Goal: Task Accomplishment & Management: Manage account settings

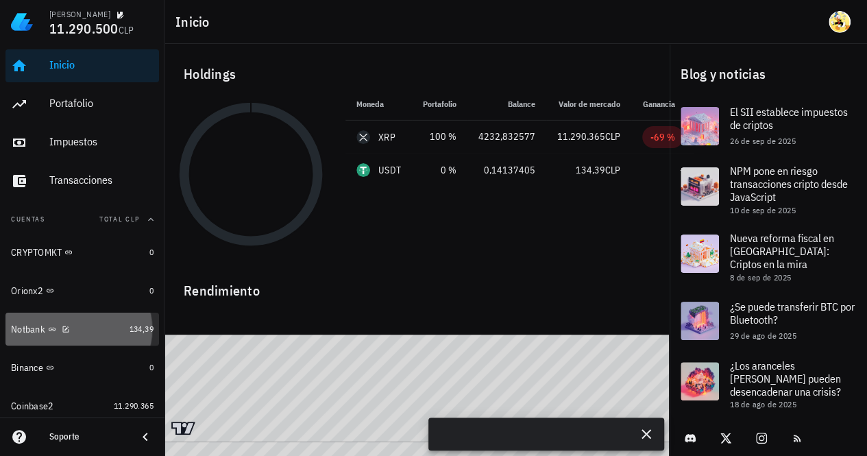
click at [99, 328] on div "Notbank" at bounding box center [67, 329] width 113 height 13
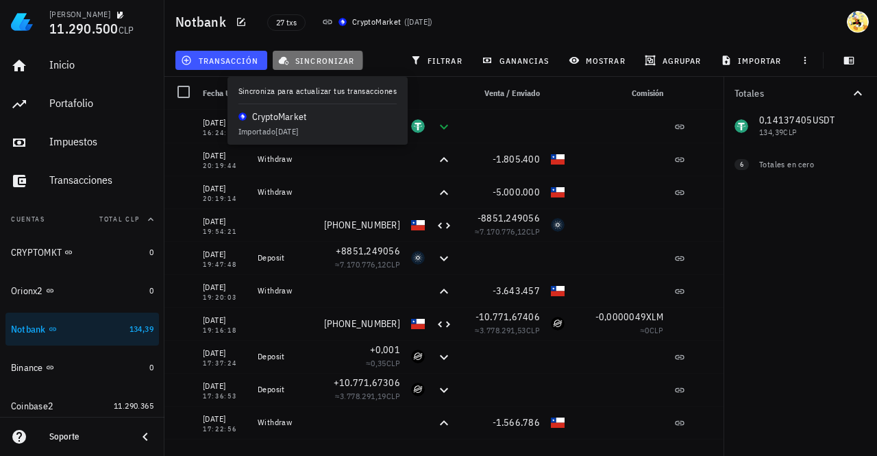
click at [325, 65] on span "sincronizar" at bounding box center [317, 60] width 73 height 11
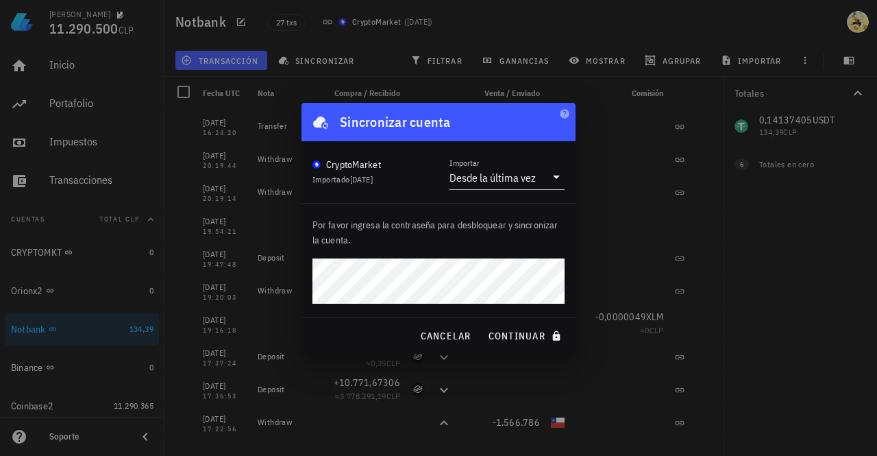
click at [482, 323] on button "continuar" at bounding box center [526, 335] width 88 height 25
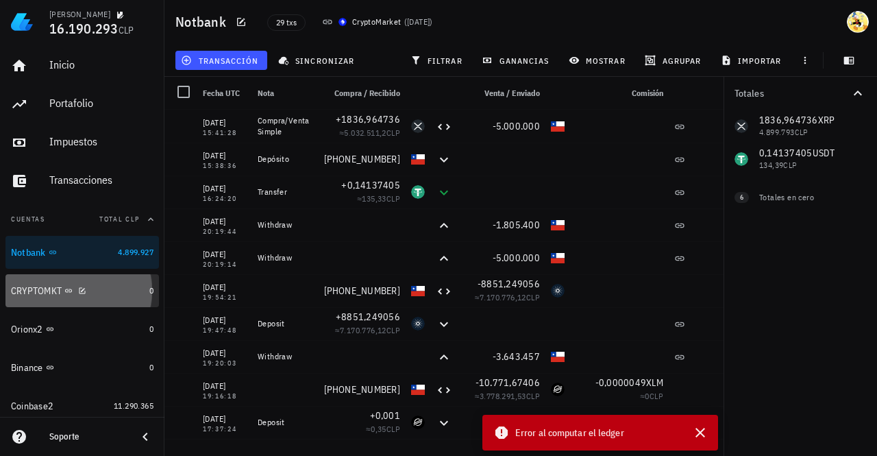
click at [101, 293] on div "CRYPTOMKT" at bounding box center [77, 290] width 133 height 13
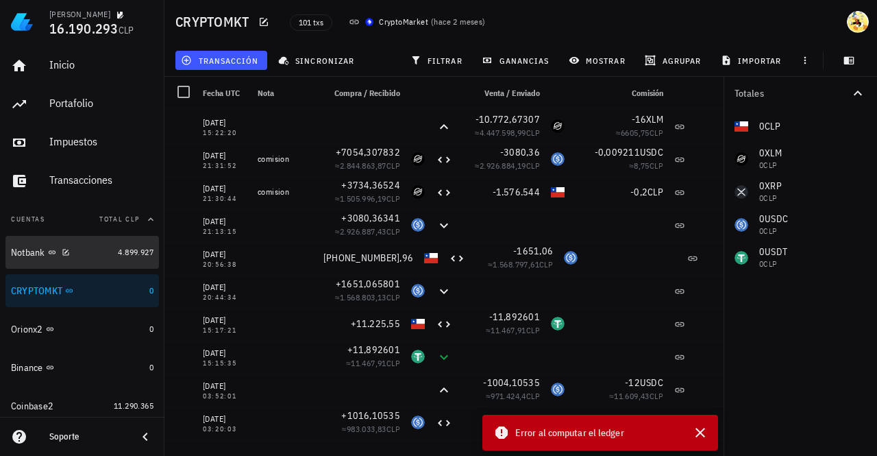
click at [94, 255] on div "Notbank" at bounding box center [61, 252] width 101 height 13
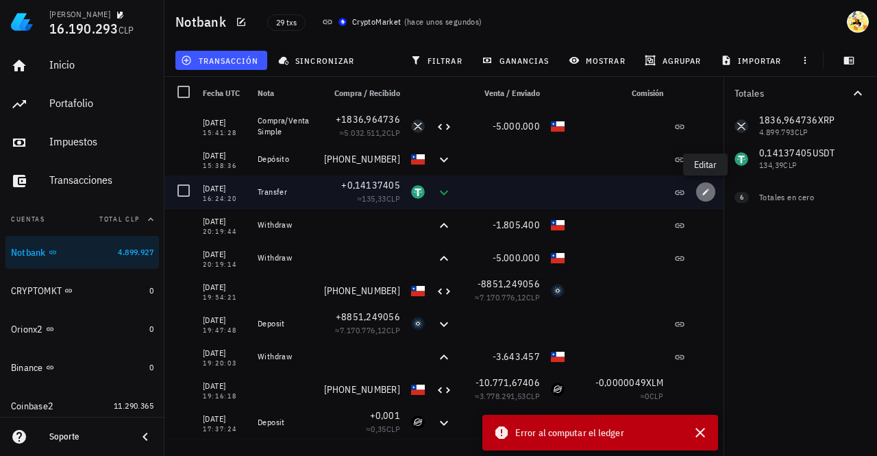
click at [706, 188] on icon "button" at bounding box center [706, 192] width 8 height 8
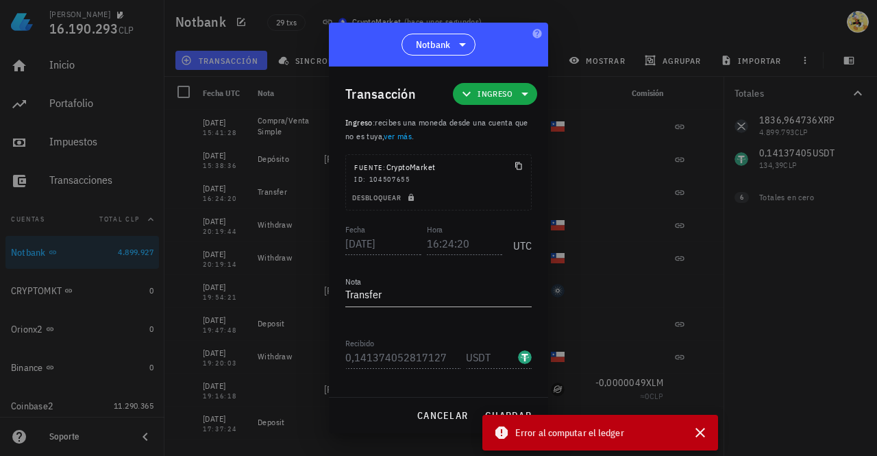
click at [640, 26] on div at bounding box center [438, 228] width 877 height 456
click at [444, 415] on span "cancelar" at bounding box center [442, 415] width 51 height 12
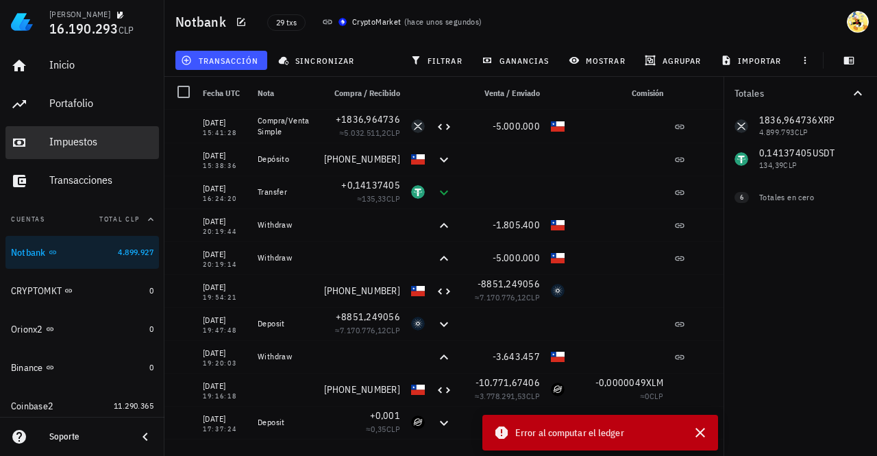
click at [84, 143] on div "Impuestos" at bounding box center [101, 141] width 104 height 13
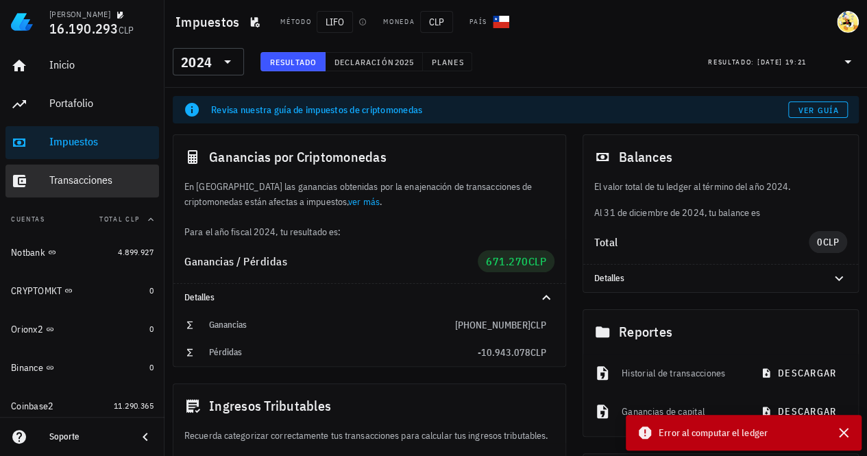
click at [83, 186] on div "Transacciones" at bounding box center [101, 179] width 104 height 13
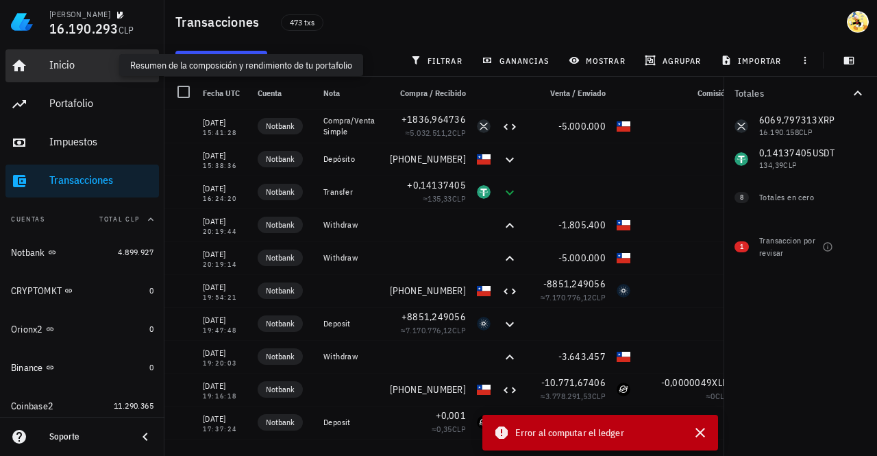
click at [67, 66] on div "Inicio" at bounding box center [101, 64] width 104 height 13
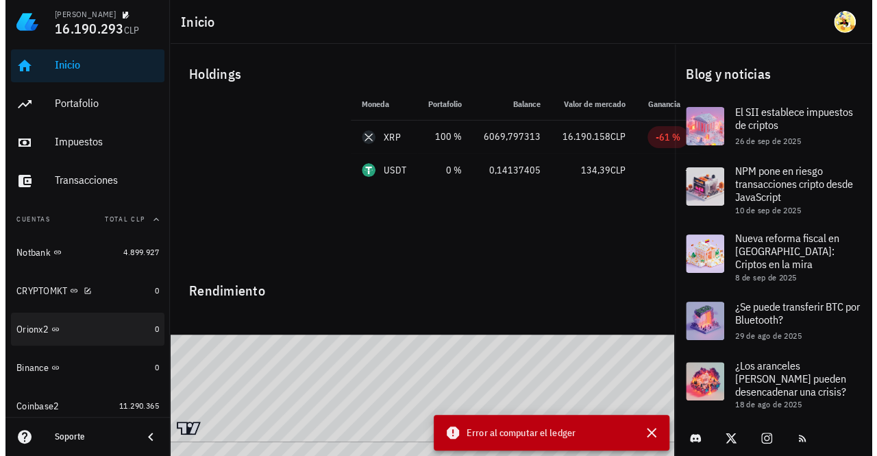
scroll to position [35, 0]
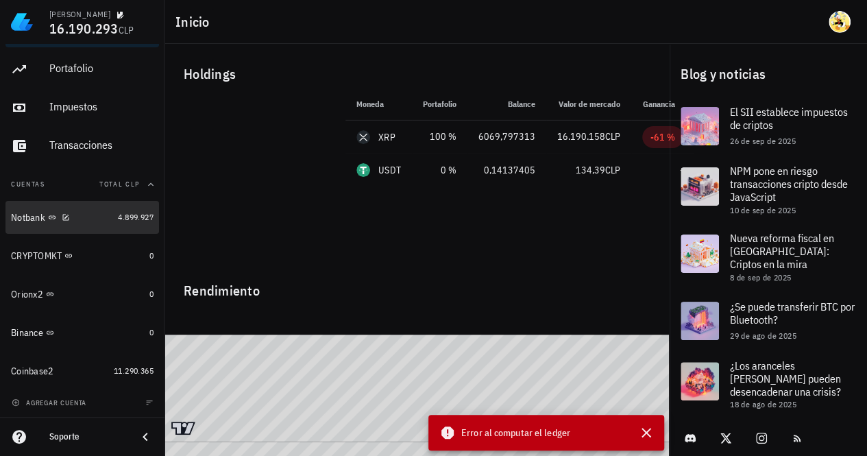
click at [90, 216] on div "Notbank" at bounding box center [61, 217] width 101 height 13
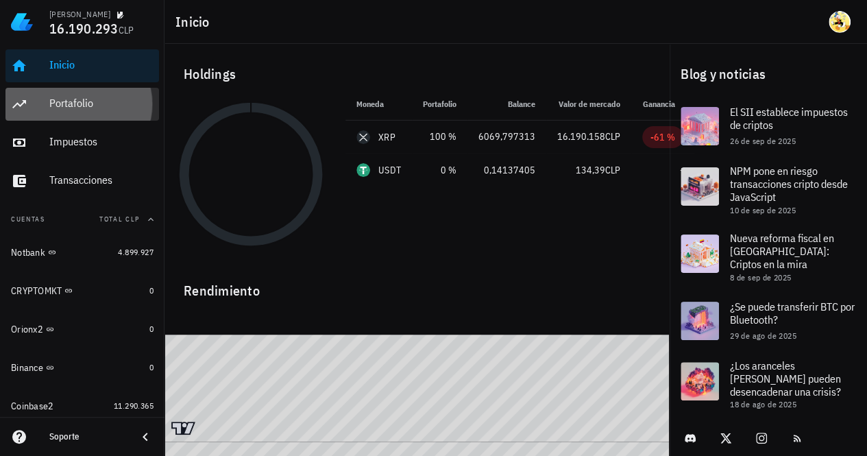
click at [93, 102] on div "Portafolio" at bounding box center [101, 103] width 104 height 13
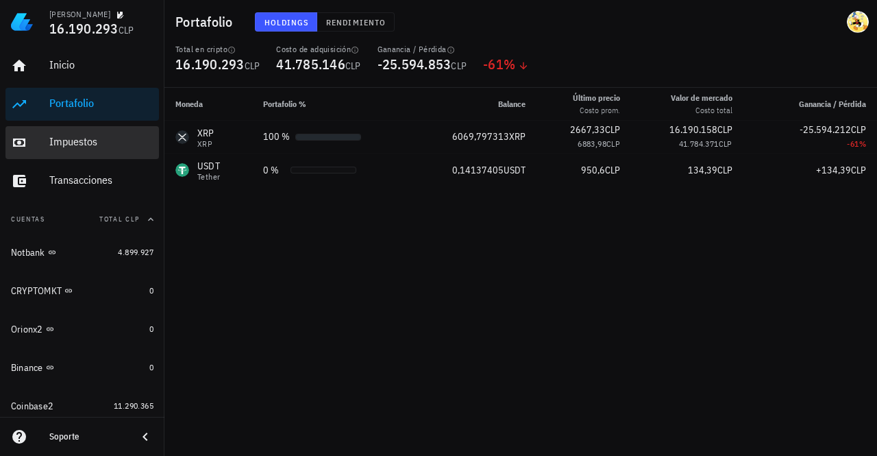
click at [77, 140] on div "Impuestos" at bounding box center [101, 141] width 104 height 13
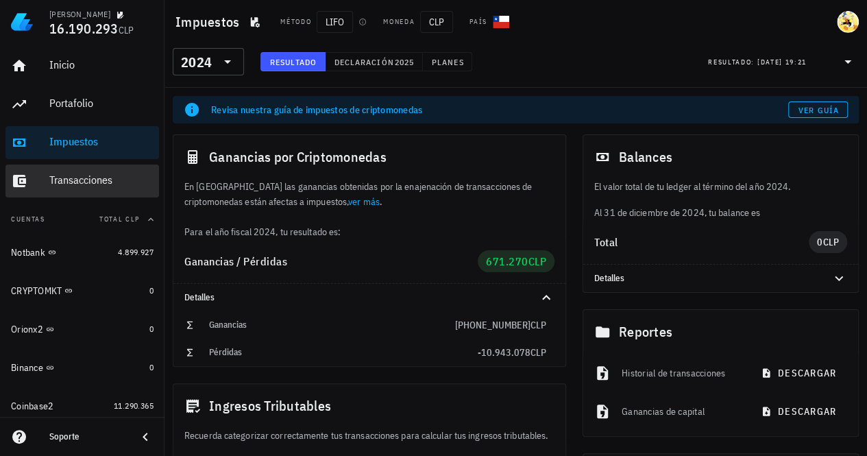
click at [77, 191] on div "Transacciones" at bounding box center [101, 180] width 104 height 31
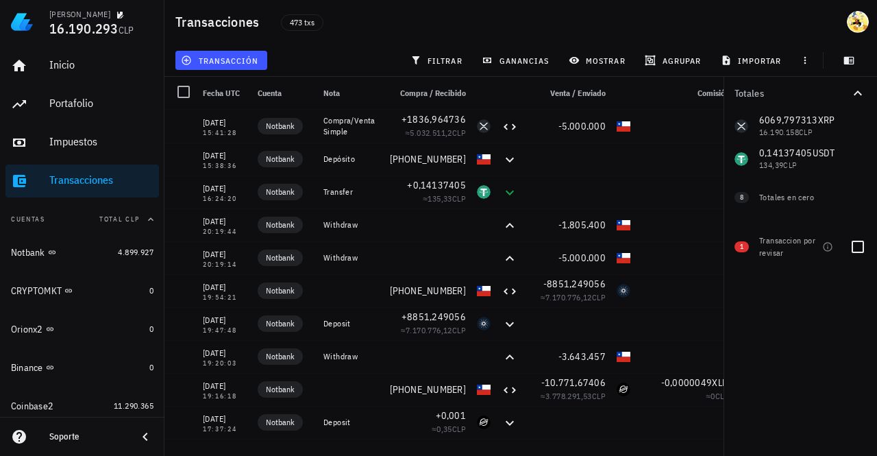
click at [742, 249] on span "1" at bounding box center [741, 246] width 3 height 11
click at [858, 246] on div at bounding box center [857, 246] width 23 height 23
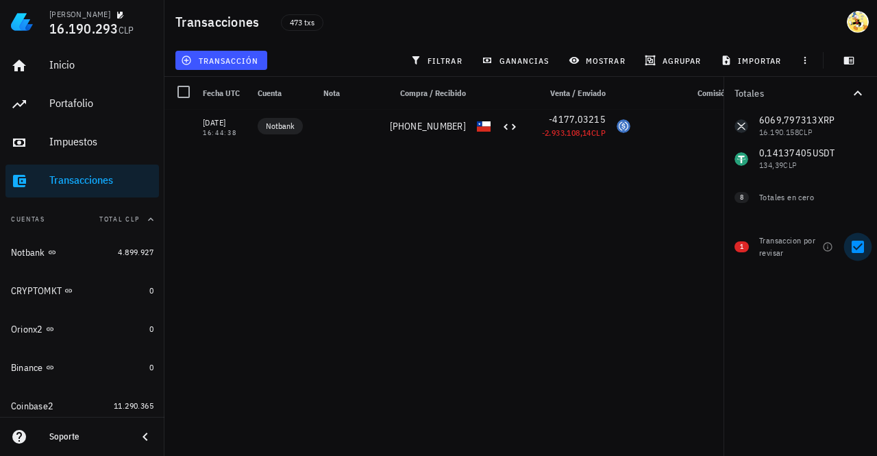
click at [859, 247] on div at bounding box center [857, 246] width 23 height 23
checkbox input "false"
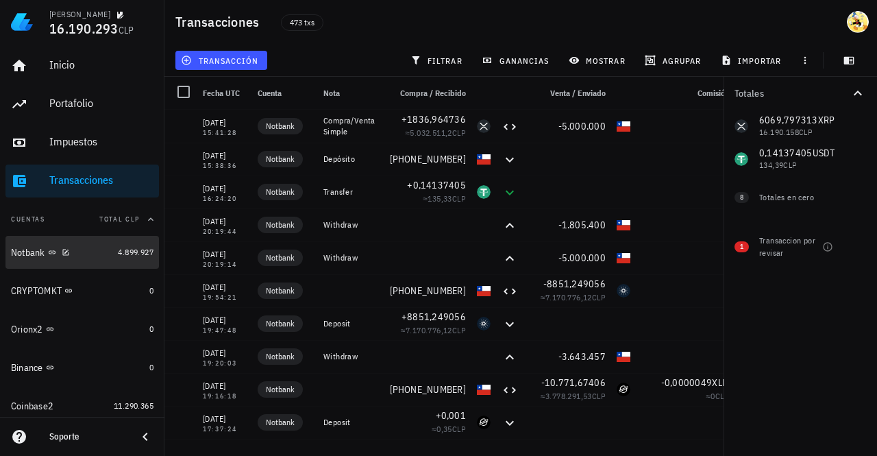
click at [90, 255] on div "Notbank" at bounding box center [61, 252] width 101 height 13
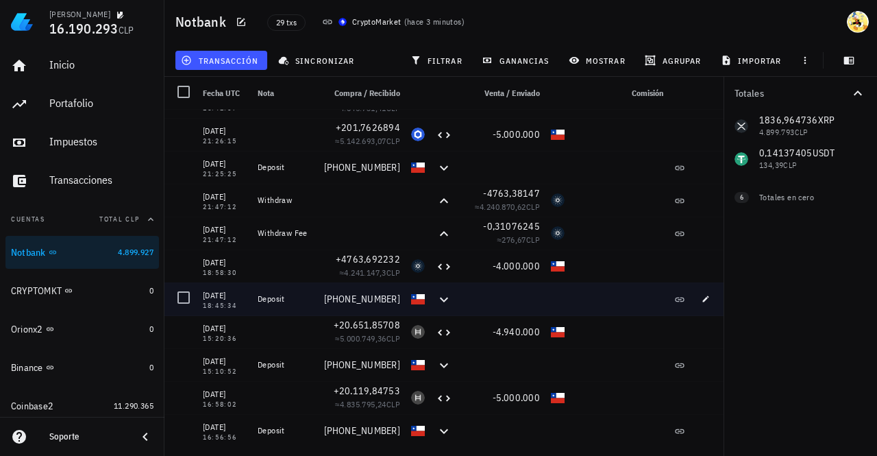
scroll to position [618, 0]
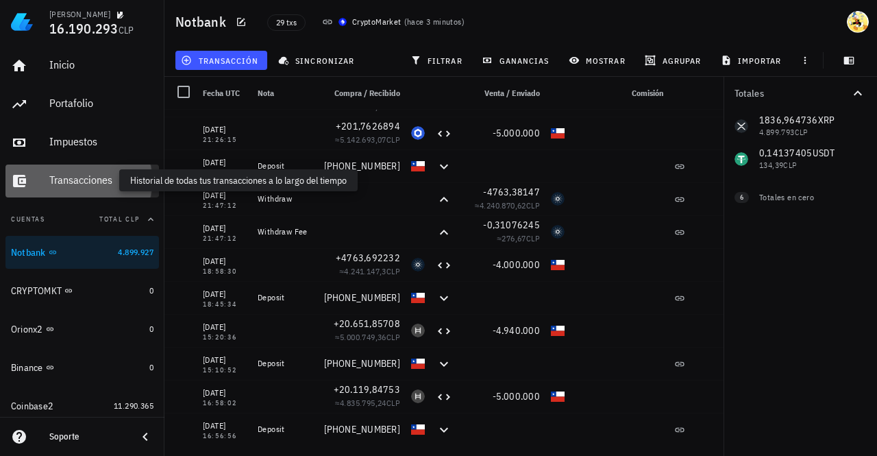
click at [89, 180] on div "Transacciones" at bounding box center [101, 179] width 104 height 13
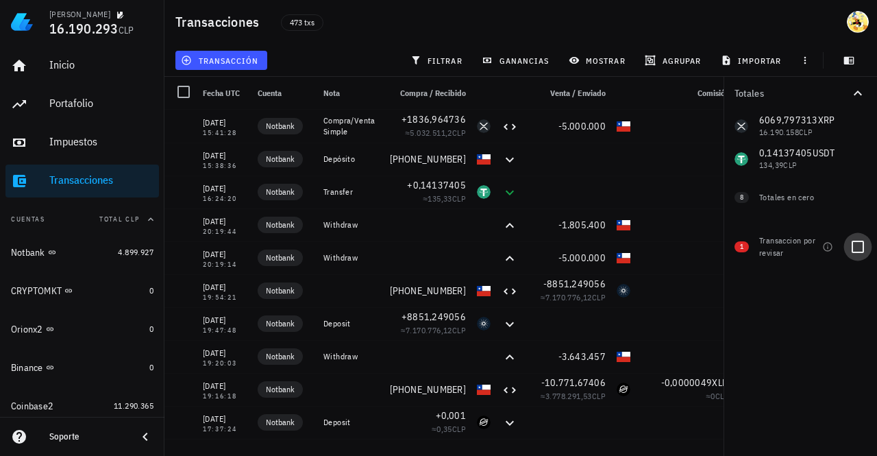
click at [866, 249] on div at bounding box center [857, 246] width 23 height 23
checkbox input "true"
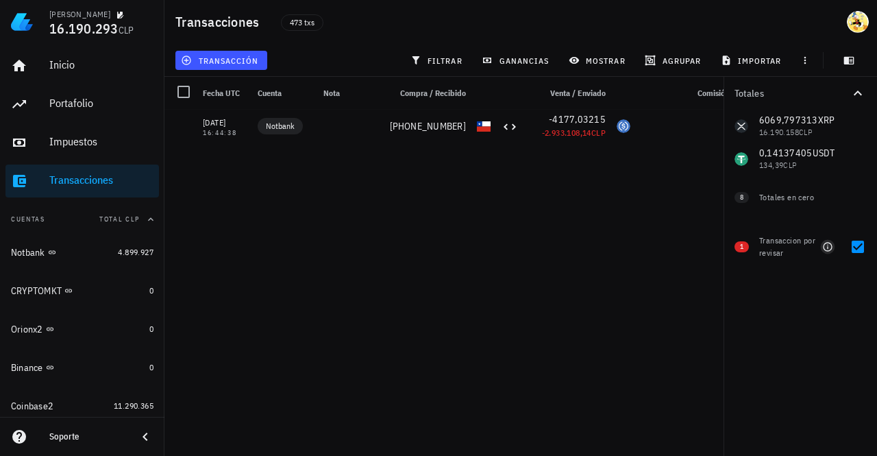
click at [829, 249] on icon "button" at bounding box center [827, 246] width 11 height 11
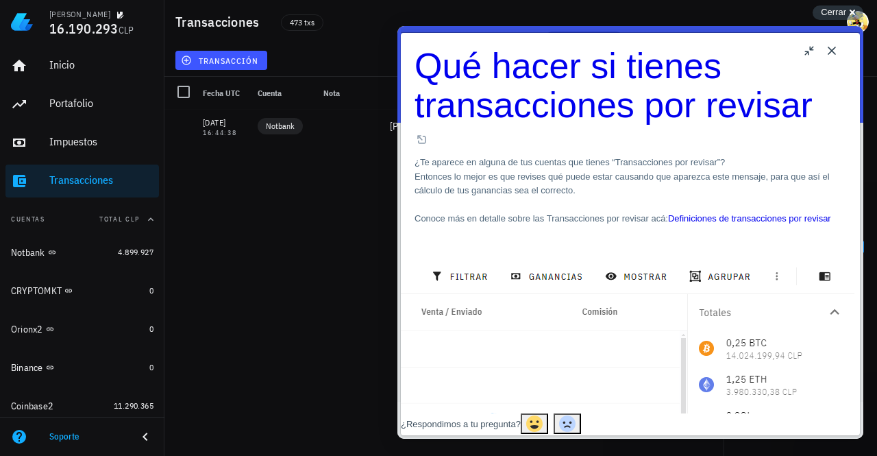
click at [833, 54] on button "Close" at bounding box center [832, 51] width 22 height 22
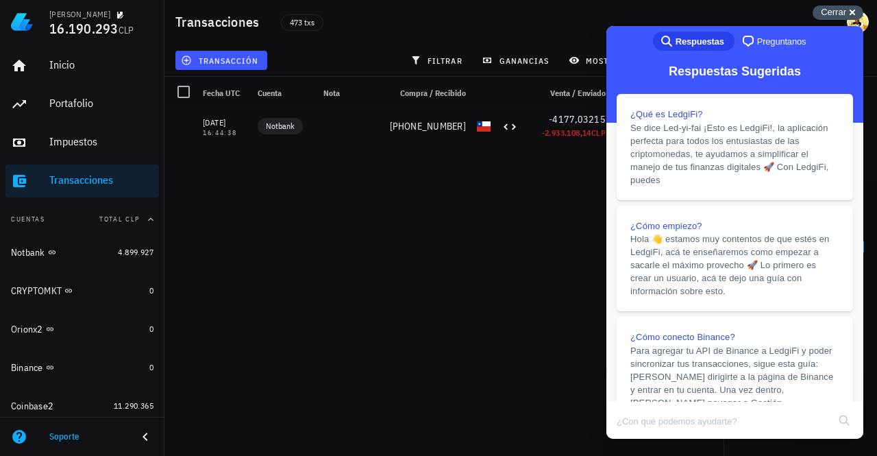
click at [833, 13] on span "Cerrar" at bounding box center [833, 12] width 25 height 10
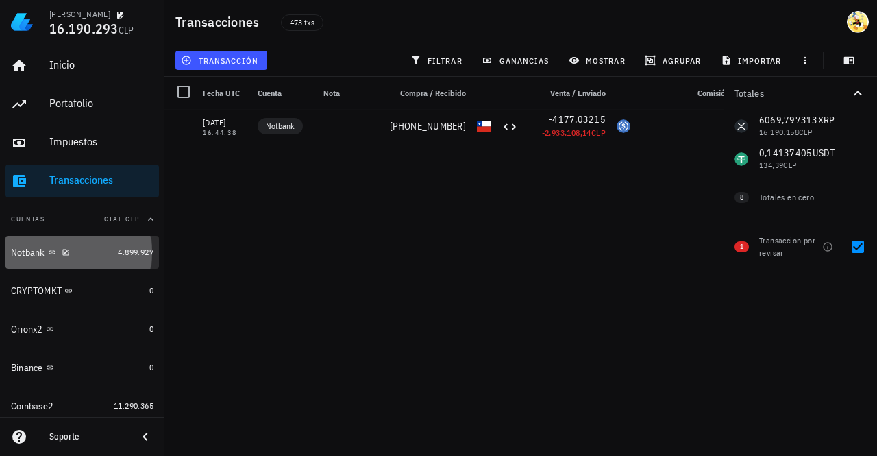
click at [88, 253] on div "Notbank" at bounding box center [61, 252] width 101 height 13
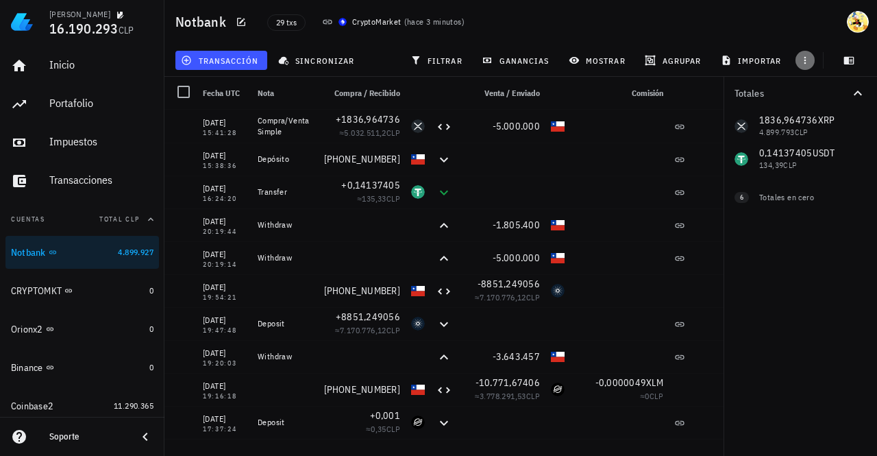
click at [808, 62] on icon "button" at bounding box center [805, 60] width 11 height 11
click at [809, 66] on button "button" at bounding box center [805, 60] width 19 height 19
click at [810, 96] on span "exportar" at bounding box center [821, 94] width 58 height 11
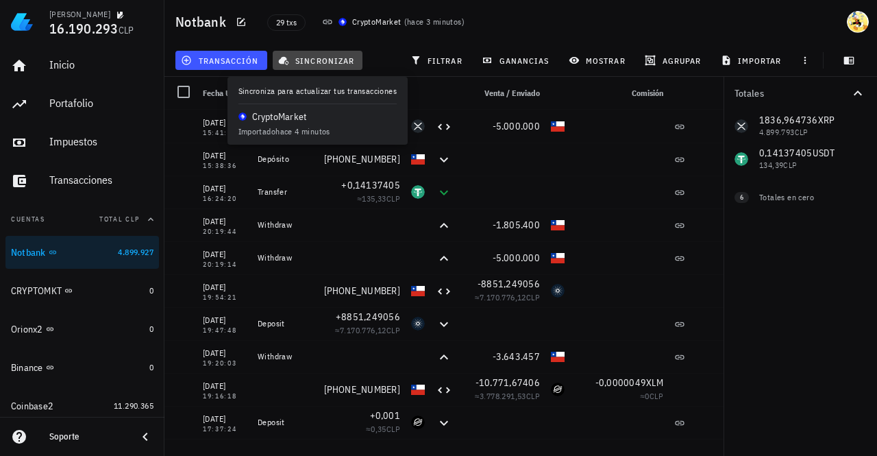
click at [332, 57] on span "sincronizar" at bounding box center [317, 60] width 73 height 11
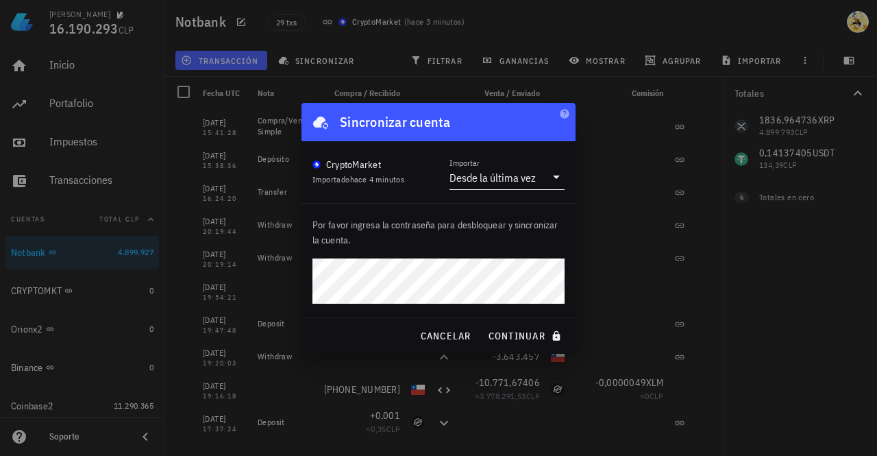
click at [522, 163] on div "Importar Desde la última vez" at bounding box center [507, 174] width 115 height 32
click at [522, 175] on div "Desde la última vez" at bounding box center [493, 178] width 86 height 14
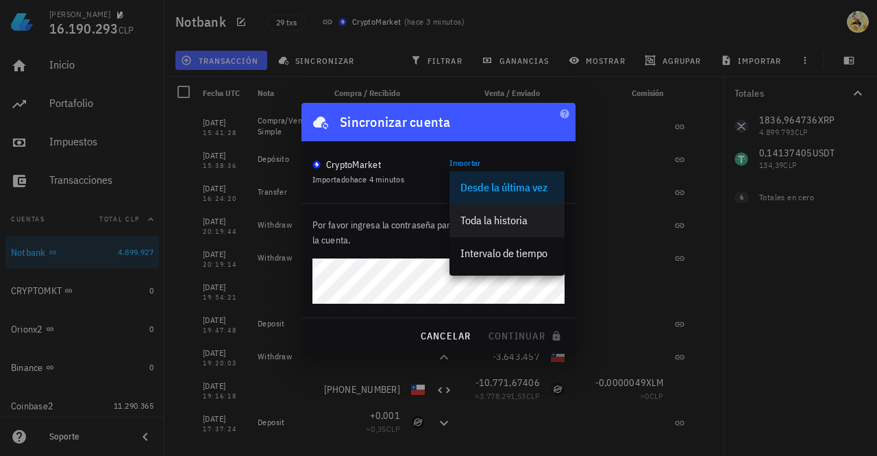
click at [513, 217] on div "Toda la historia" at bounding box center [507, 220] width 93 height 13
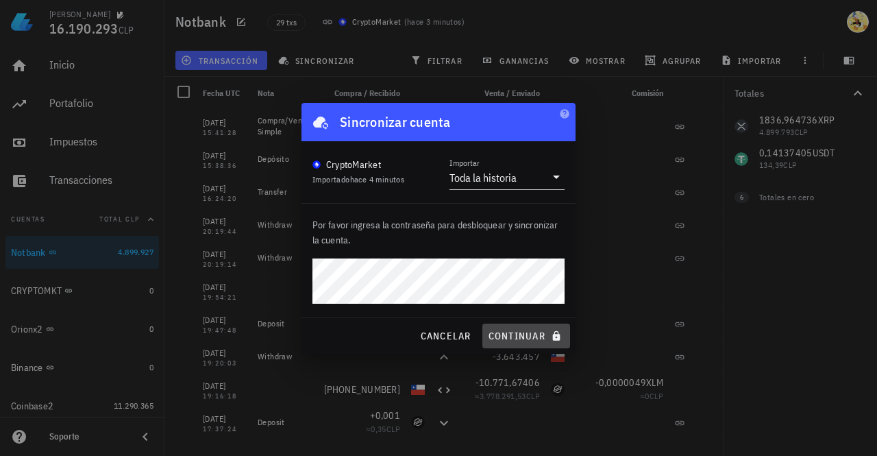
click at [515, 336] on span "continuar" at bounding box center [526, 336] width 77 height 12
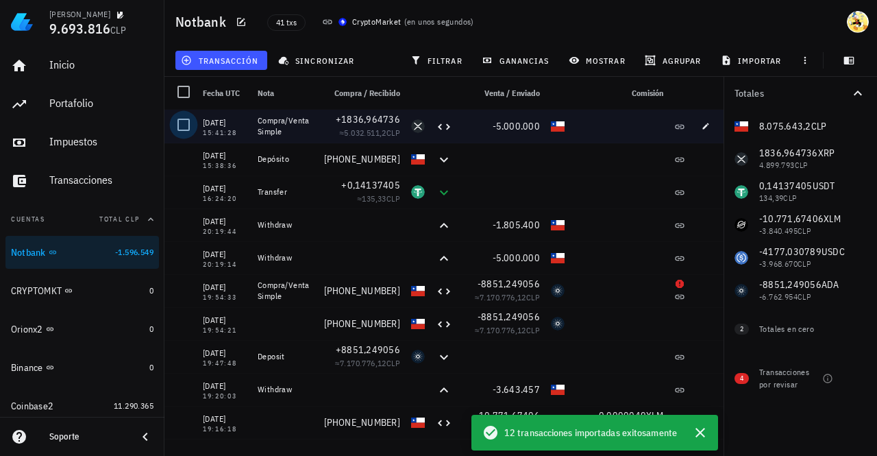
click at [181, 127] on div at bounding box center [183, 124] width 23 height 23
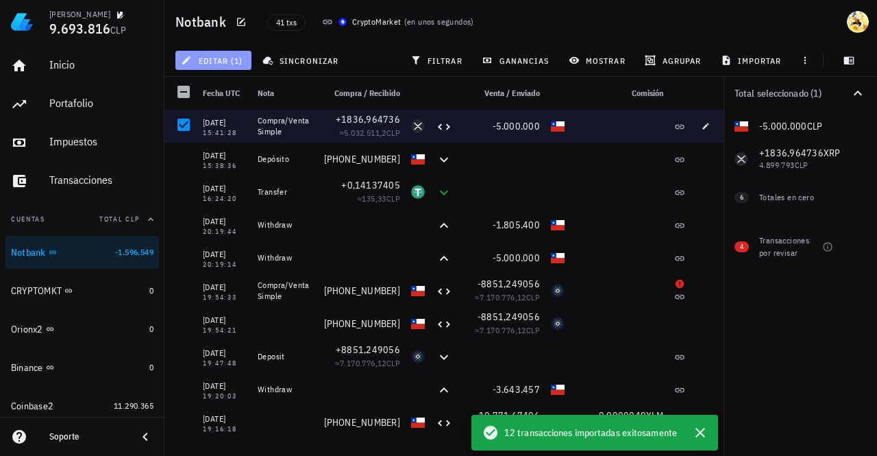
click at [243, 60] on button "editar (1)" at bounding box center [213, 60] width 76 height 19
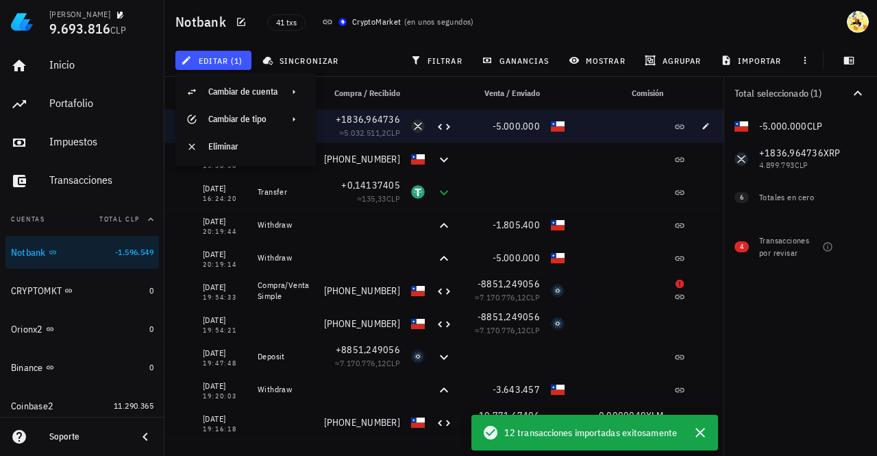
click at [286, 44] on div "editar (1) sincronizar filtrar ganancias mostrar [GEOGRAPHIC_DATA] importar" at bounding box center [521, 60] width 696 height 33
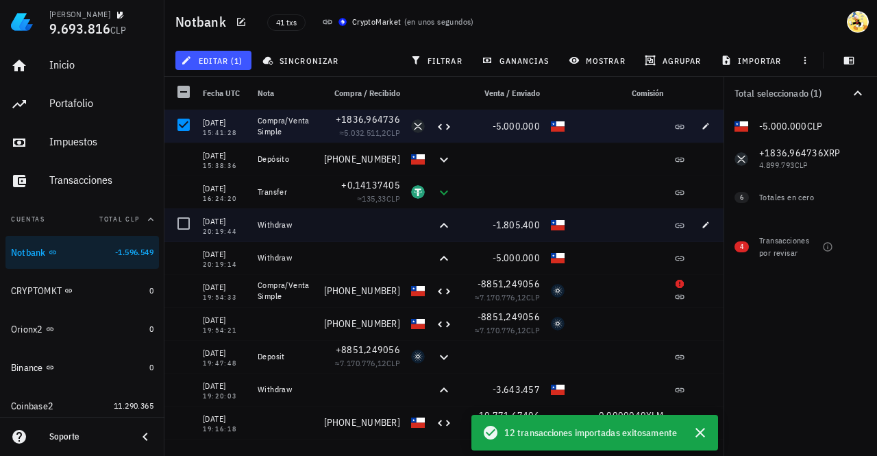
click at [169, 220] on div at bounding box center [180, 224] width 33 height 33
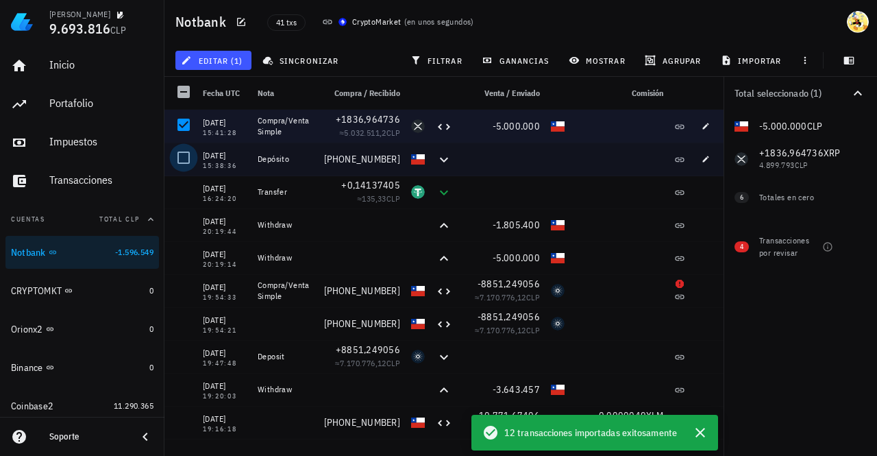
click at [181, 157] on div at bounding box center [183, 157] width 23 height 23
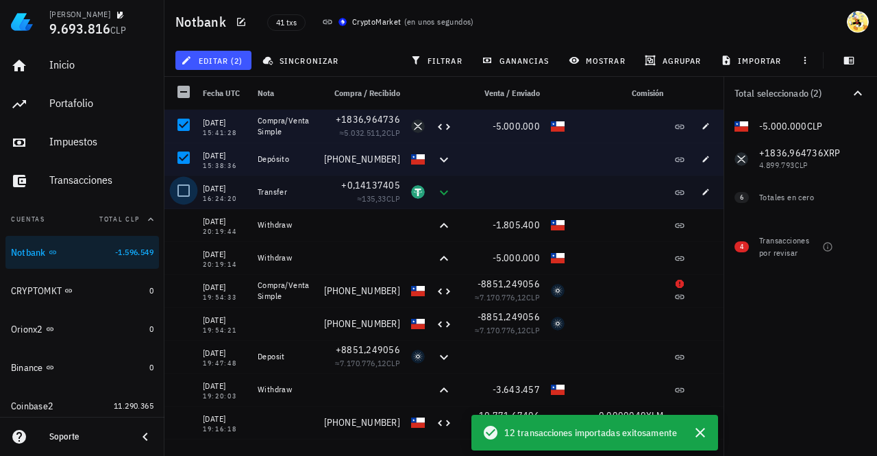
click at [182, 188] on div at bounding box center [183, 190] width 23 height 23
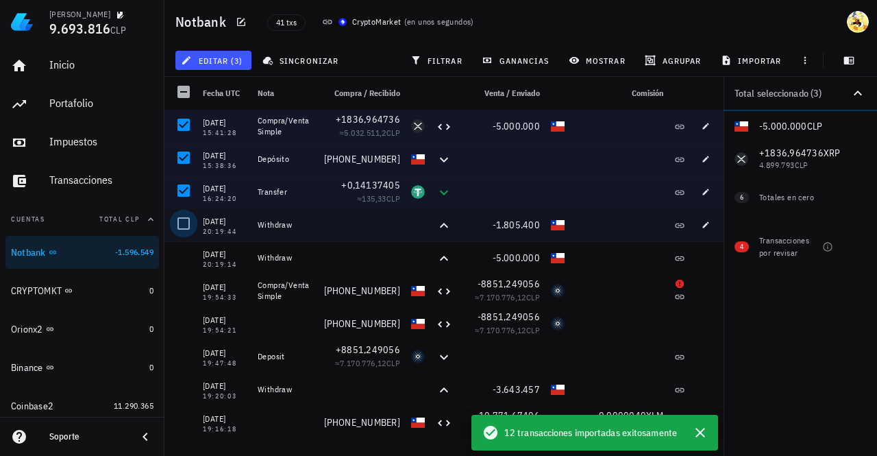
click at [189, 223] on div at bounding box center [183, 223] width 23 height 23
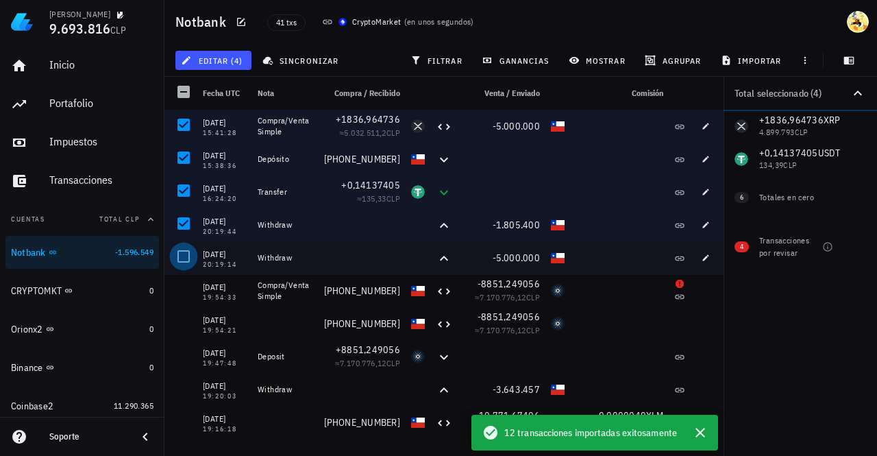
click at [186, 256] on div at bounding box center [183, 256] width 23 height 23
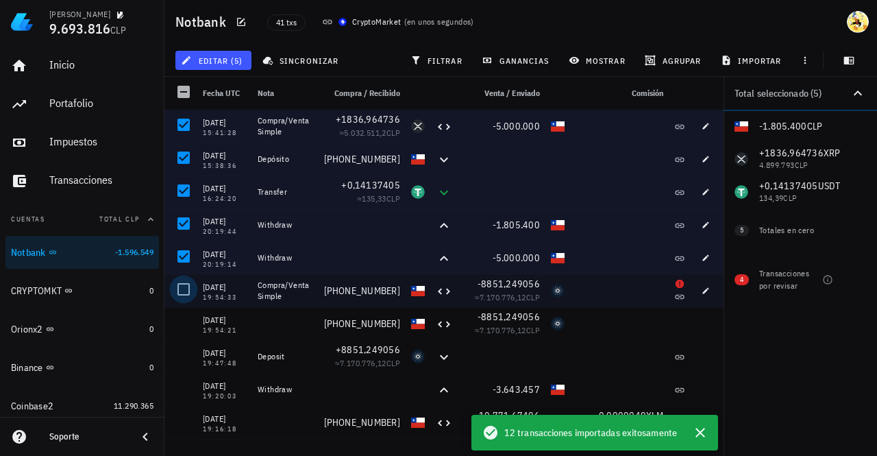
click at [186, 289] on div at bounding box center [183, 289] width 23 height 23
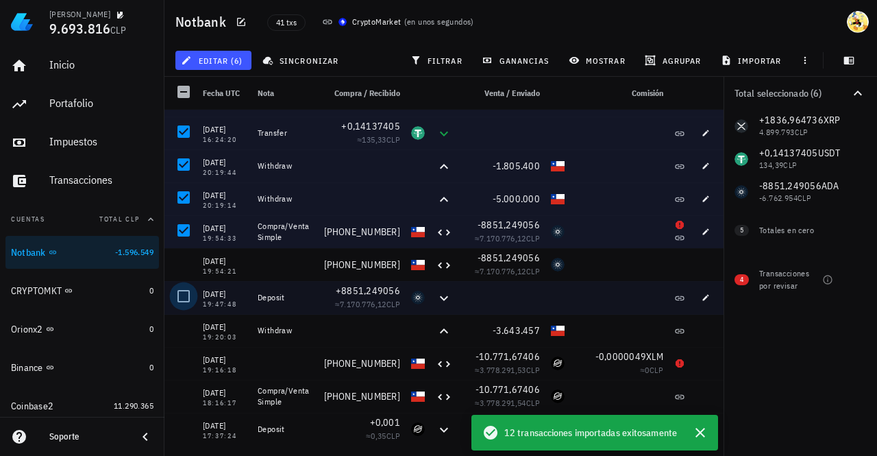
scroll to position [69, 0]
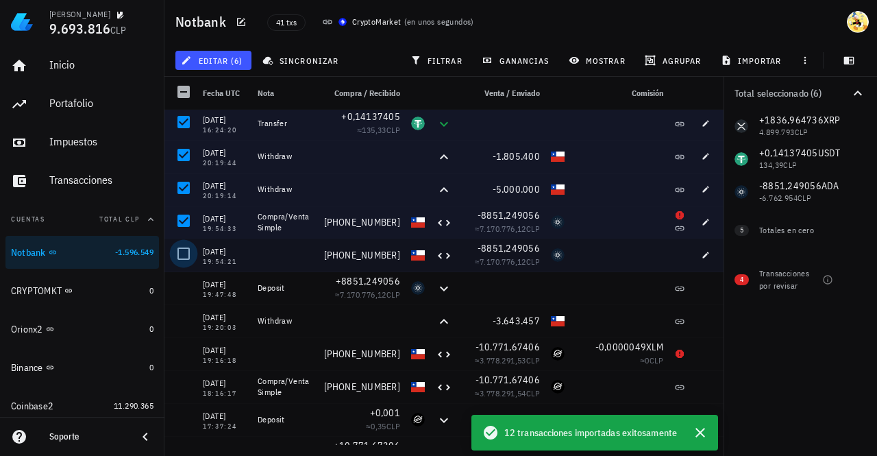
click at [186, 254] on div at bounding box center [183, 253] width 23 height 23
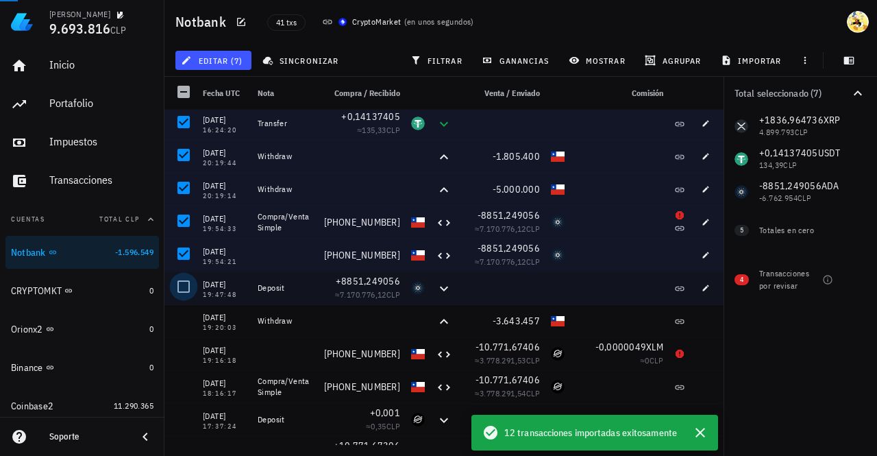
click at [187, 284] on div at bounding box center [183, 286] width 23 height 23
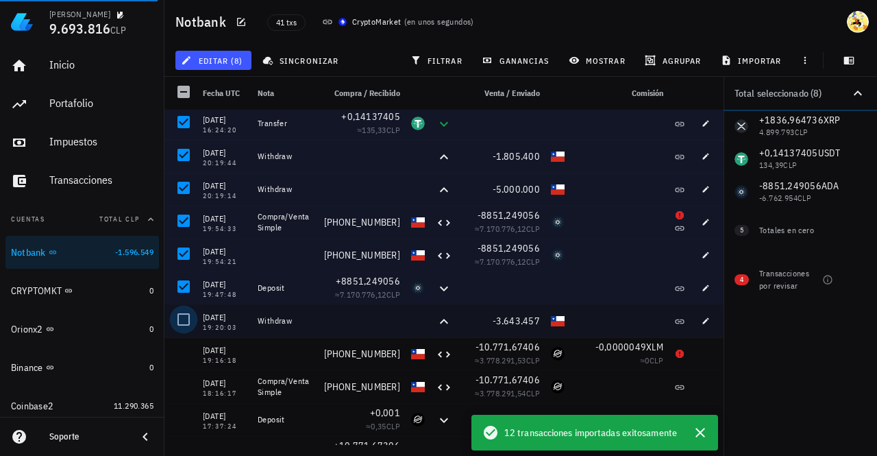
click at [185, 316] on div at bounding box center [183, 319] width 23 height 23
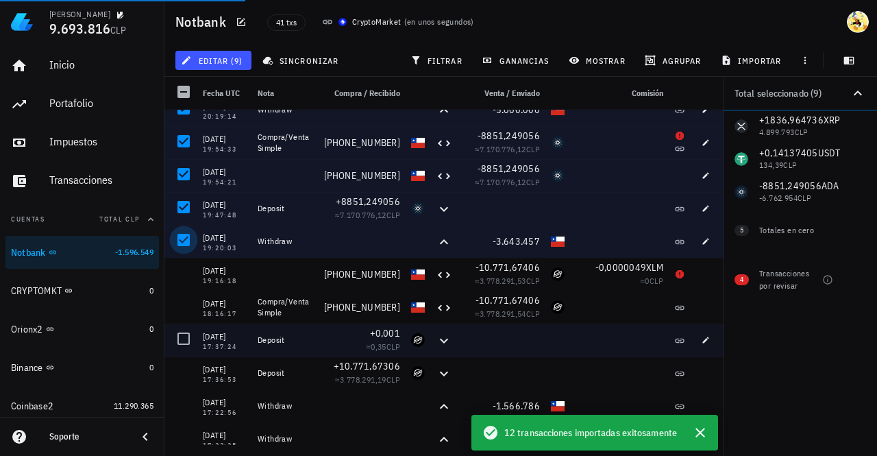
scroll to position [206, 0]
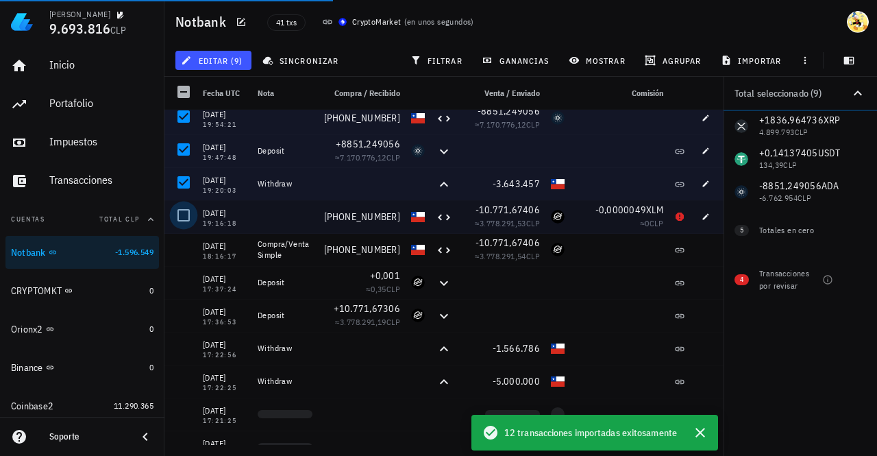
click at [175, 216] on div at bounding box center [183, 215] width 23 height 23
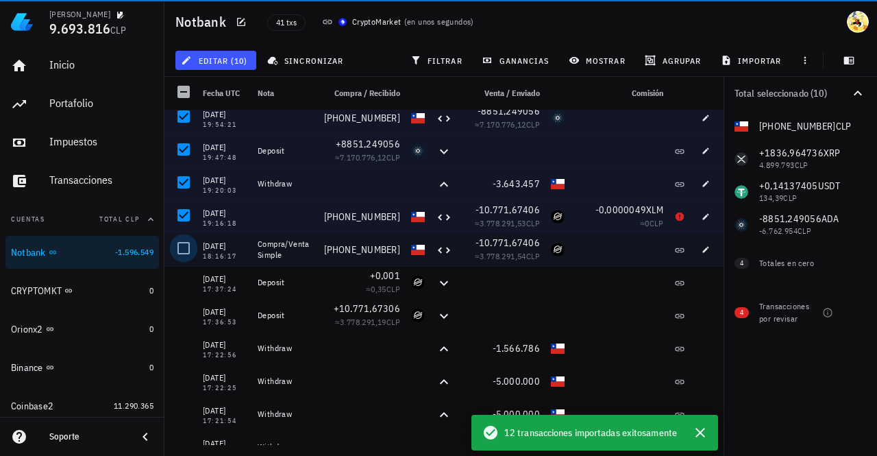
click at [181, 252] on div at bounding box center [183, 247] width 23 height 23
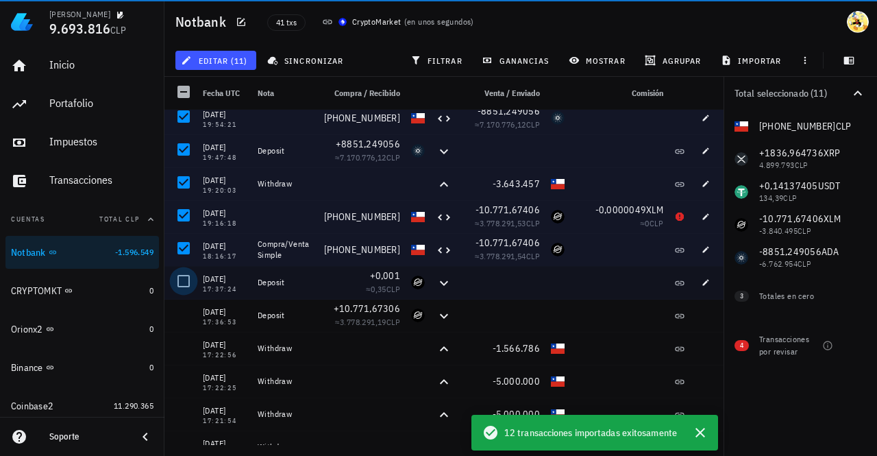
click at [186, 283] on div at bounding box center [183, 280] width 23 height 23
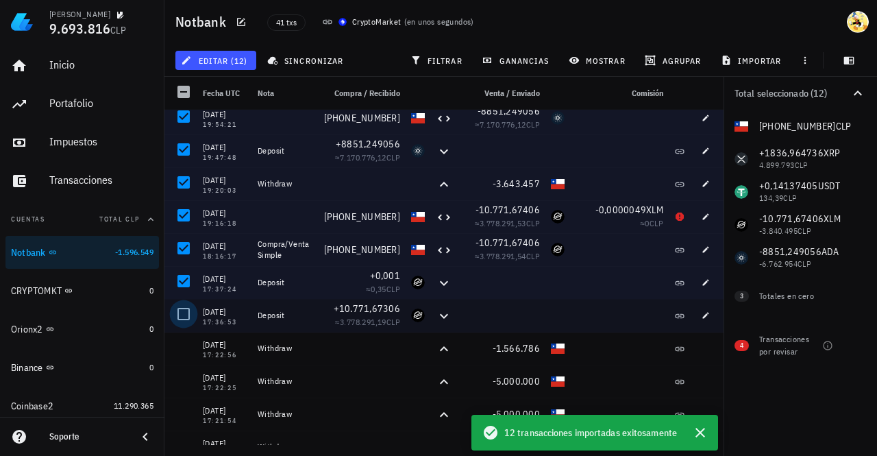
click at [186, 316] on div at bounding box center [183, 313] width 23 height 23
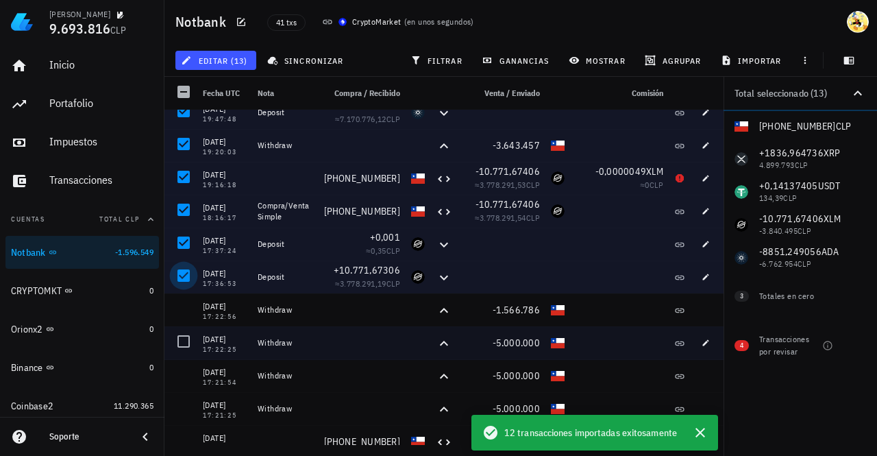
scroll to position [274, 0]
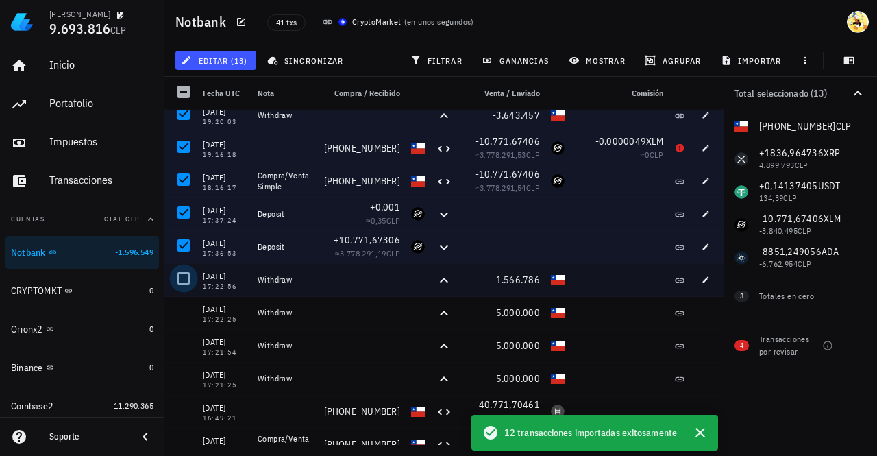
click at [181, 284] on div at bounding box center [183, 278] width 23 height 23
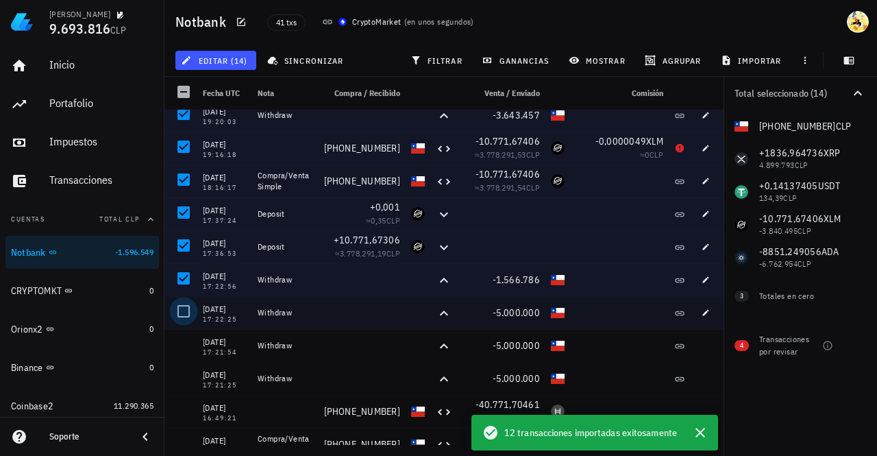
click at [184, 308] on div at bounding box center [183, 310] width 23 height 23
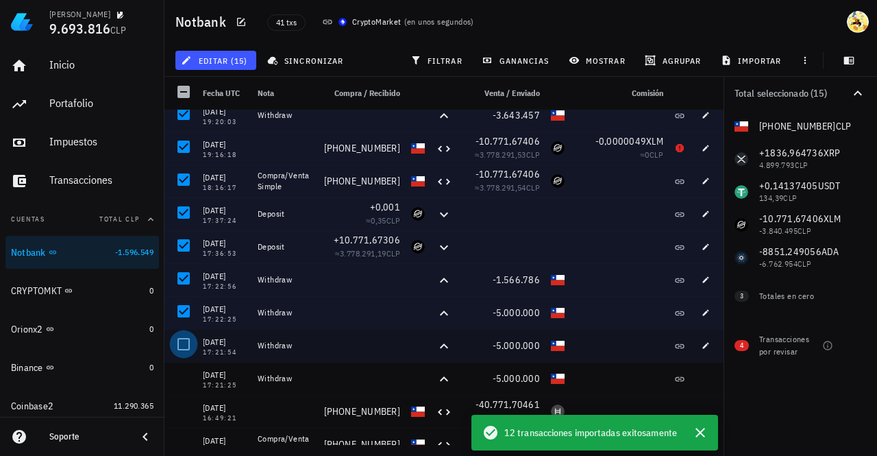
click at [188, 344] on div at bounding box center [183, 343] width 23 height 23
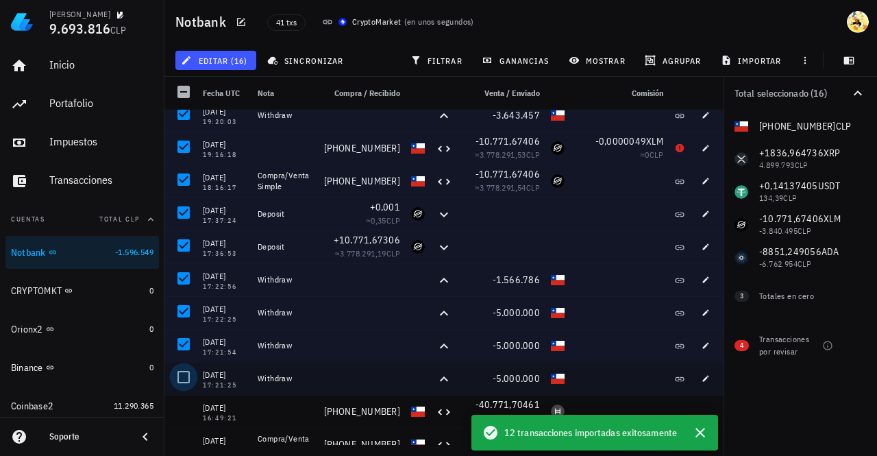
click at [188, 380] on div at bounding box center [183, 376] width 23 height 23
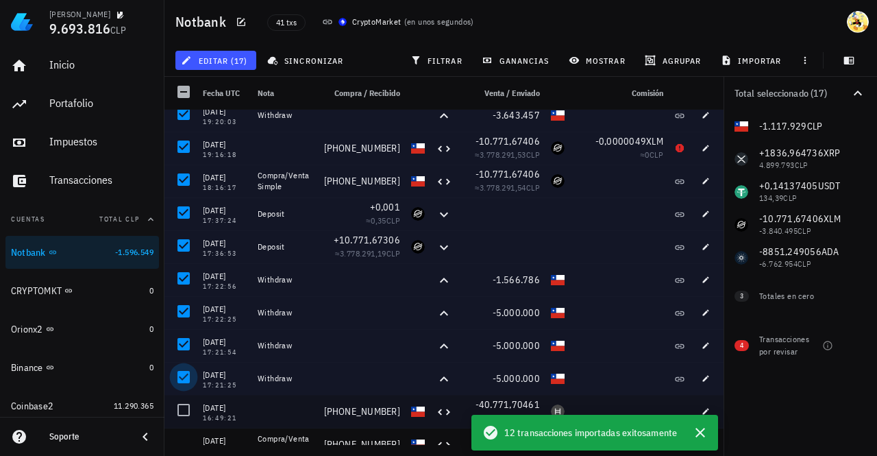
scroll to position [411, 0]
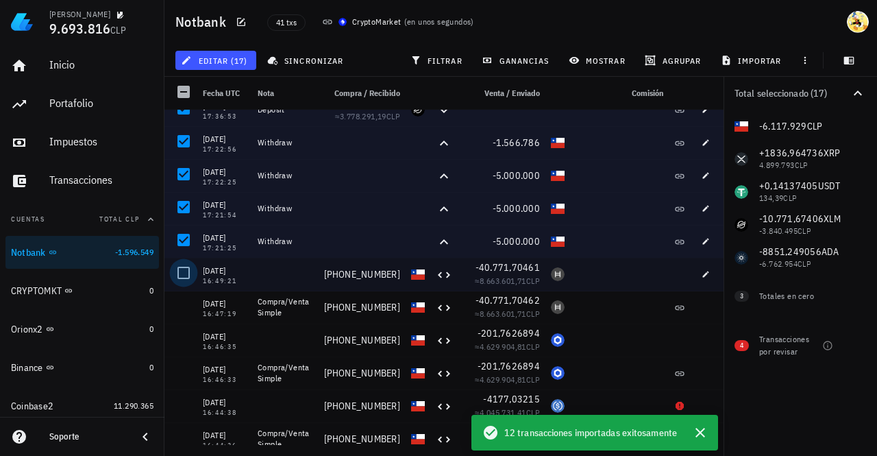
click at [188, 278] on div at bounding box center [183, 272] width 23 height 23
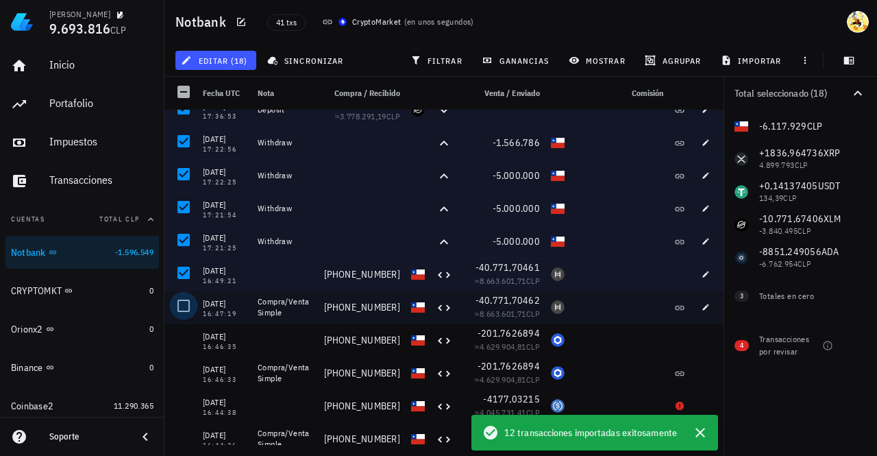
click at [186, 304] on div at bounding box center [183, 305] width 23 height 23
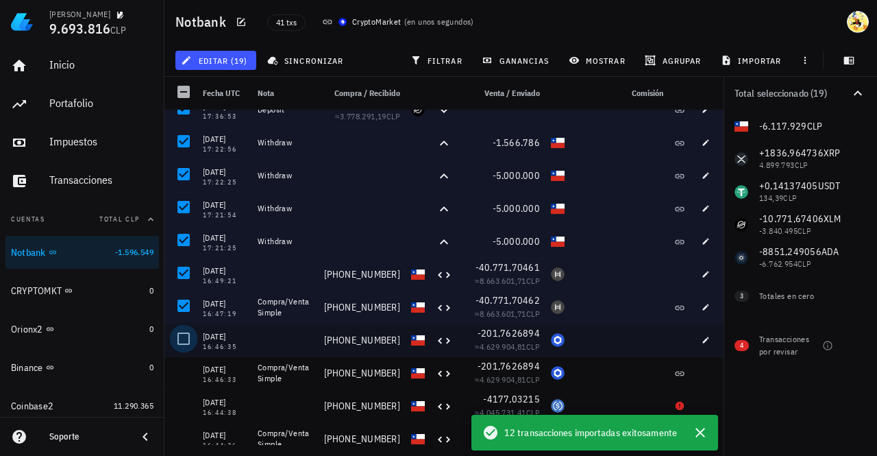
click at [186, 343] on div at bounding box center [183, 338] width 23 height 23
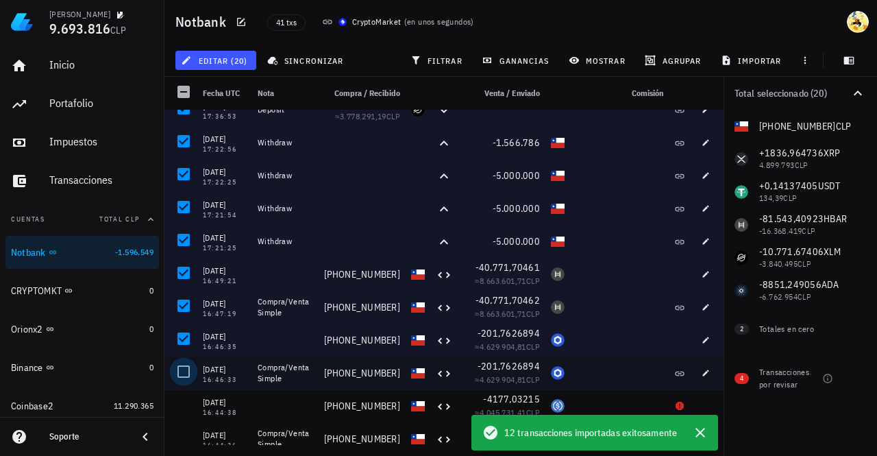
click at [189, 374] on div at bounding box center [183, 371] width 23 height 23
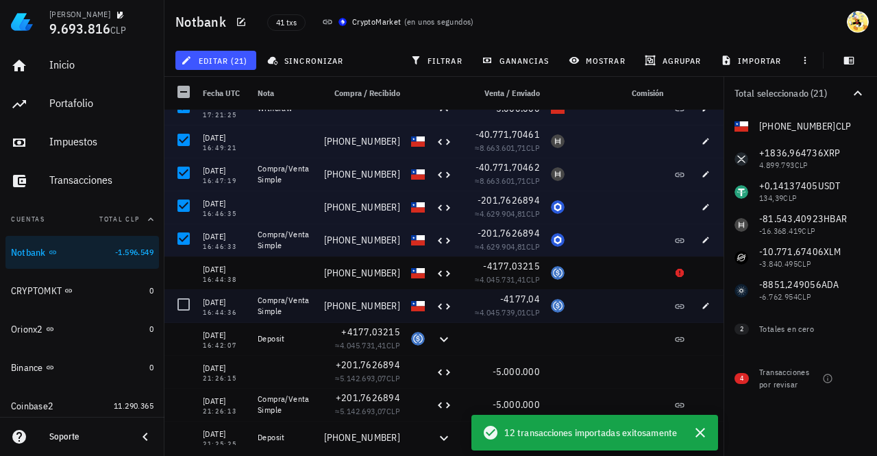
scroll to position [548, 0]
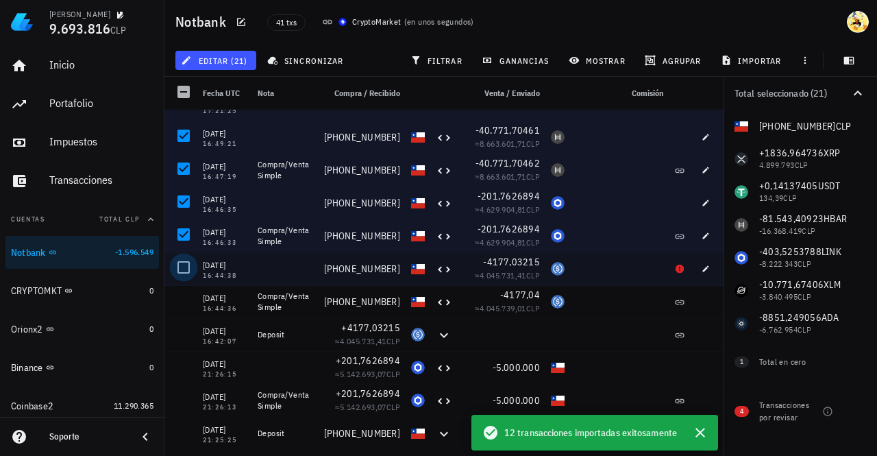
click at [181, 269] on div at bounding box center [183, 267] width 23 height 23
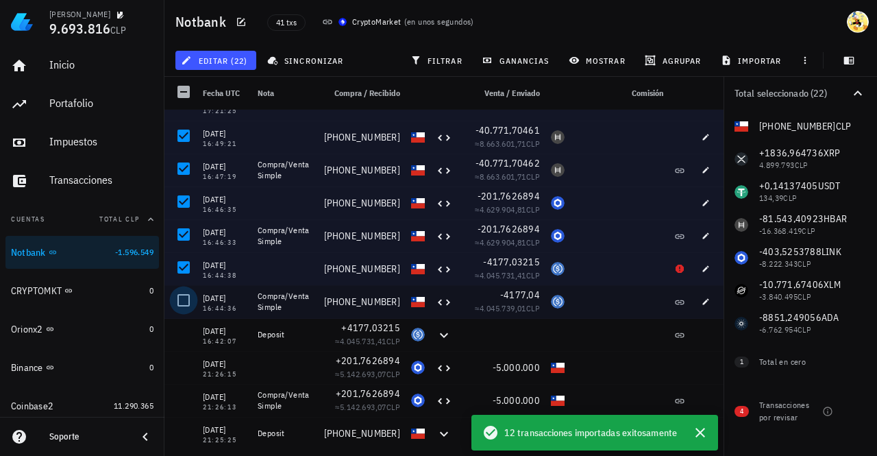
click at [184, 308] on div at bounding box center [183, 300] width 23 height 23
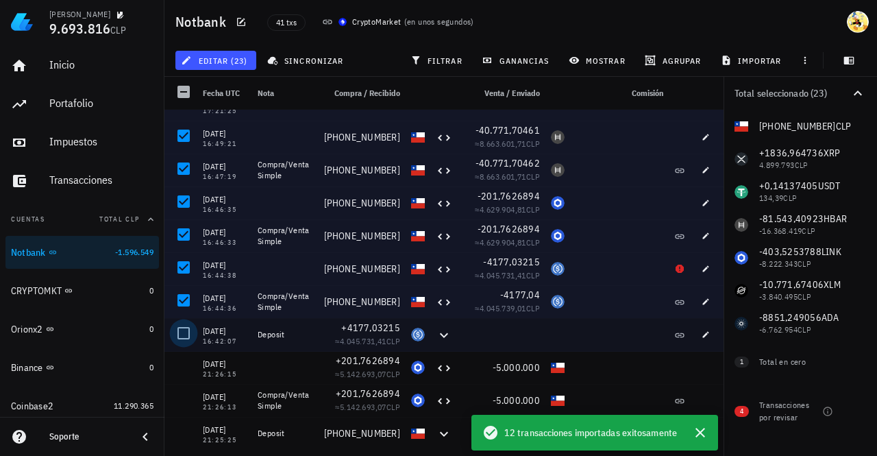
click at [188, 337] on div at bounding box center [183, 332] width 23 height 23
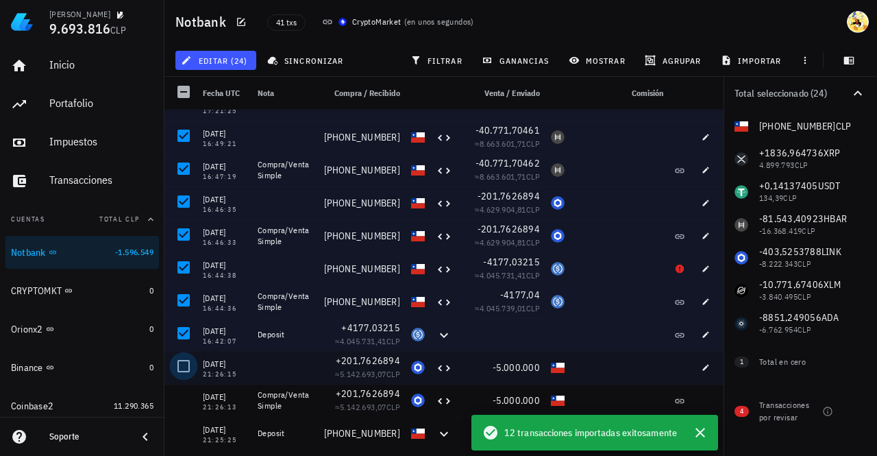
click at [188, 361] on div at bounding box center [183, 365] width 23 height 23
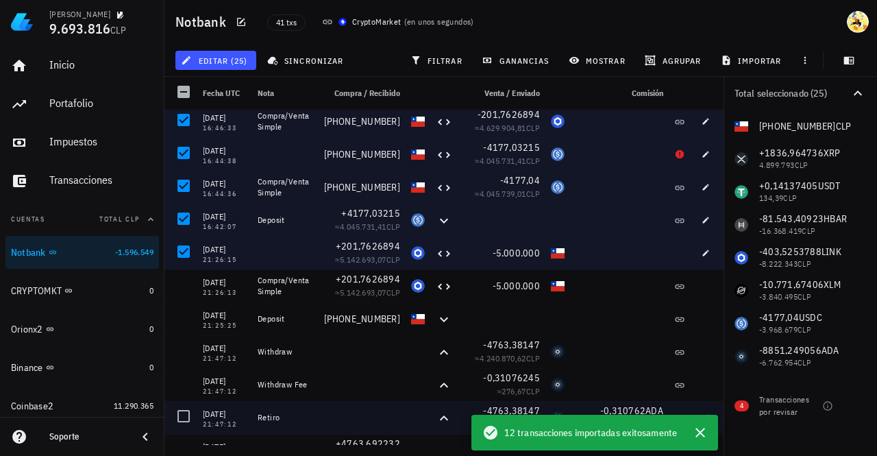
scroll to position [754, 0]
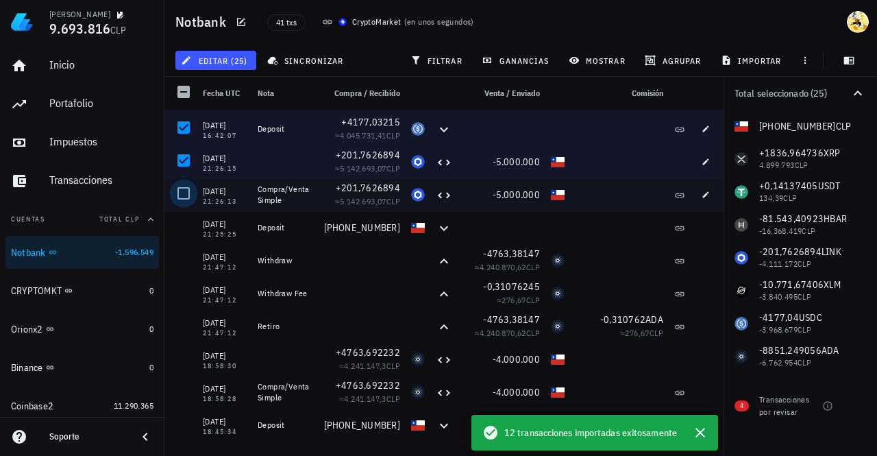
click at [183, 197] on div at bounding box center [183, 193] width 23 height 23
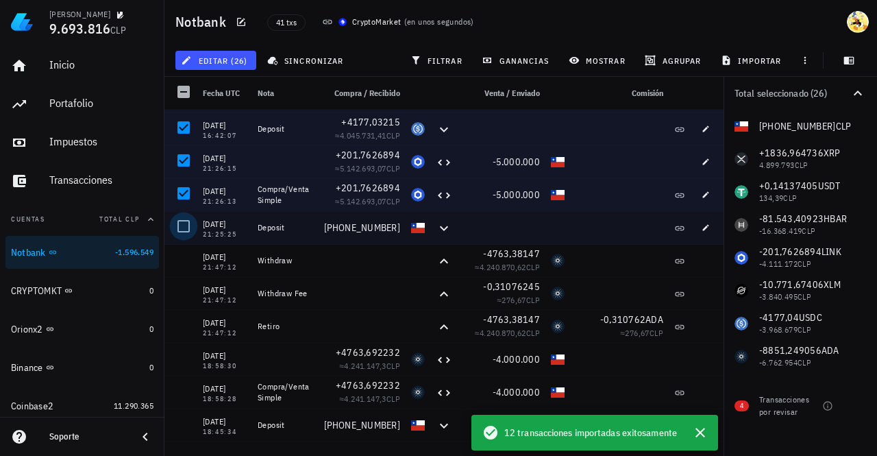
click at [188, 225] on div at bounding box center [183, 226] width 23 height 23
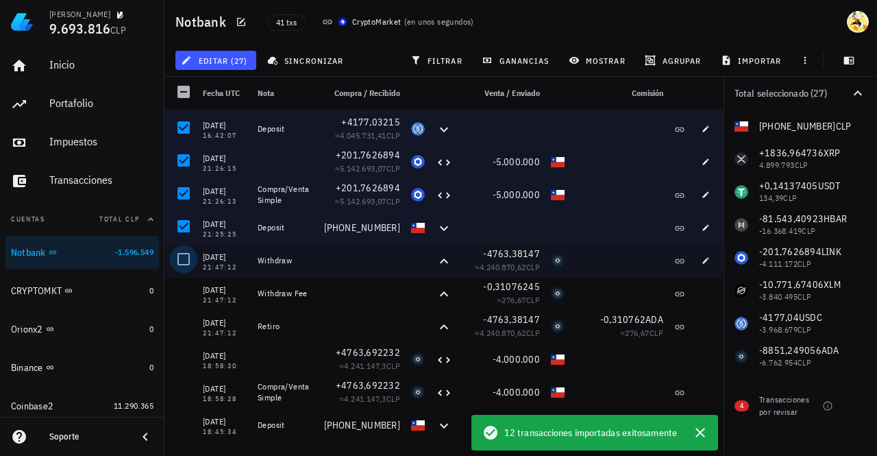
click at [188, 252] on div at bounding box center [183, 258] width 23 height 23
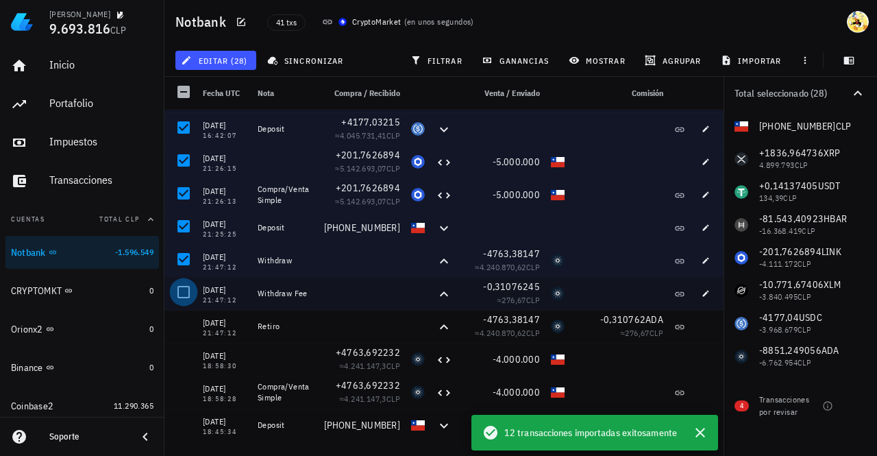
click at [189, 287] on div at bounding box center [183, 291] width 23 height 23
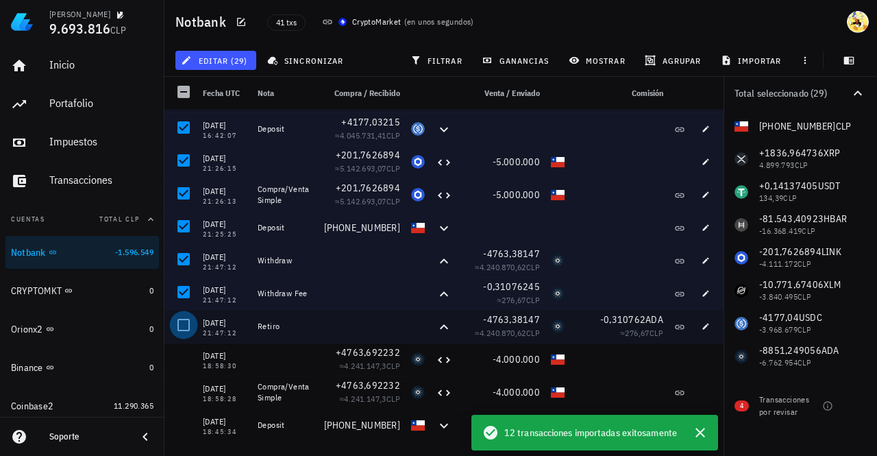
click at [185, 321] on div at bounding box center [183, 324] width 23 height 23
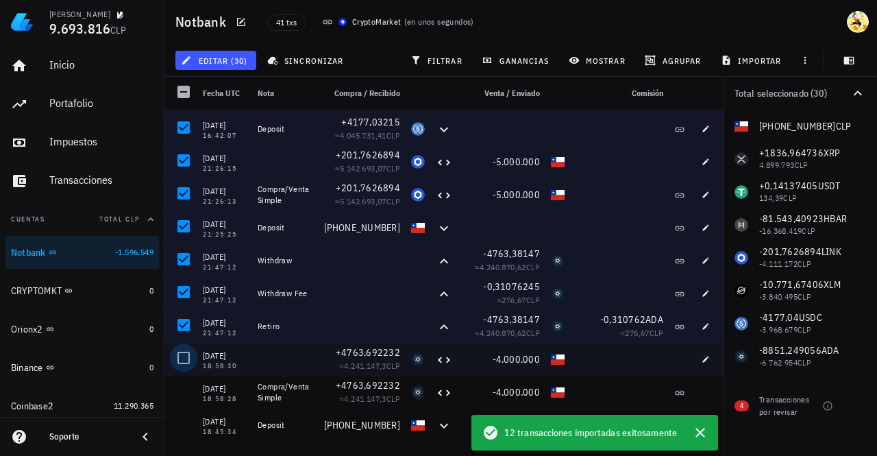
click at [194, 367] on div at bounding box center [183, 357] width 23 height 23
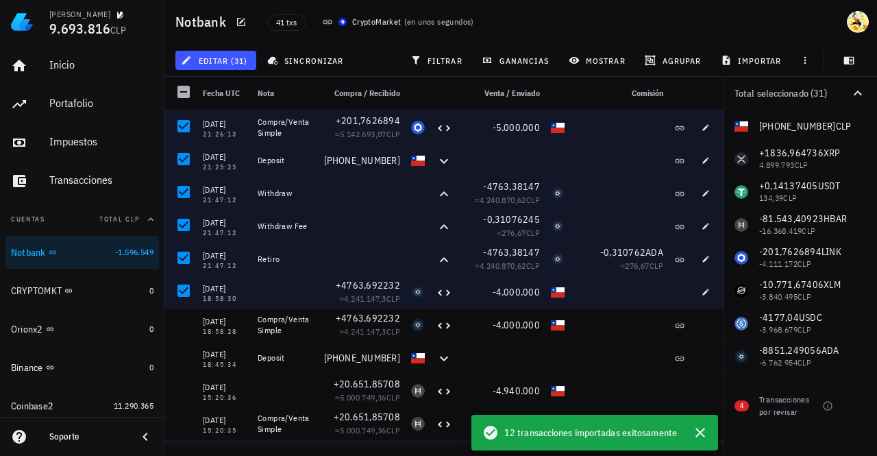
scroll to position [959, 0]
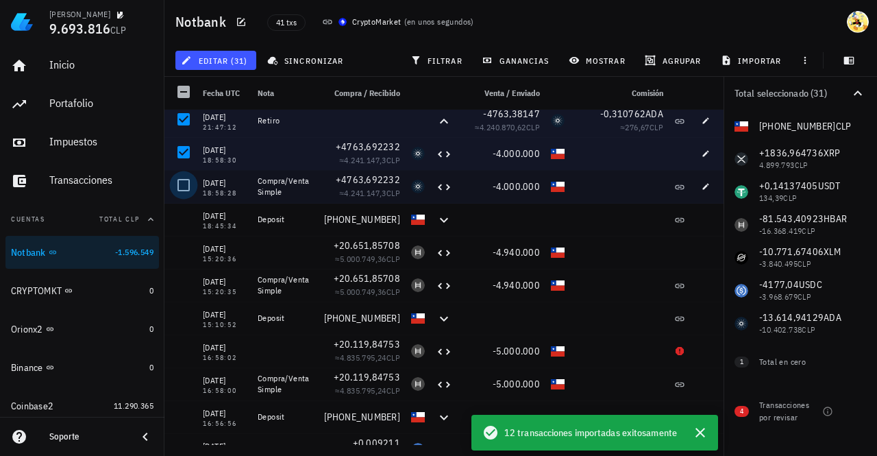
click at [182, 187] on div at bounding box center [183, 184] width 23 height 23
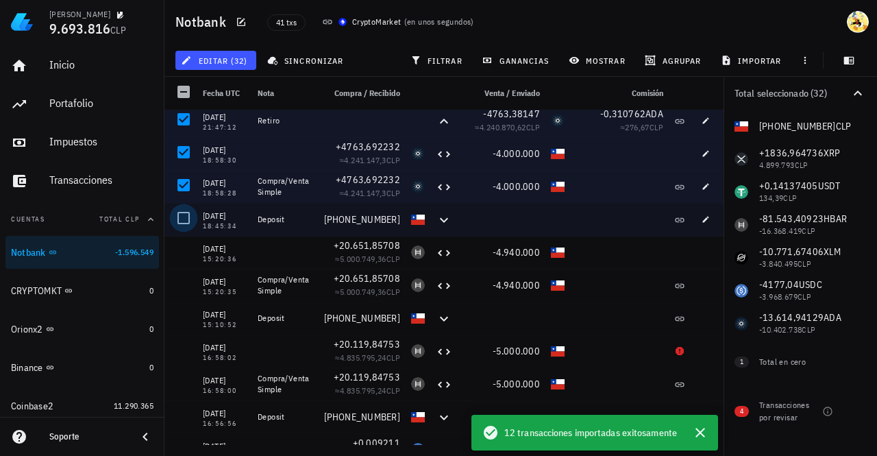
click at [186, 215] on div at bounding box center [183, 217] width 23 height 23
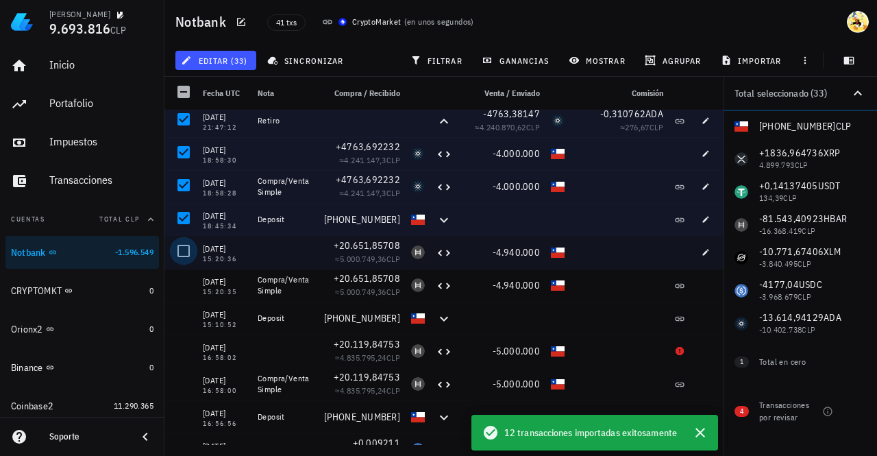
click at [186, 252] on div at bounding box center [183, 250] width 23 height 23
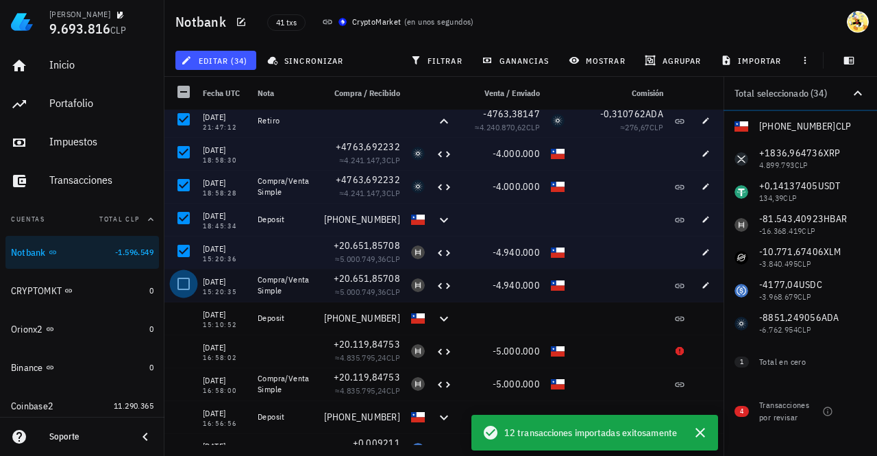
click at [186, 279] on div at bounding box center [183, 283] width 23 height 23
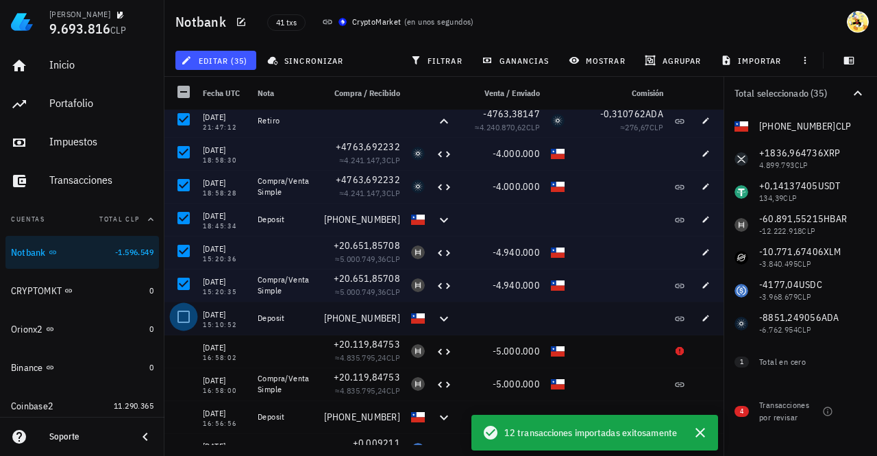
drag, startPoint x: 182, startPoint y: 313, endPoint x: 186, endPoint y: 326, distance: 13.0
click at [182, 314] on div at bounding box center [183, 316] width 23 height 23
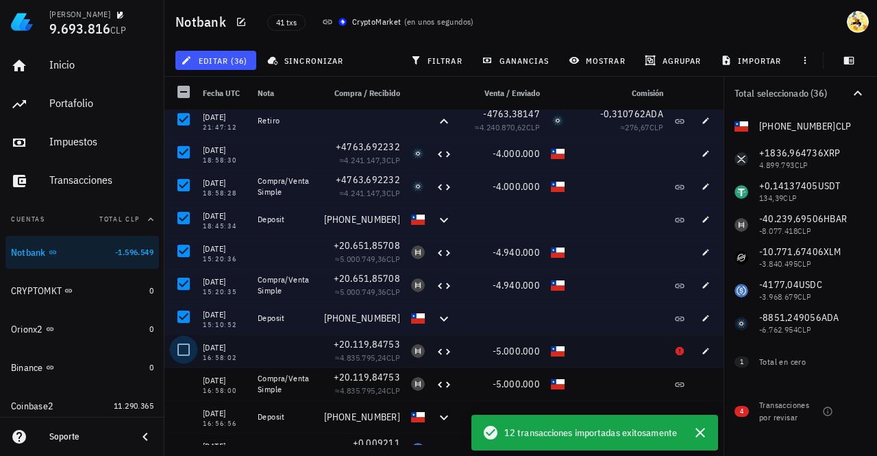
click at [191, 351] on div at bounding box center [183, 349] width 23 height 23
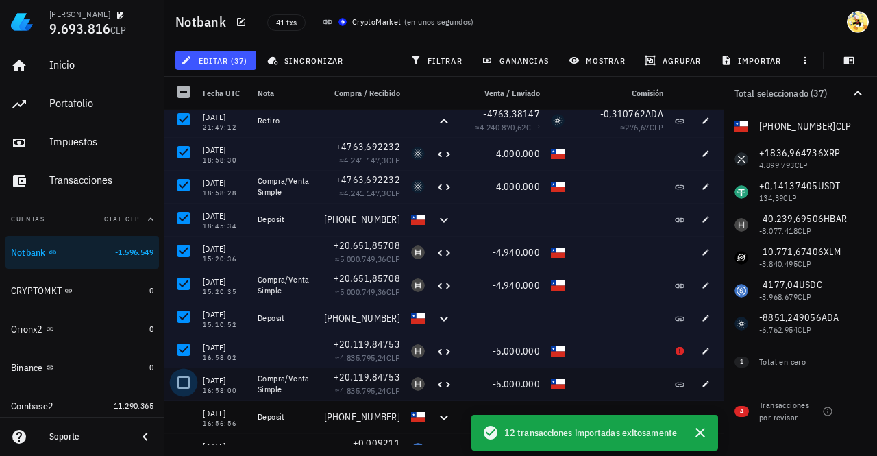
click at [189, 380] on div at bounding box center [183, 382] width 23 height 23
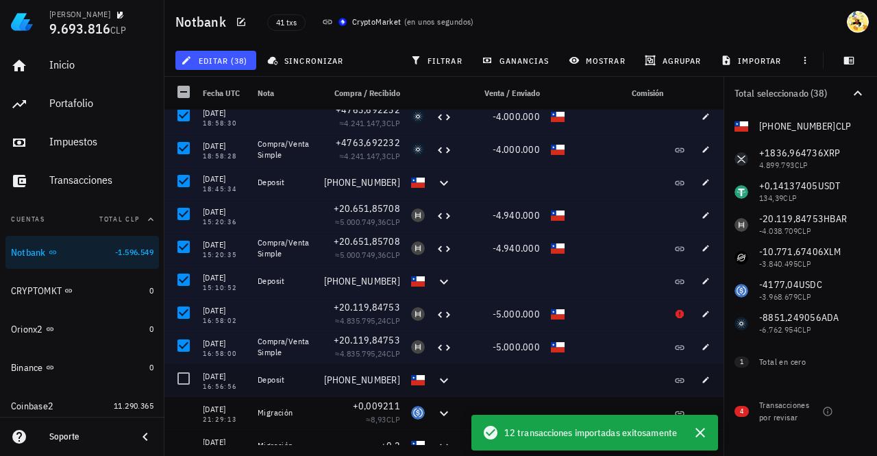
scroll to position [1013, 0]
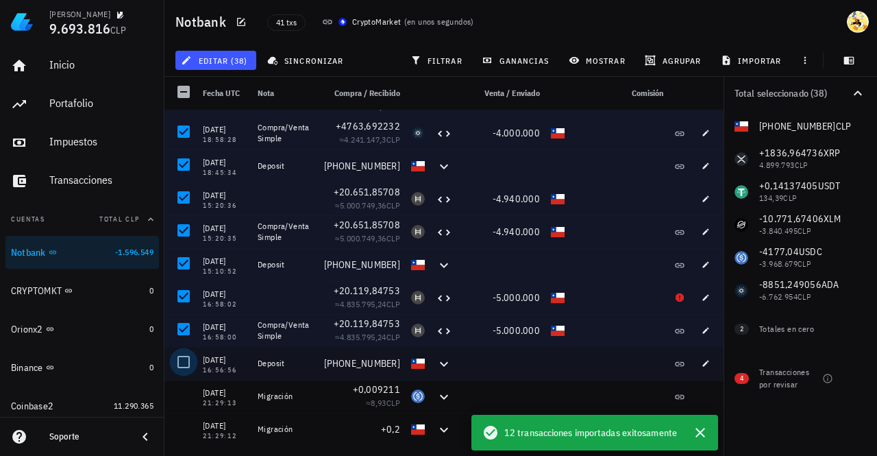
click at [185, 361] on div at bounding box center [183, 361] width 23 height 23
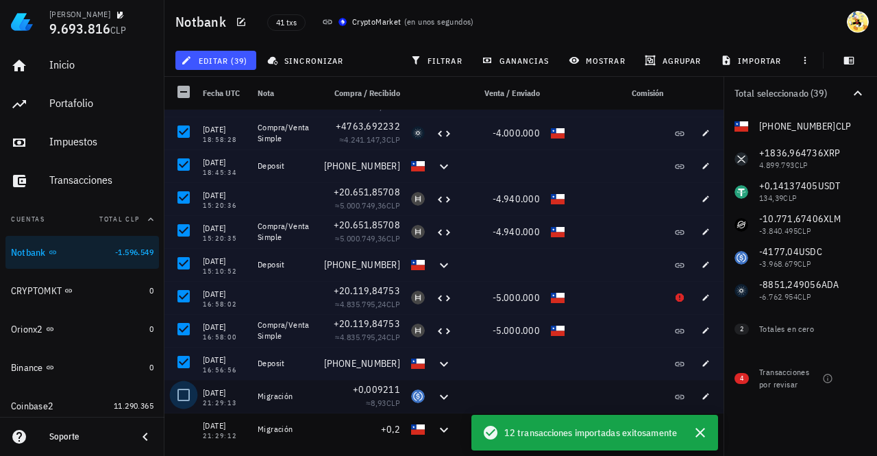
click at [187, 393] on div at bounding box center [183, 394] width 23 height 23
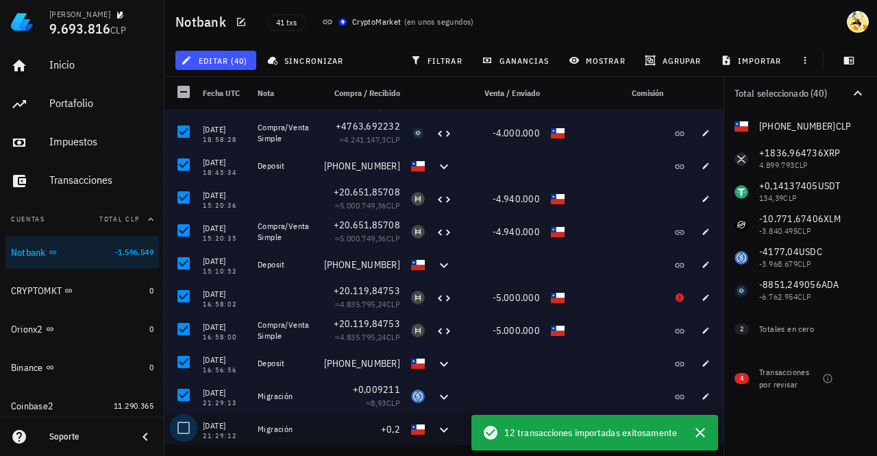
click at [188, 428] on div at bounding box center [183, 427] width 23 height 23
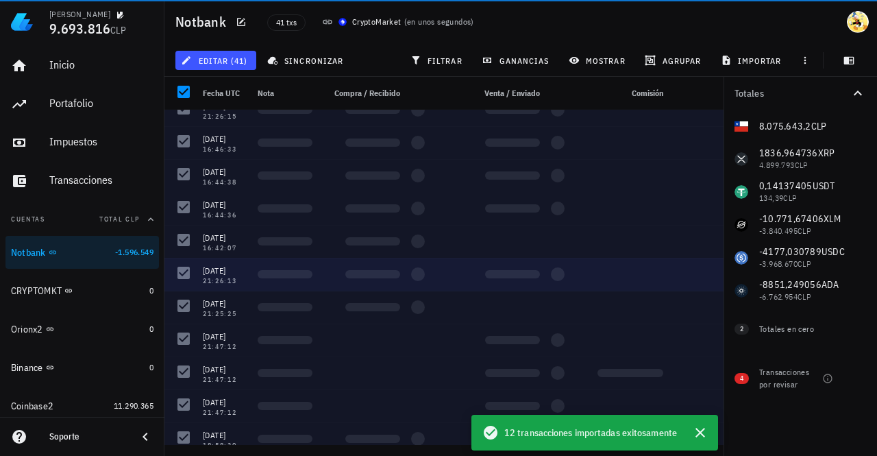
scroll to position [0, 0]
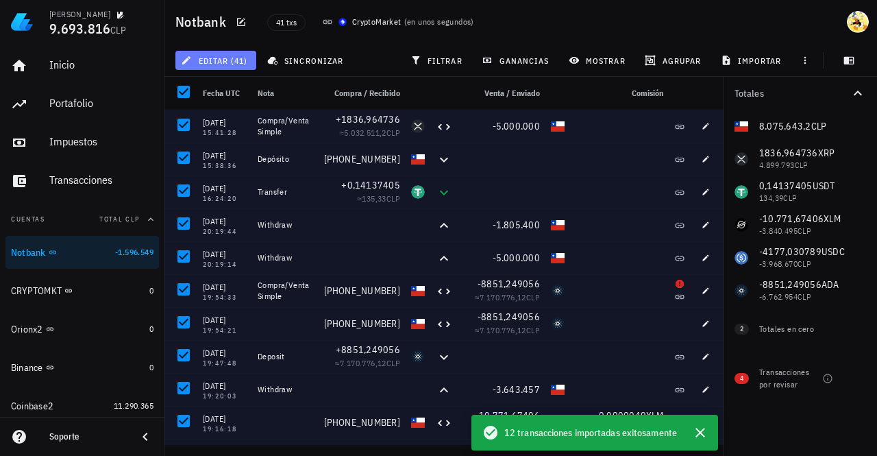
click at [246, 67] on button "editar (41)" at bounding box center [215, 60] width 81 height 19
click at [228, 90] on div "Eliminar" at bounding box center [227, 91] width 38 height 11
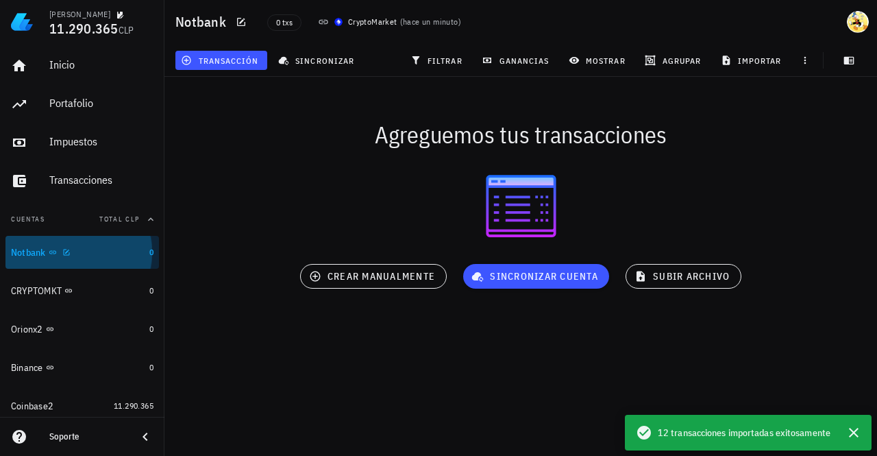
click at [75, 256] on div "Notbank" at bounding box center [77, 252] width 133 height 13
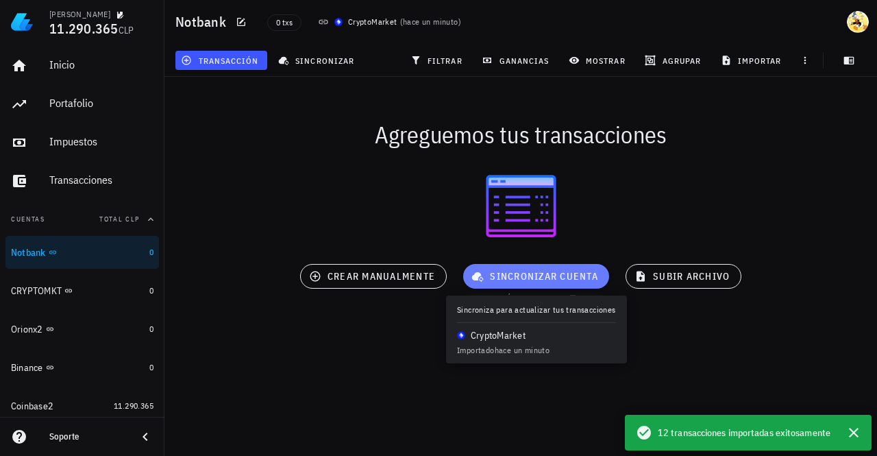
click at [518, 279] on span "sincronizar cuenta" at bounding box center [536, 276] width 124 height 12
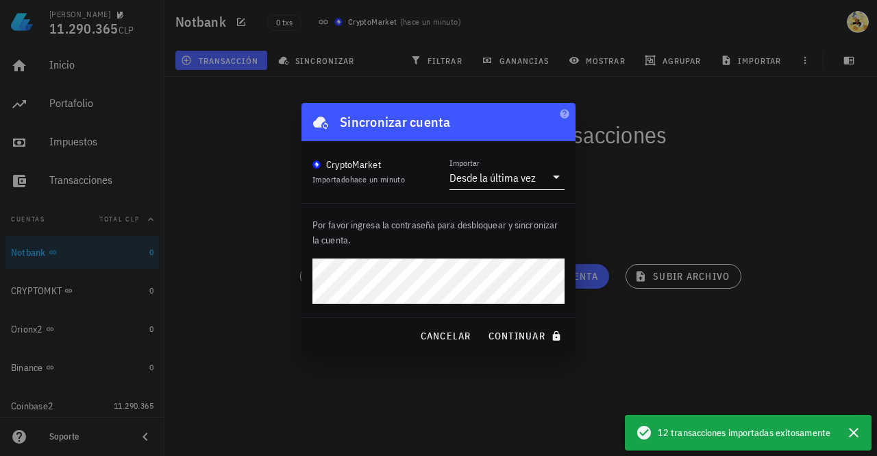
click at [502, 178] on div "Desde la última vez" at bounding box center [493, 178] width 86 height 14
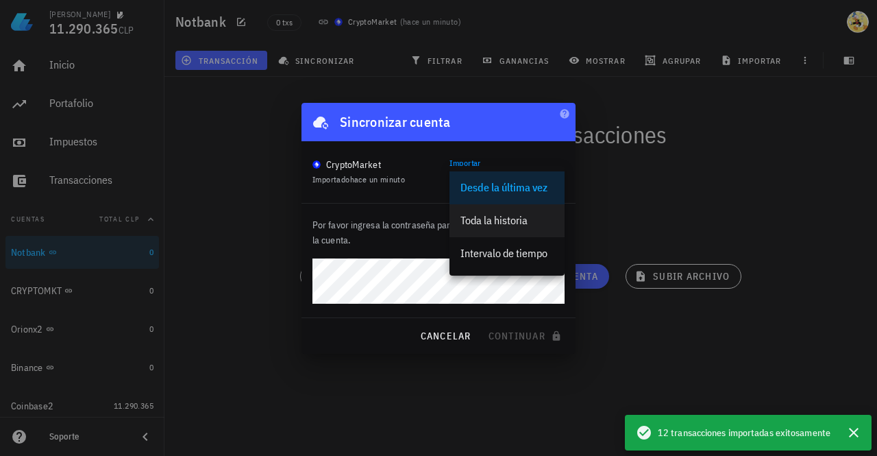
click at [508, 213] on div "Toda la historia" at bounding box center [507, 220] width 93 height 29
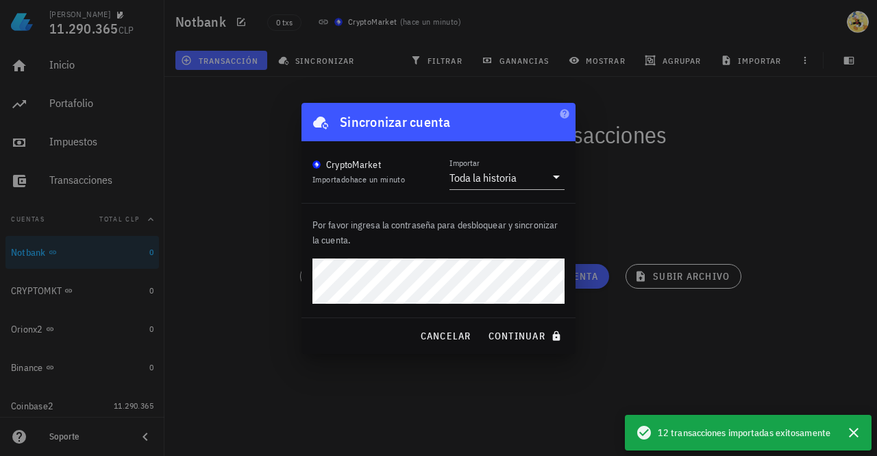
click at [482, 323] on button "continuar" at bounding box center [526, 335] width 88 height 25
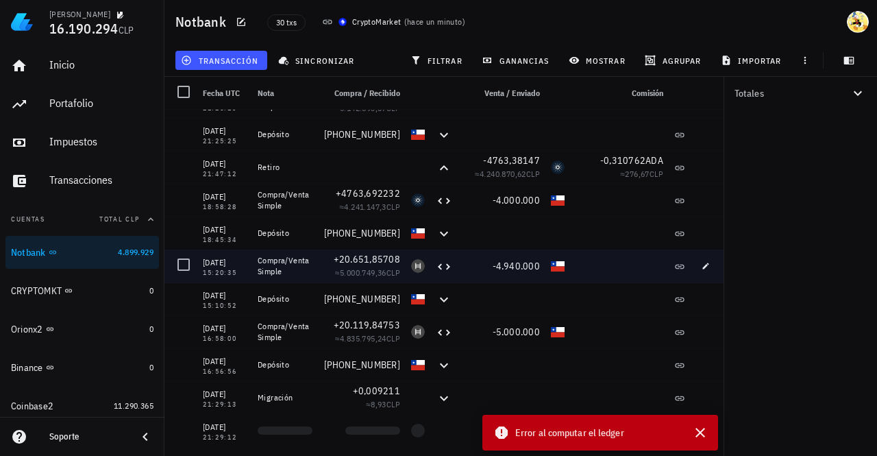
scroll to position [651, 0]
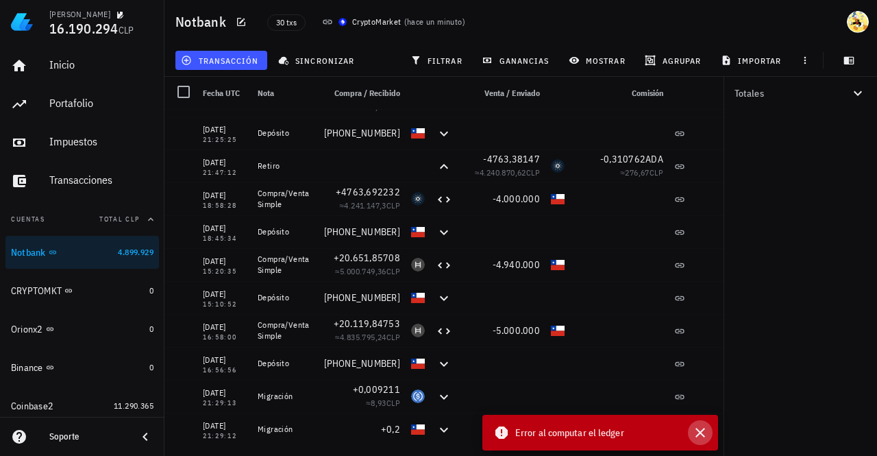
click at [702, 432] on icon "button" at bounding box center [701, 433] width 10 height 10
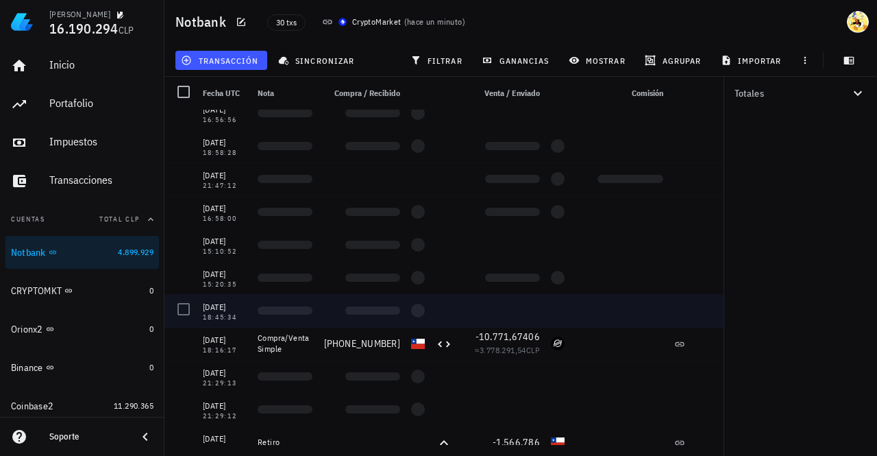
scroll to position [0, 0]
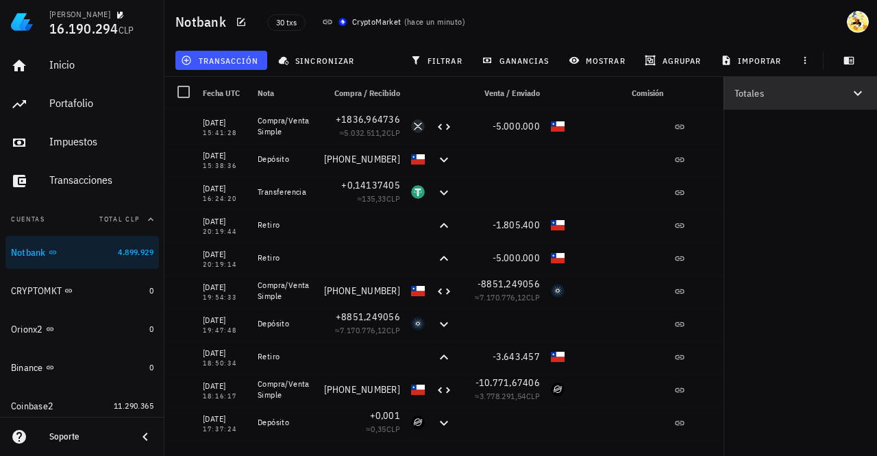
click at [861, 94] on icon "button" at bounding box center [858, 93] width 16 height 16
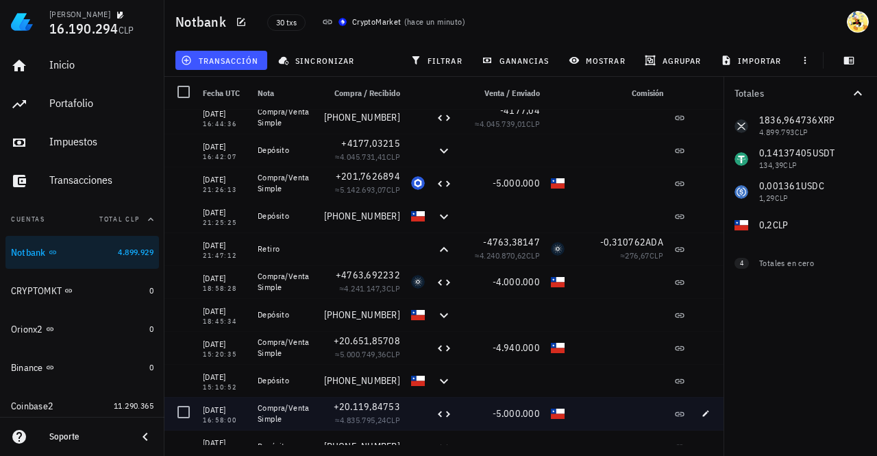
scroll to position [651, 0]
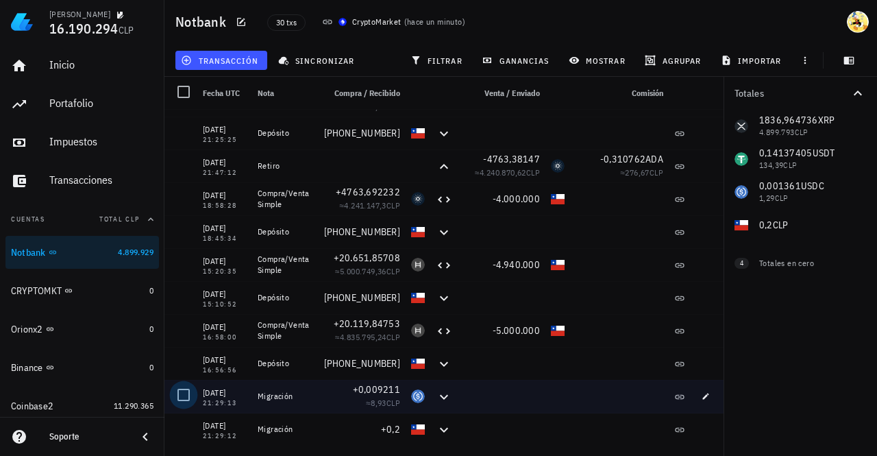
click at [181, 393] on div at bounding box center [183, 394] width 23 height 23
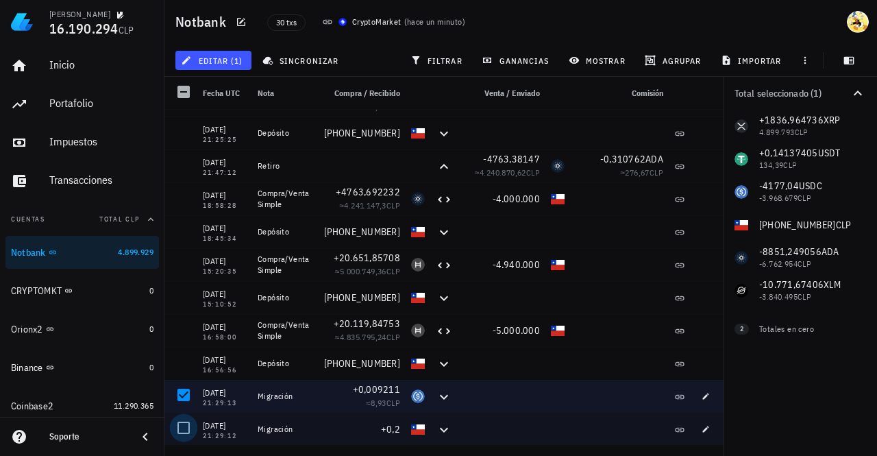
click at [185, 427] on div at bounding box center [183, 427] width 23 height 23
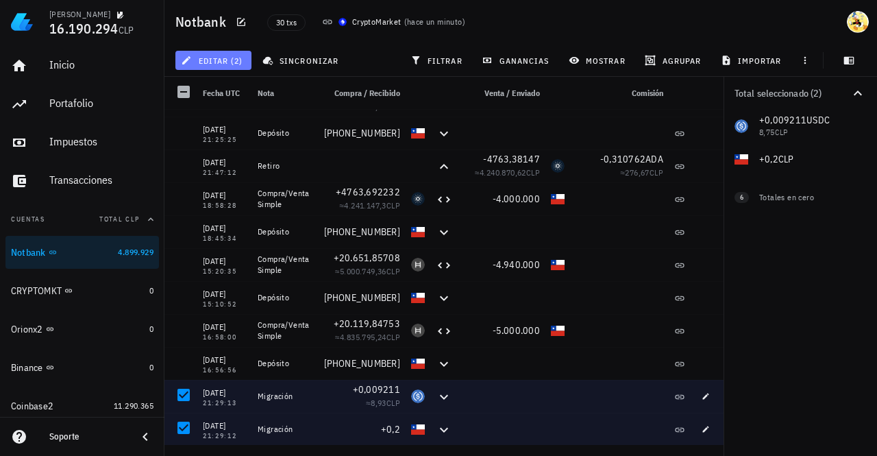
click at [234, 62] on span "editar (2)" at bounding box center [213, 60] width 59 height 11
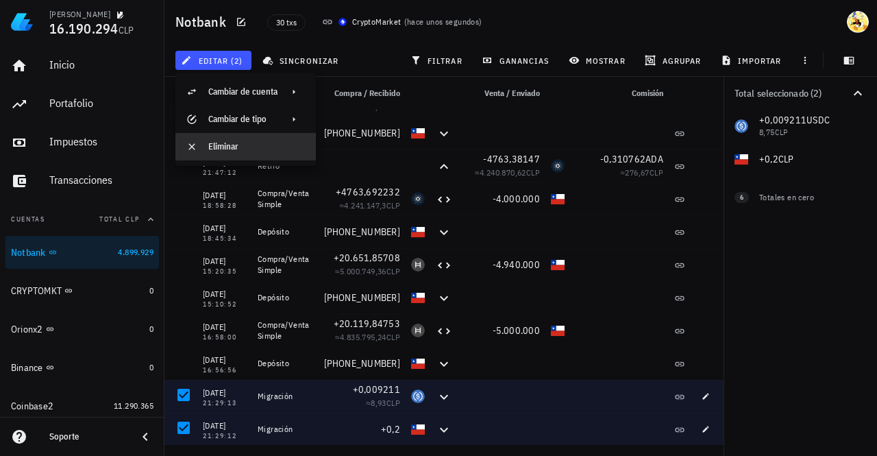
click at [220, 147] on div "Eliminar" at bounding box center [256, 146] width 97 height 11
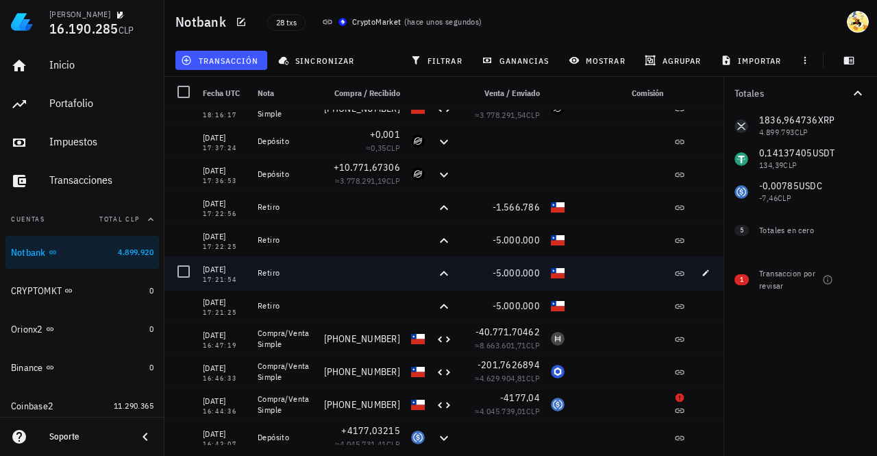
scroll to position [343, 0]
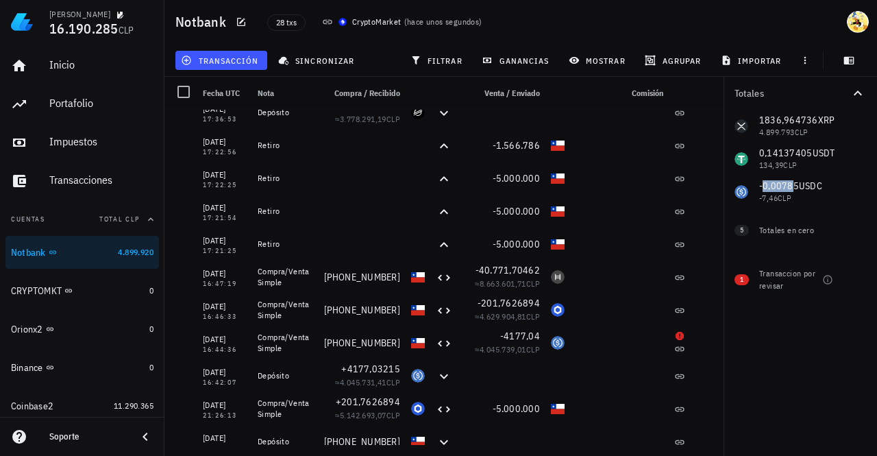
drag, startPoint x: 794, startPoint y: 187, endPoint x: 763, endPoint y: 191, distance: 30.4
click at [763, 191] on div "1836,964736 XRP 4.899.793 CLP 0,14137405 USDT 134,39 CLP 0 ADA 0 CLP 0 CLP 0 XL…" at bounding box center [801, 159] width 154 height 99
copy span "0,0078"
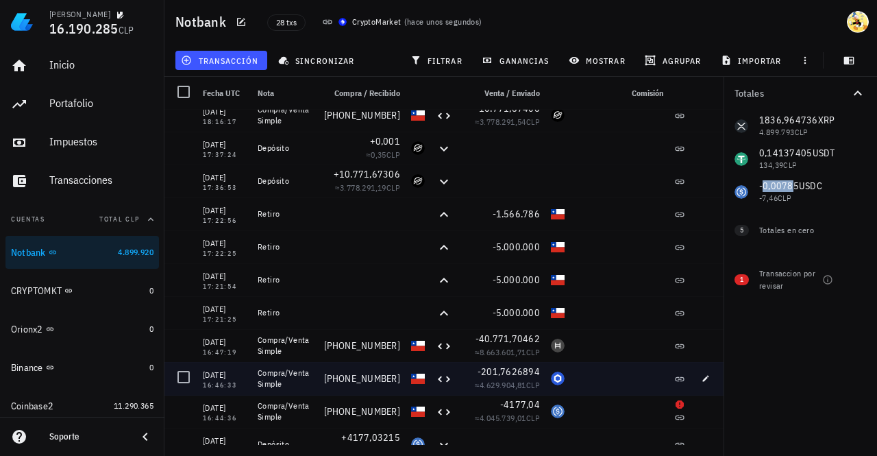
scroll to position [411, 0]
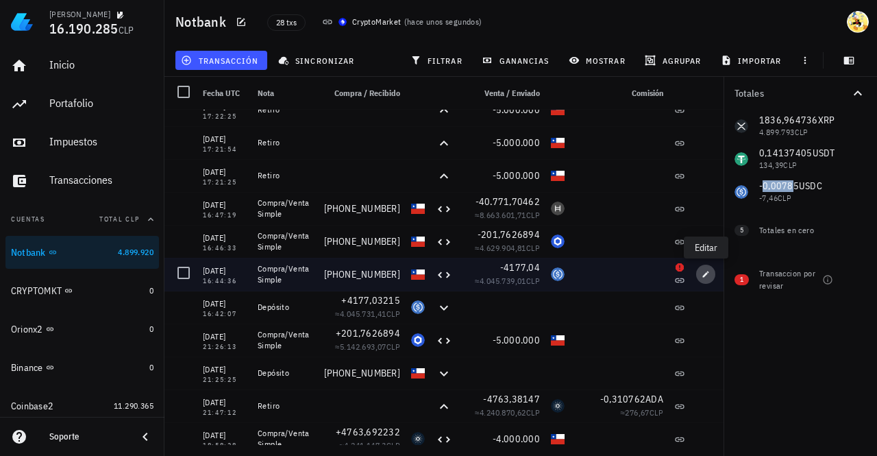
click at [706, 273] on icon "button" at bounding box center [706, 274] width 6 height 6
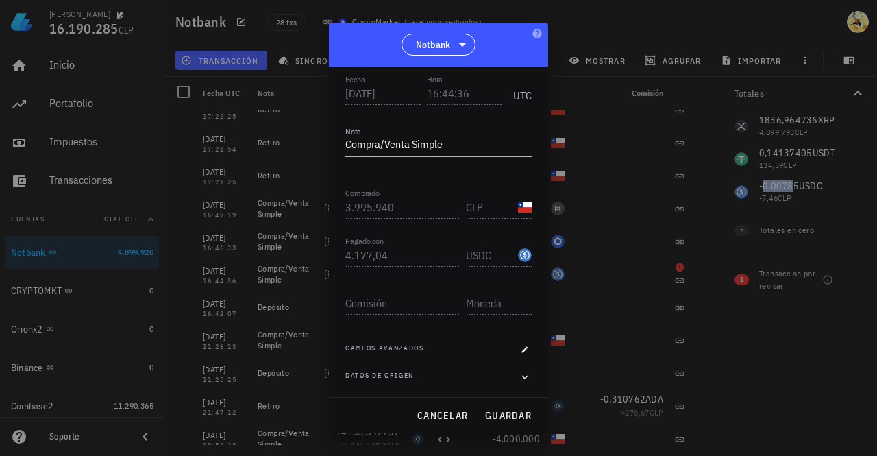
scroll to position [0, 0]
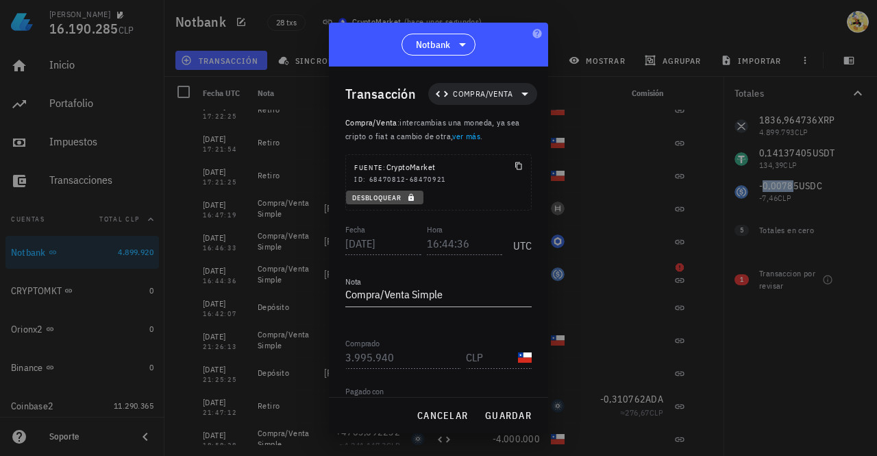
click at [410, 199] on icon "button" at bounding box center [410, 198] width 5 height 8
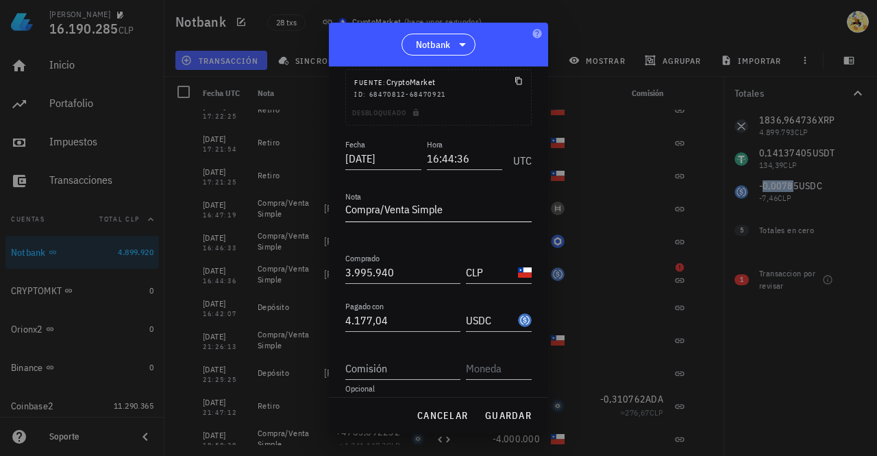
scroll to position [150, 0]
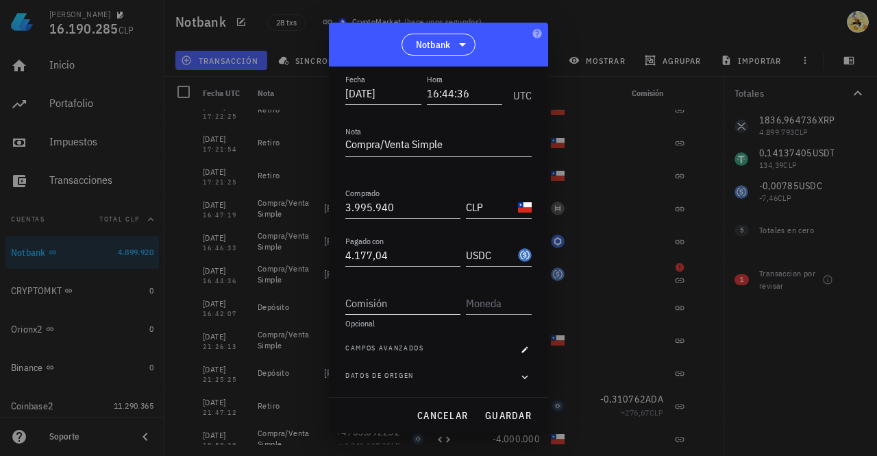
click at [392, 298] on input "Comisión" at bounding box center [402, 303] width 115 height 22
paste input "0,0078"
type input "0,00785"
click at [498, 304] on input "text" at bounding box center [497, 303] width 63 height 22
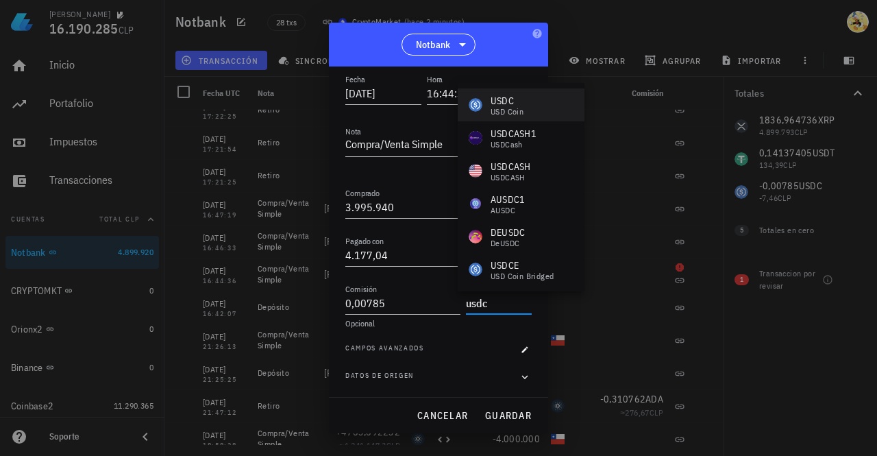
click at [511, 103] on div "USDC" at bounding box center [507, 101] width 33 height 14
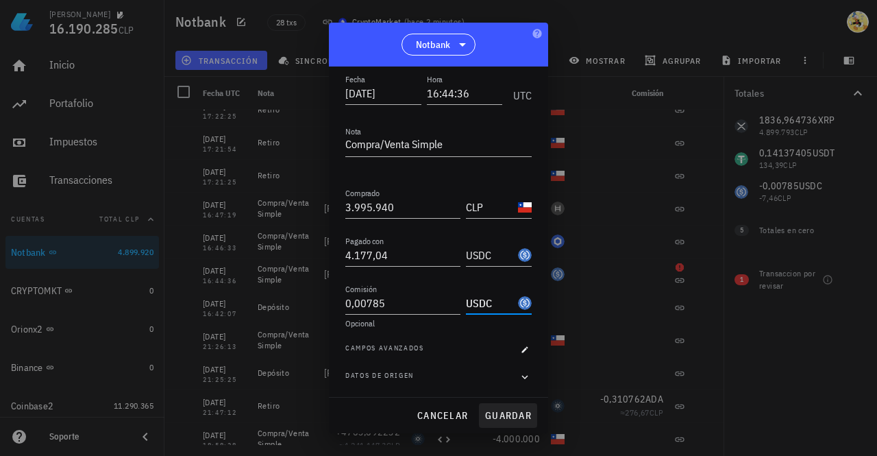
type input "USDC"
click at [504, 417] on span "guardar" at bounding box center [508, 415] width 47 height 12
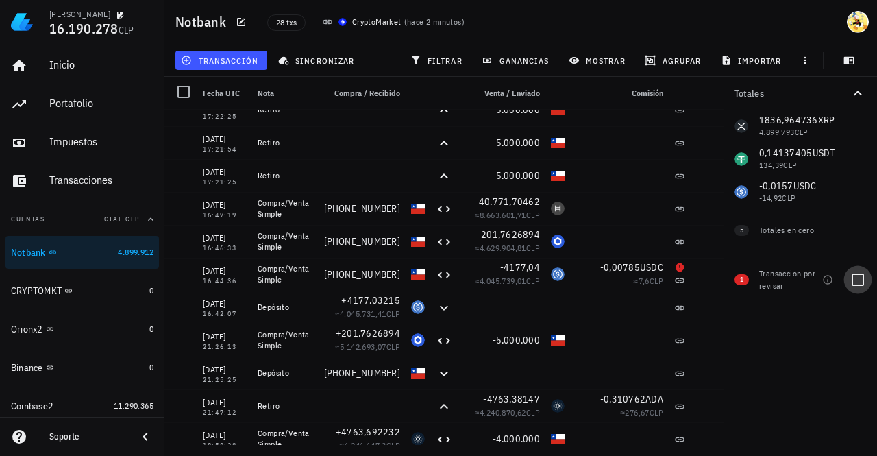
click at [861, 278] on div at bounding box center [857, 279] width 23 height 23
checkbox input "true"
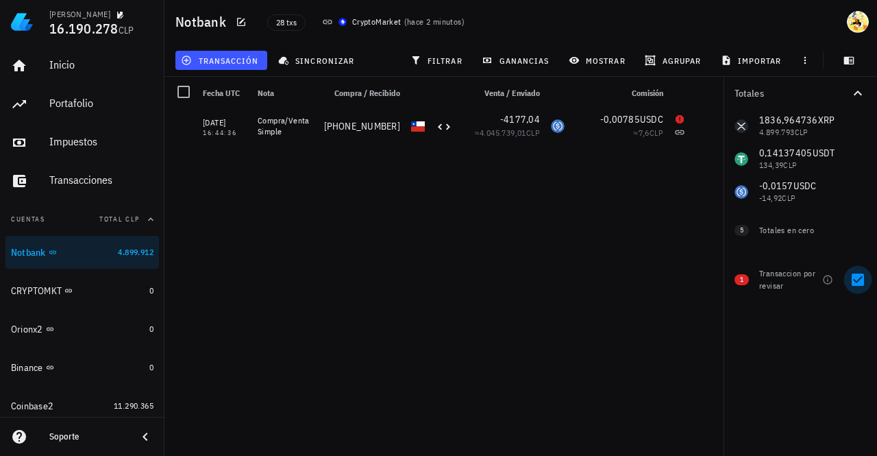
scroll to position [0, 0]
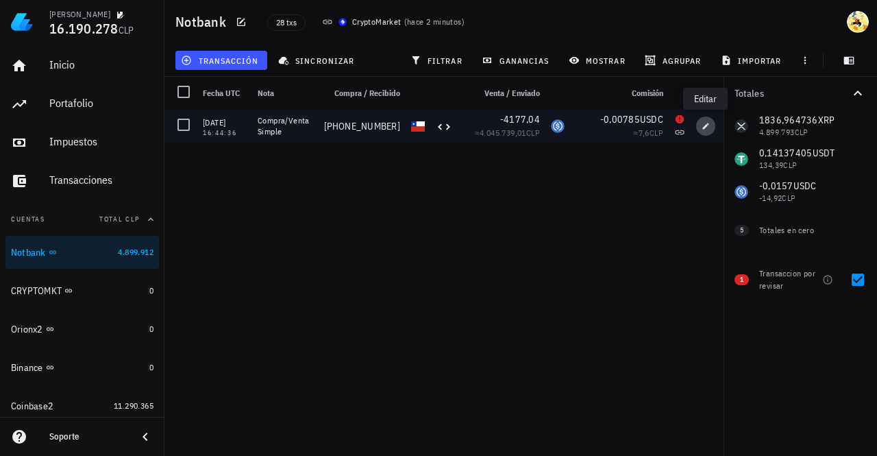
click at [706, 127] on icon "button" at bounding box center [706, 126] width 6 height 6
type input "0,00785"
type input "USDC"
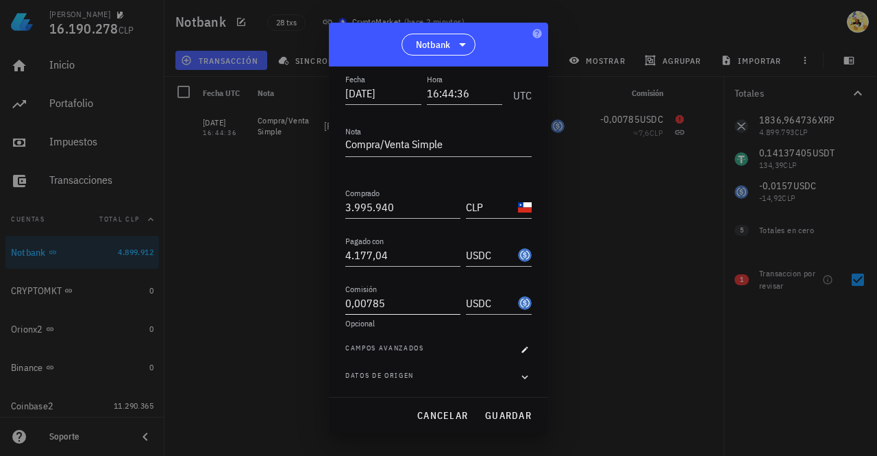
click at [428, 302] on input "0,00785" at bounding box center [402, 303] width 115 height 22
click at [522, 417] on span "guardar" at bounding box center [508, 415] width 47 height 12
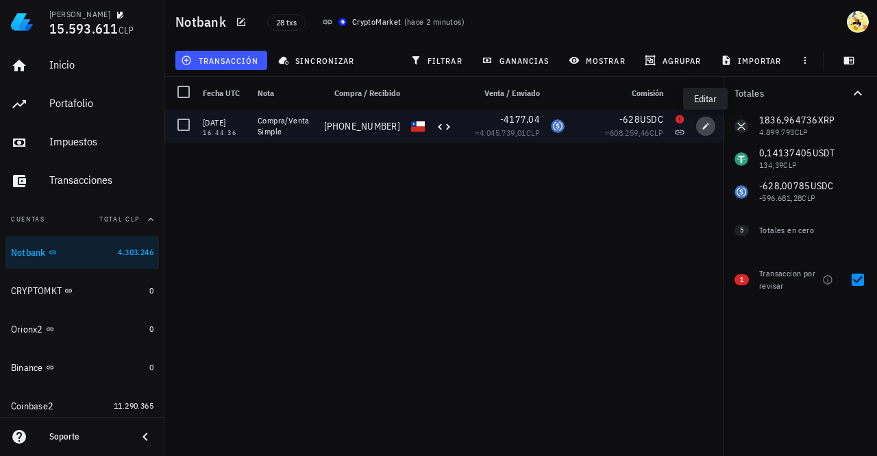
click at [704, 123] on icon "button" at bounding box center [706, 126] width 8 height 8
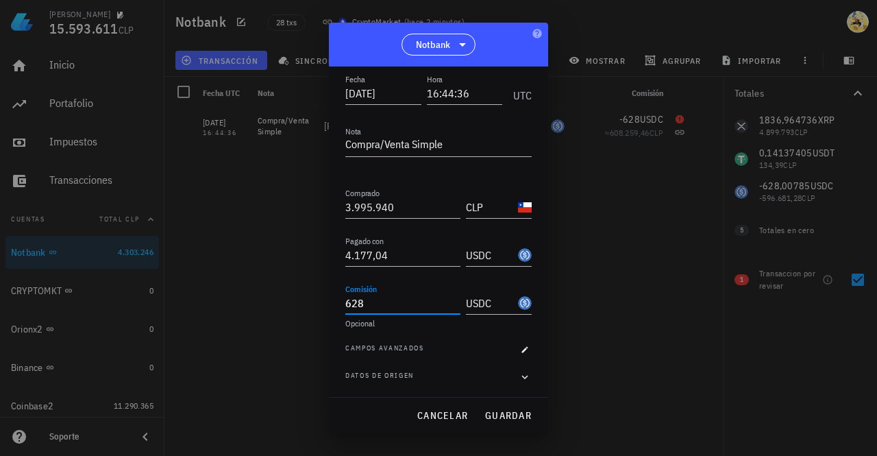
click at [399, 301] on input "628" at bounding box center [402, 303] width 115 height 22
type input "6"
click at [492, 304] on input "USDC" at bounding box center [490, 303] width 49 height 22
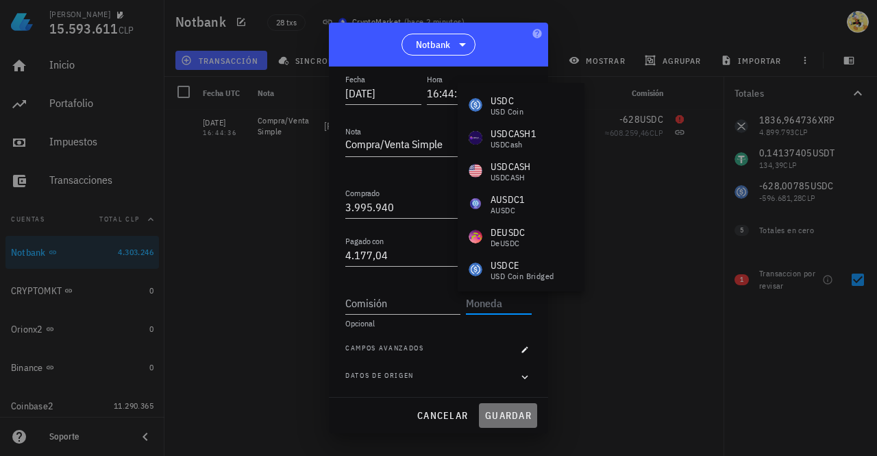
click at [504, 415] on span "guardar" at bounding box center [508, 415] width 47 height 12
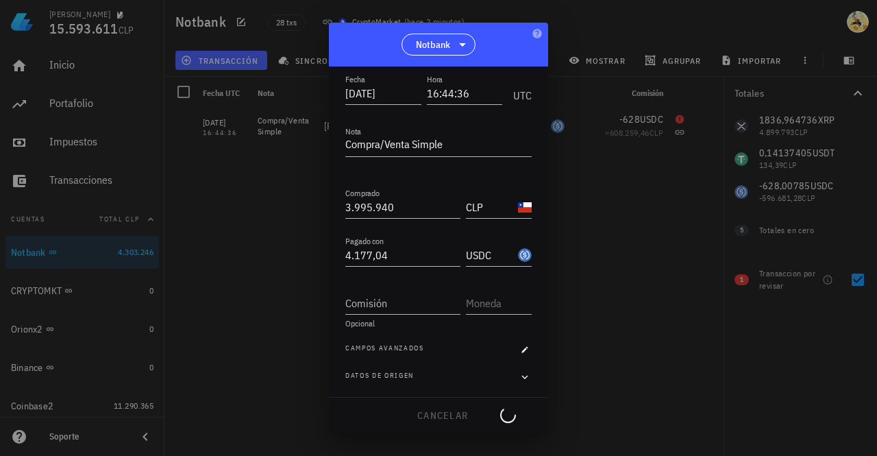
type input "628"
type input "USDC"
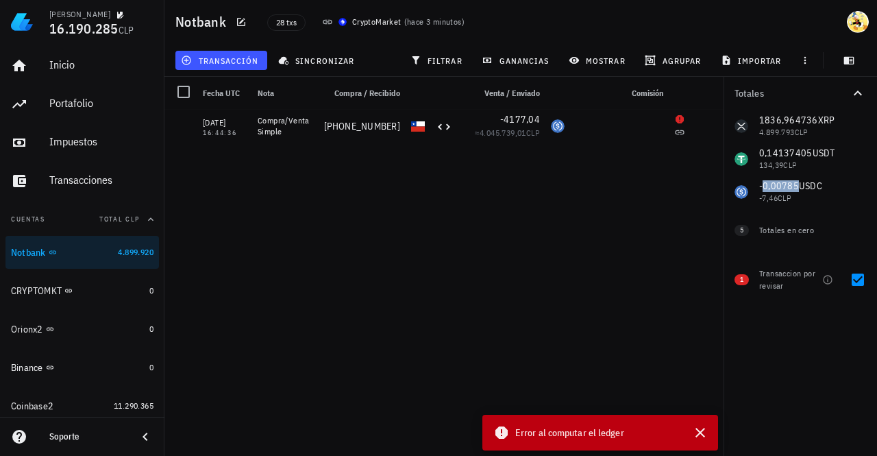
drag, startPoint x: 799, startPoint y: 187, endPoint x: 763, endPoint y: 191, distance: 35.9
click at [763, 191] on div "1836,964736 XRP 4.899.793 CLP 0,14137405 USDT 134,39 CLP 0 ADA 0 CLP 0 CLP 0 XL…" at bounding box center [801, 159] width 154 height 99
copy span "0,00785"
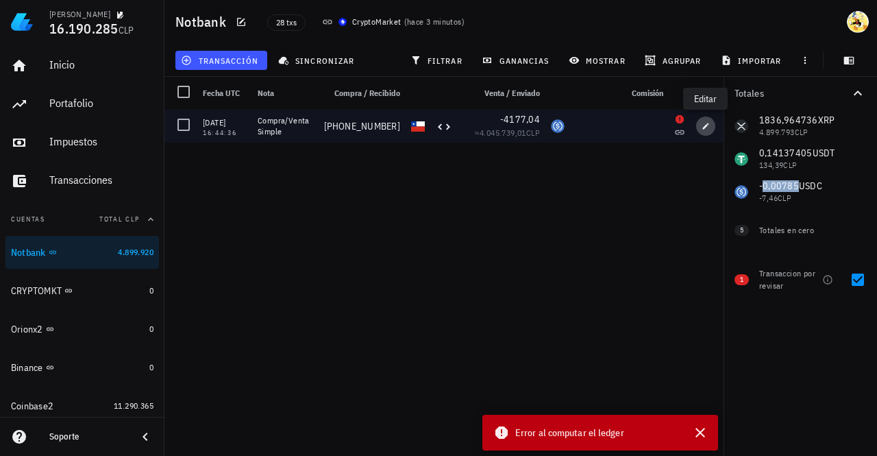
click at [707, 132] on button "button" at bounding box center [705, 126] width 19 height 19
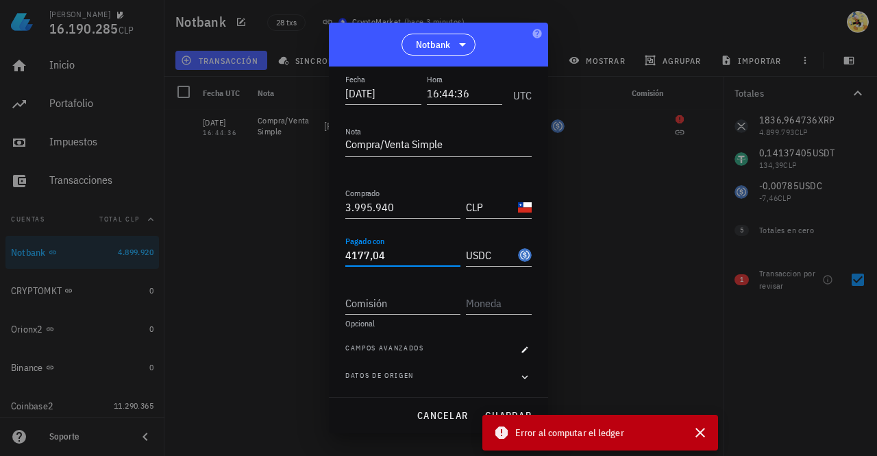
click at [405, 257] on input "4177,04" at bounding box center [402, 255] width 115 height 22
click at [511, 408] on button "guardar" at bounding box center [508, 415] width 58 height 25
type input "4.177,04"
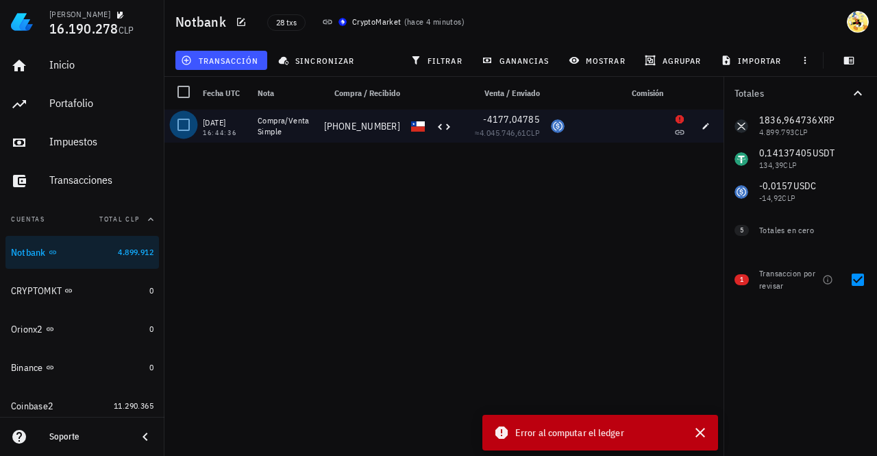
click at [181, 125] on div at bounding box center [183, 124] width 23 height 23
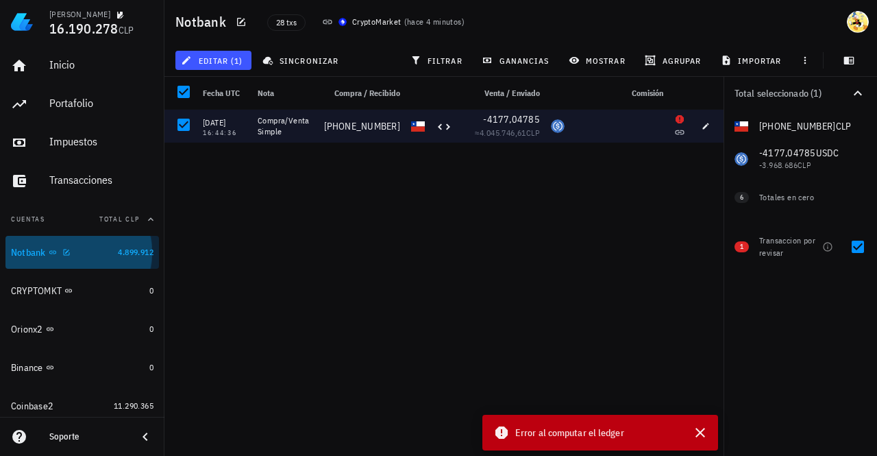
click at [83, 255] on div "Notbank" at bounding box center [61, 252] width 101 height 13
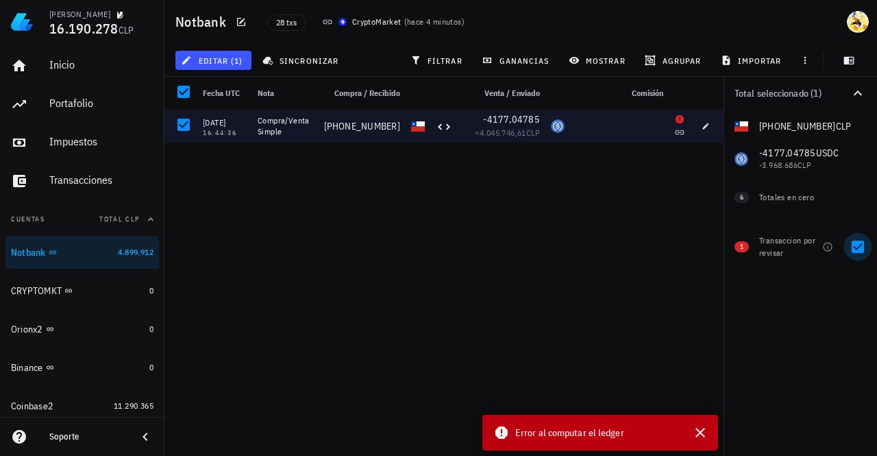
click at [861, 250] on div at bounding box center [857, 246] width 23 height 23
checkbox input "false"
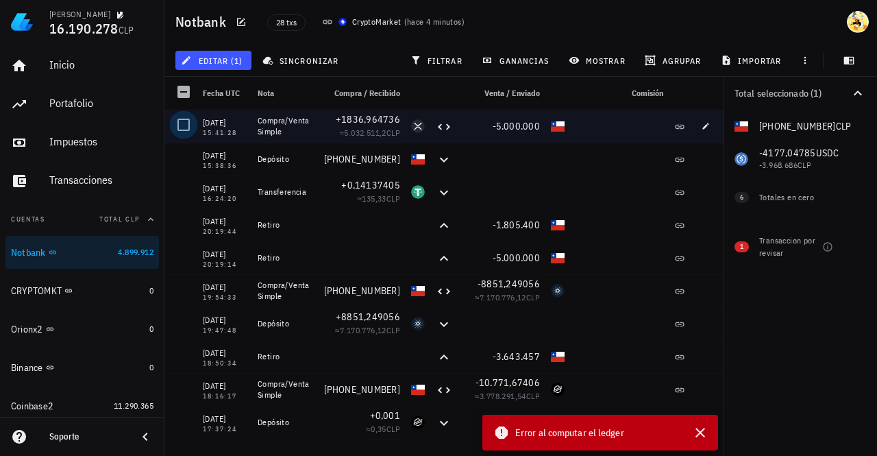
click at [180, 126] on div at bounding box center [183, 124] width 23 height 23
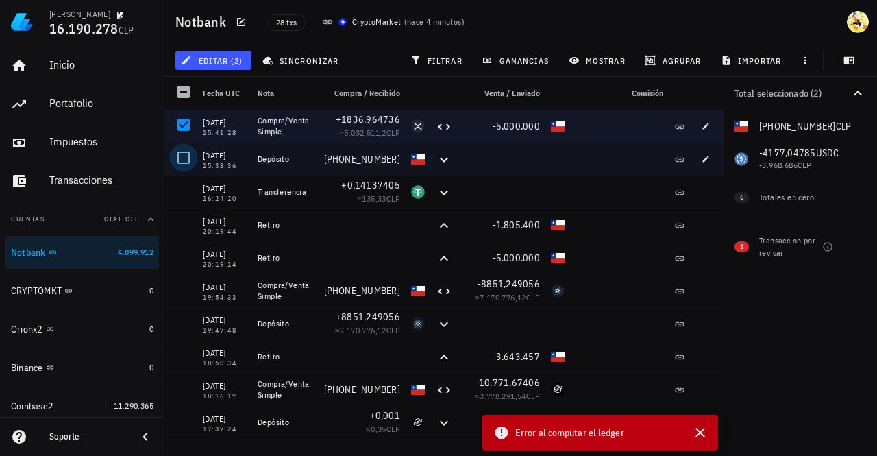
click at [184, 158] on div at bounding box center [183, 157] width 23 height 23
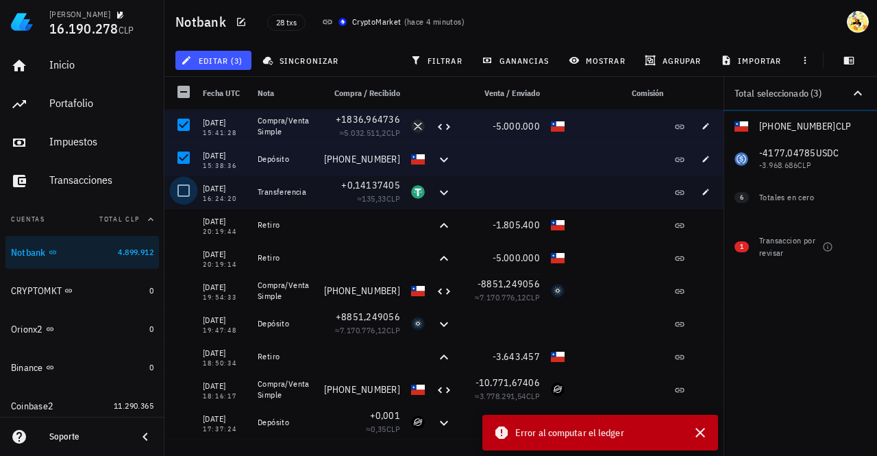
click at [180, 188] on div at bounding box center [183, 190] width 23 height 23
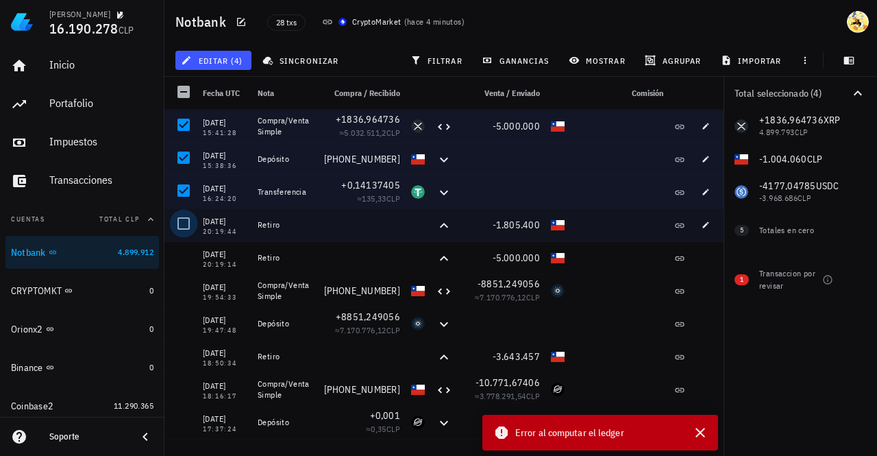
click at [182, 221] on div at bounding box center [183, 223] width 23 height 23
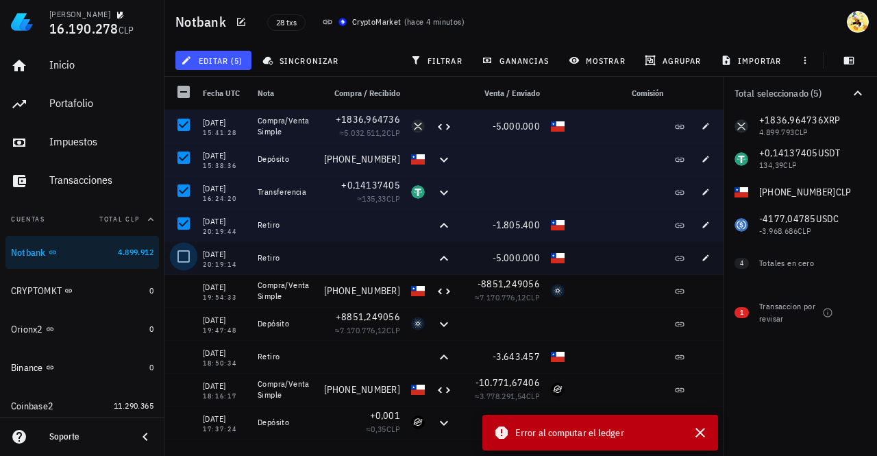
click at [186, 256] on div at bounding box center [183, 256] width 23 height 23
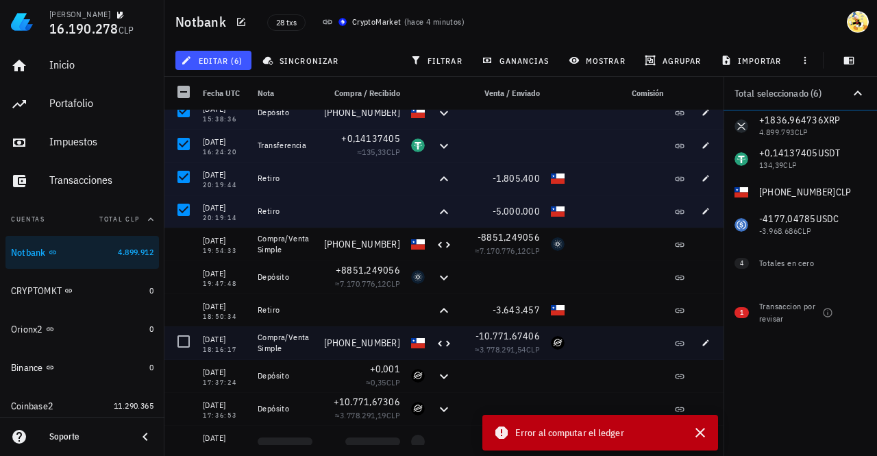
scroll to position [69, 0]
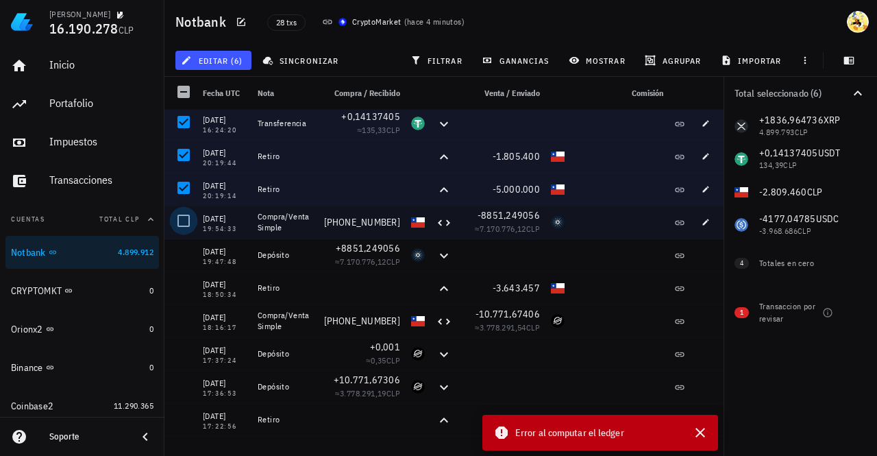
click at [186, 219] on div at bounding box center [183, 220] width 23 height 23
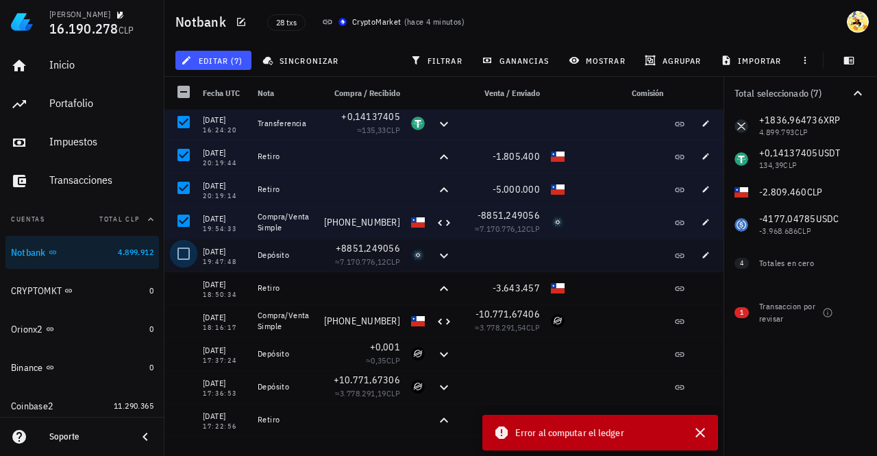
click at [185, 258] on div at bounding box center [183, 253] width 23 height 23
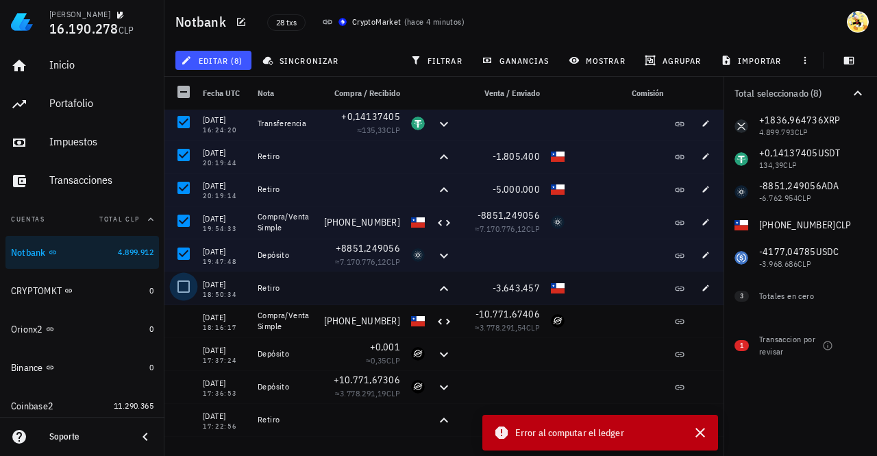
click at [186, 282] on div at bounding box center [183, 286] width 23 height 23
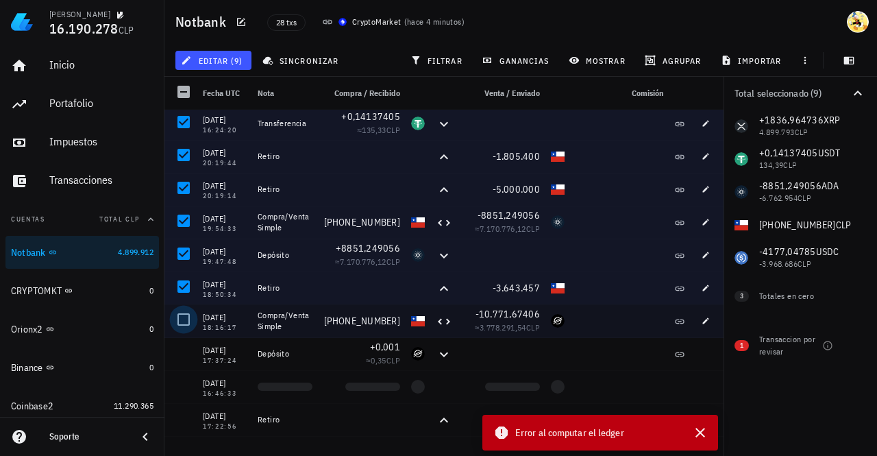
scroll to position [137, 0]
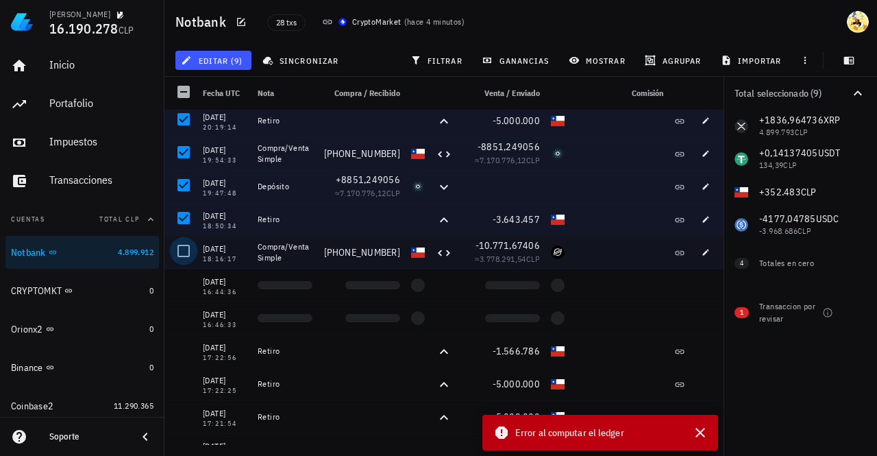
click at [182, 254] on div at bounding box center [183, 250] width 23 height 23
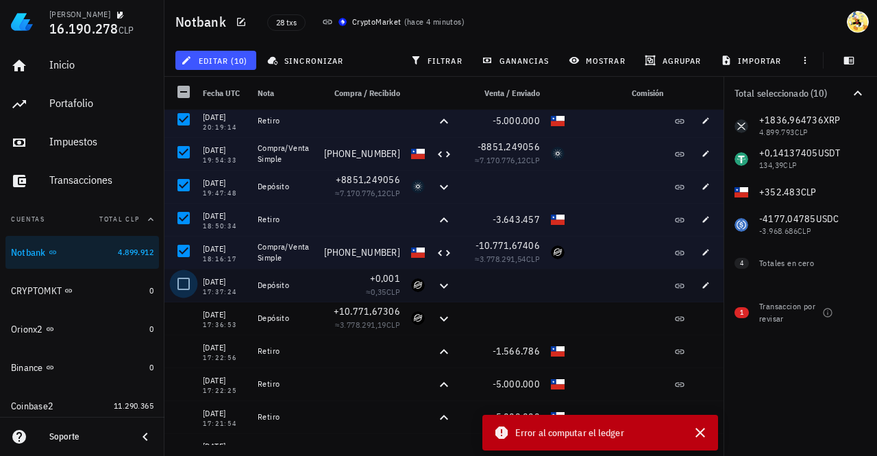
click at [188, 287] on div at bounding box center [183, 283] width 23 height 23
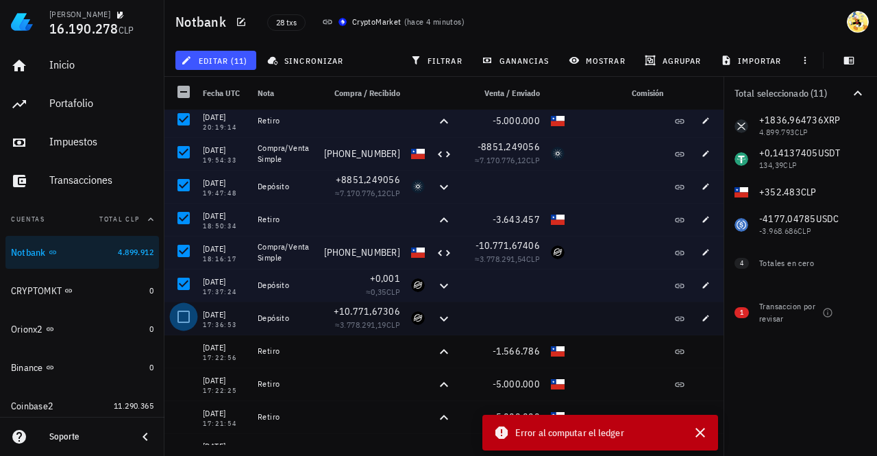
click at [191, 316] on div at bounding box center [183, 316] width 23 height 23
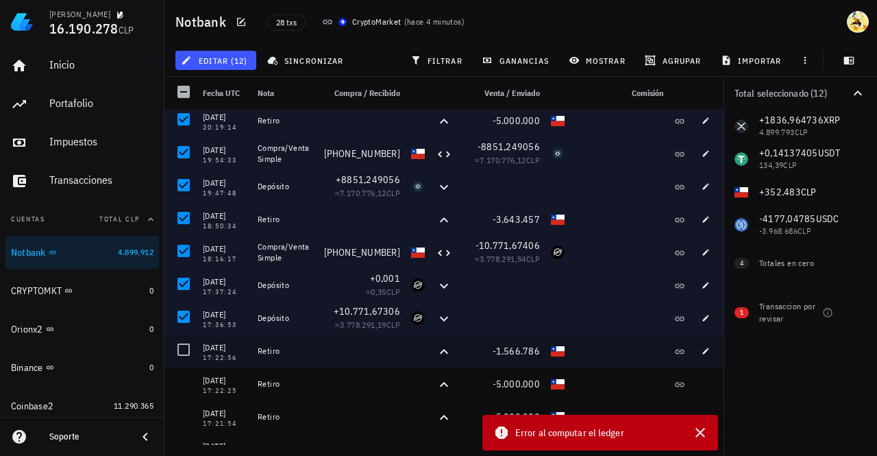
scroll to position [206, 0]
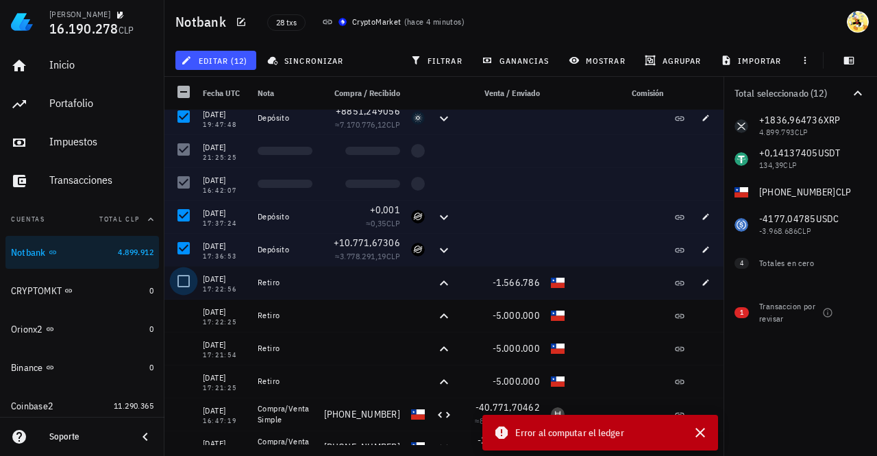
click at [184, 281] on div at bounding box center [183, 280] width 23 height 23
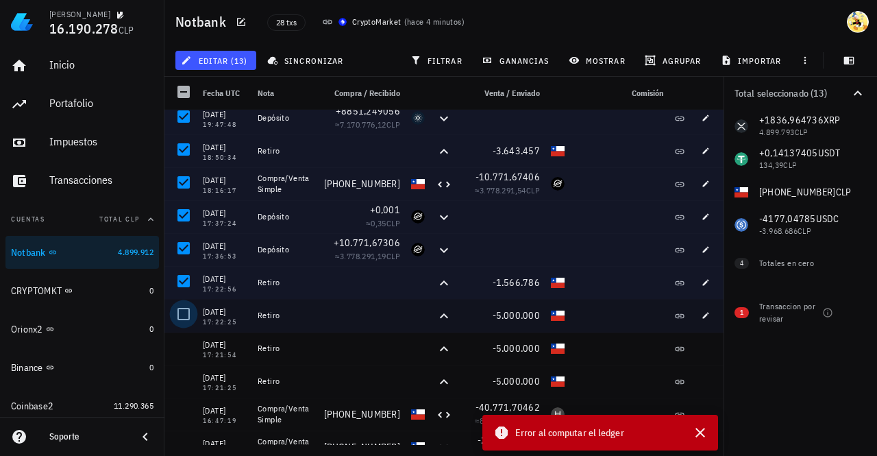
click at [189, 316] on div at bounding box center [183, 313] width 23 height 23
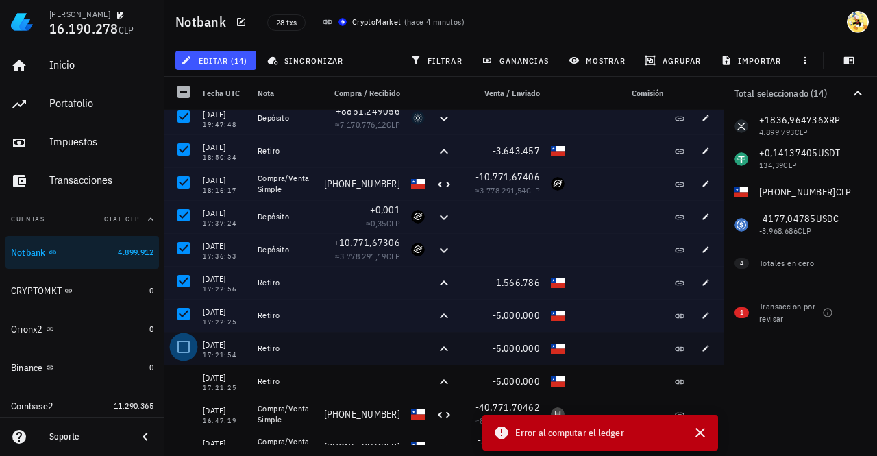
click at [188, 348] on div at bounding box center [183, 346] width 23 height 23
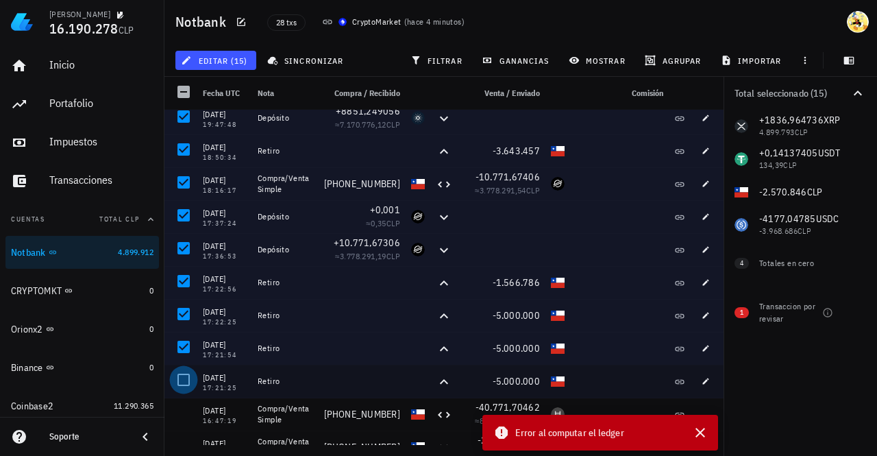
click at [188, 378] on div at bounding box center [183, 379] width 23 height 23
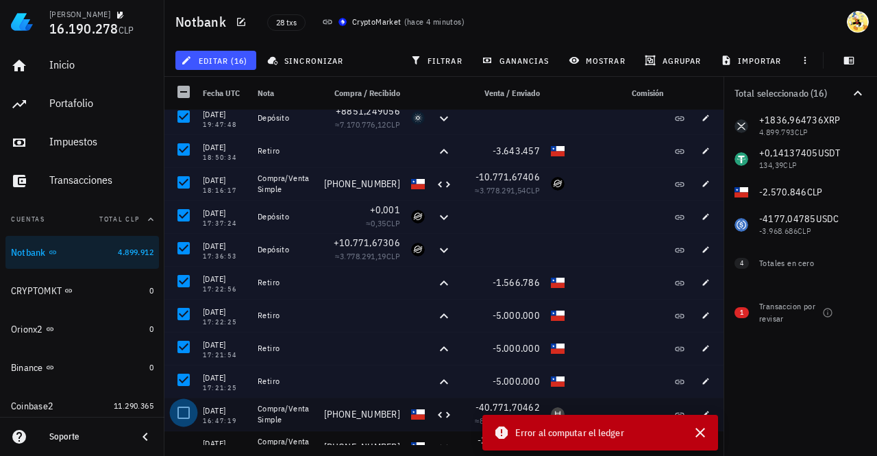
click at [188, 415] on div at bounding box center [183, 412] width 23 height 23
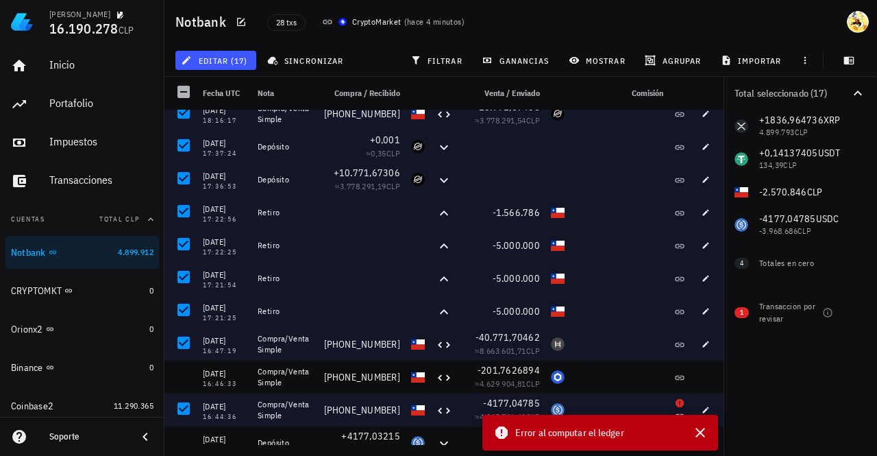
scroll to position [480, 0]
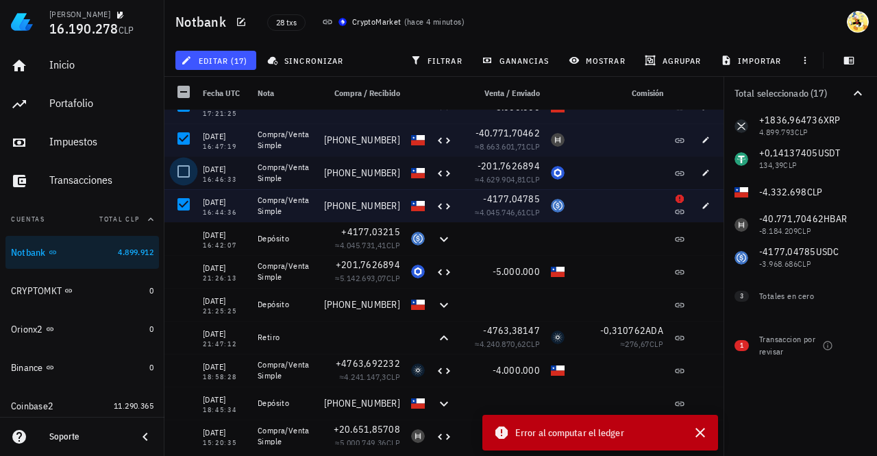
click at [184, 167] on div at bounding box center [183, 171] width 23 height 23
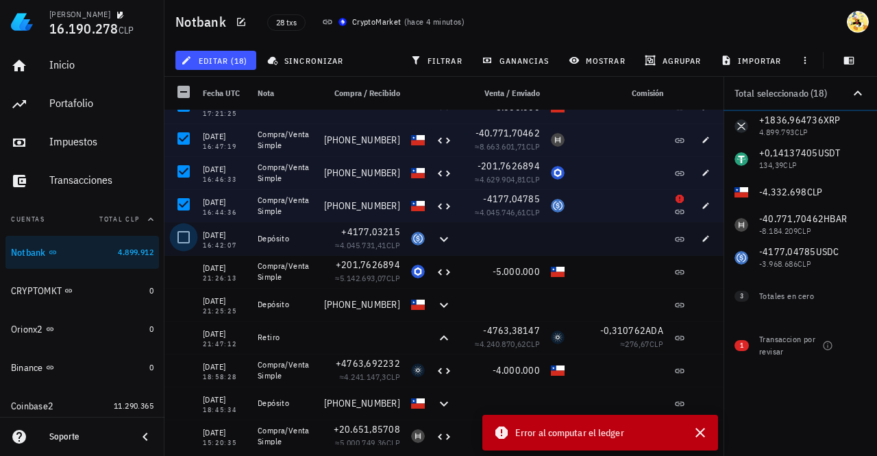
click at [182, 242] on div at bounding box center [183, 236] width 23 height 23
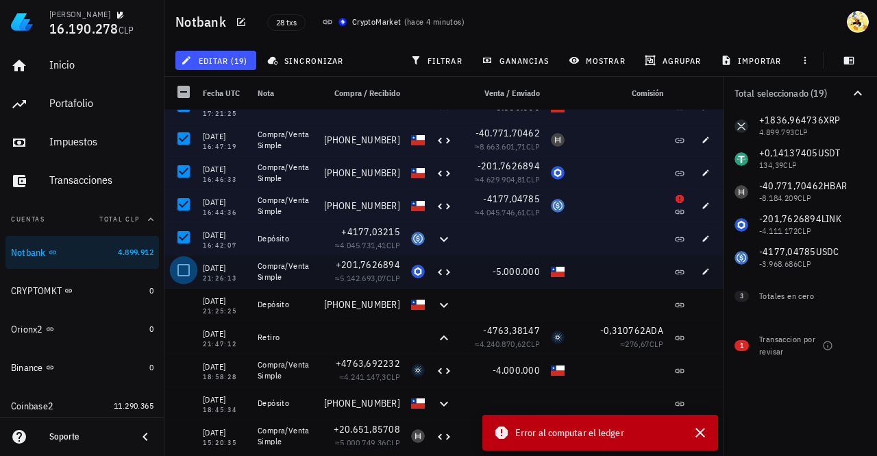
click at [185, 276] on div at bounding box center [183, 269] width 23 height 23
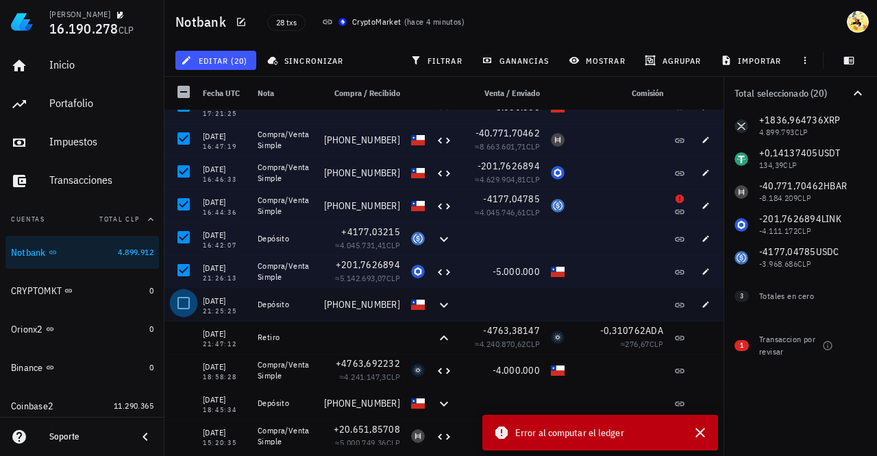
click at [185, 310] on div at bounding box center [183, 302] width 23 height 23
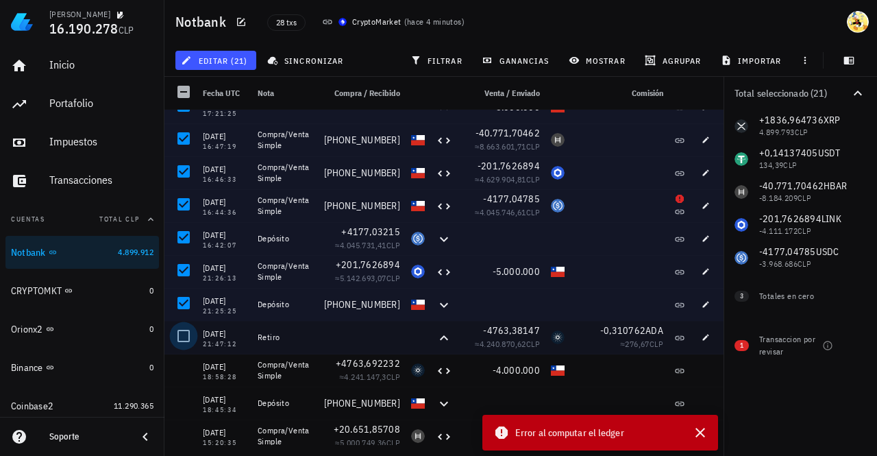
click at [190, 339] on div at bounding box center [183, 335] width 23 height 23
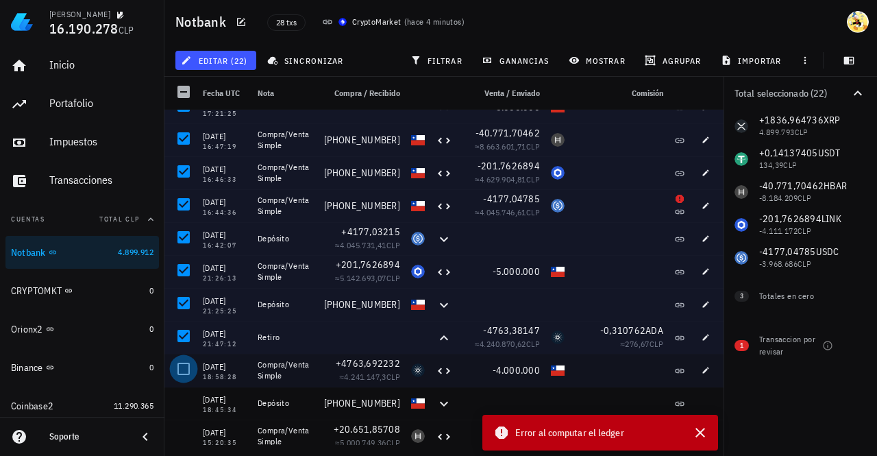
click at [190, 366] on div at bounding box center [183, 368] width 23 height 23
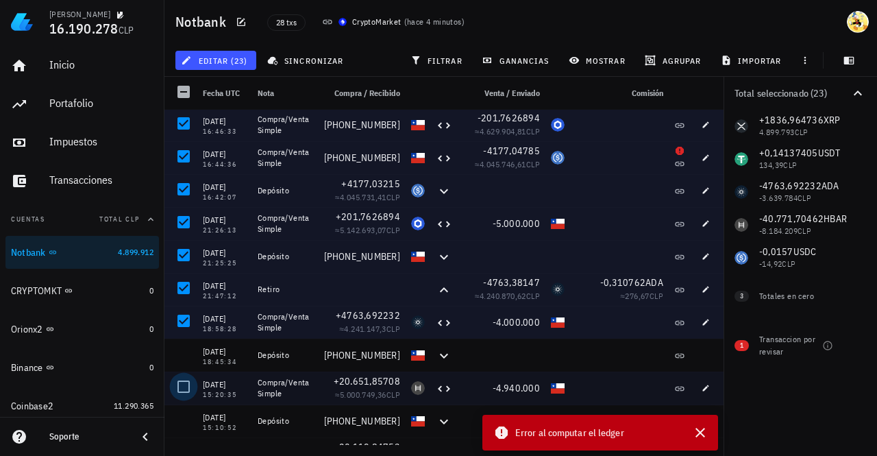
scroll to position [548, 0]
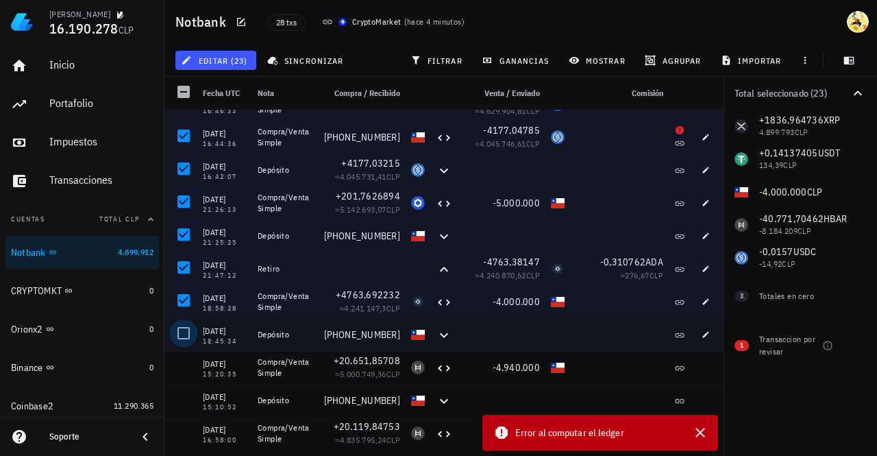
click at [188, 331] on div at bounding box center [183, 332] width 23 height 23
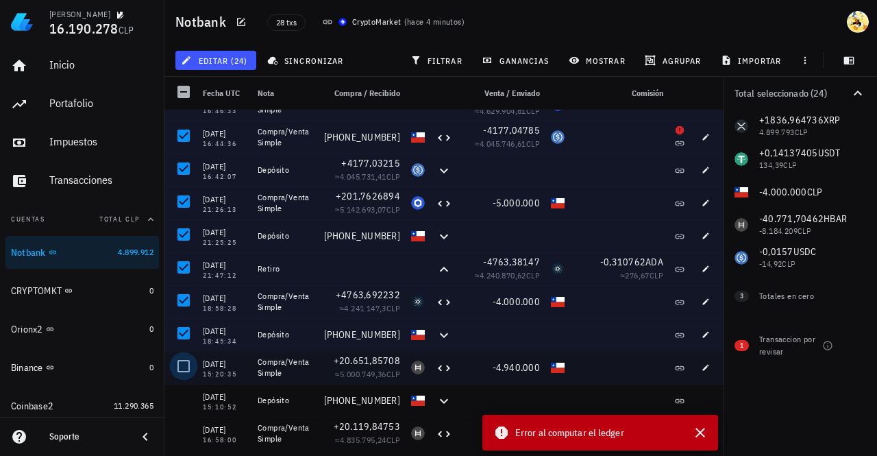
click at [188, 367] on div at bounding box center [183, 365] width 23 height 23
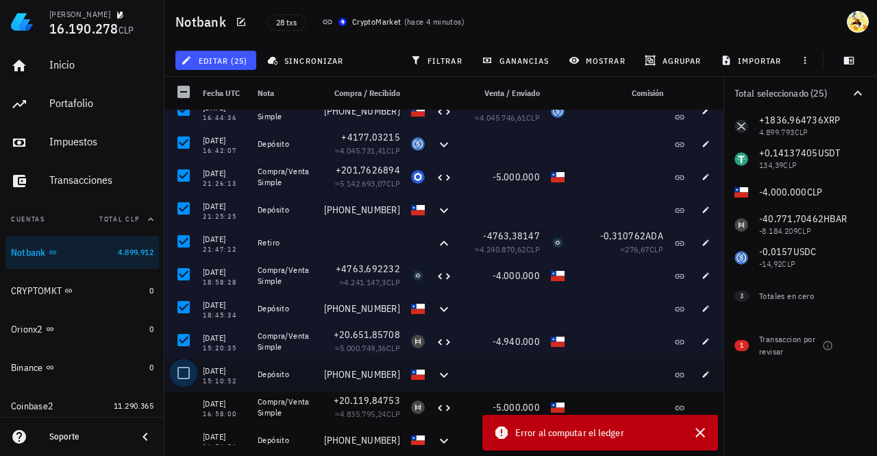
scroll to position [585, 0]
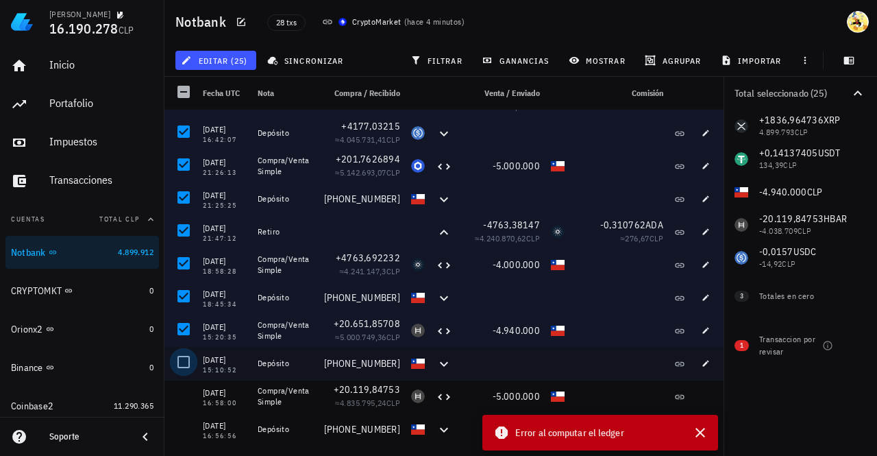
click at [184, 362] on div at bounding box center [183, 361] width 23 height 23
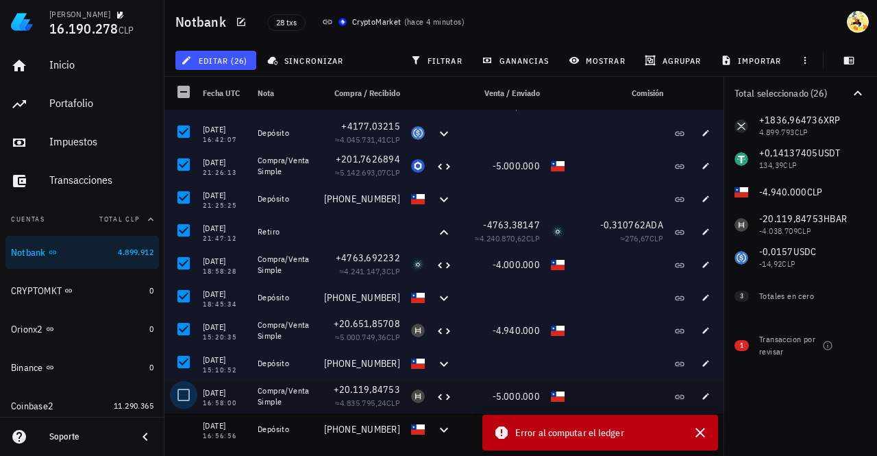
click at [186, 393] on div at bounding box center [183, 394] width 23 height 23
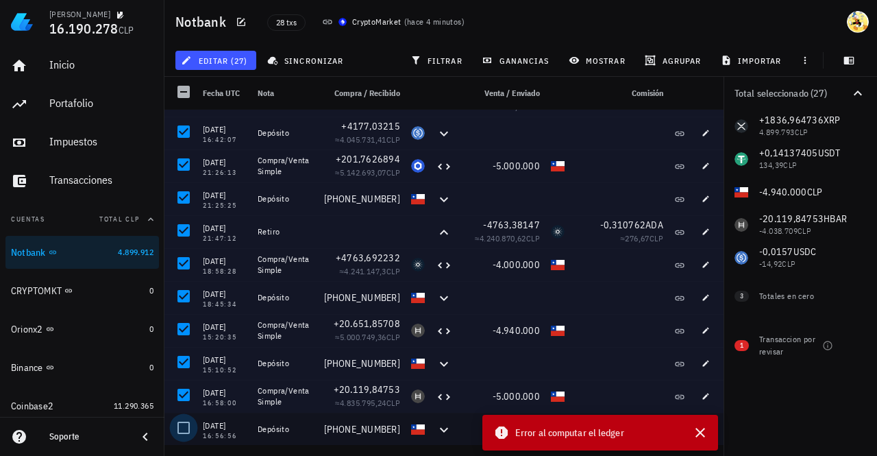
click at [188, 424] on div at bounding box center [183, 427] width 23 height 23
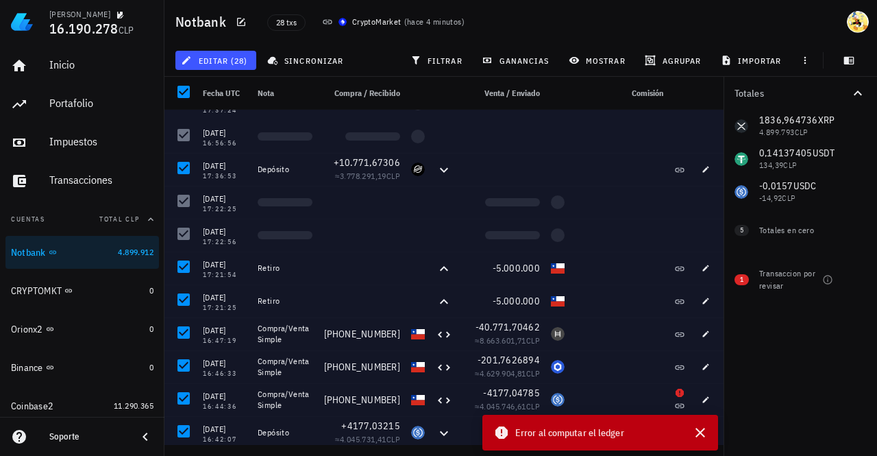
scroll to position [243, 0]
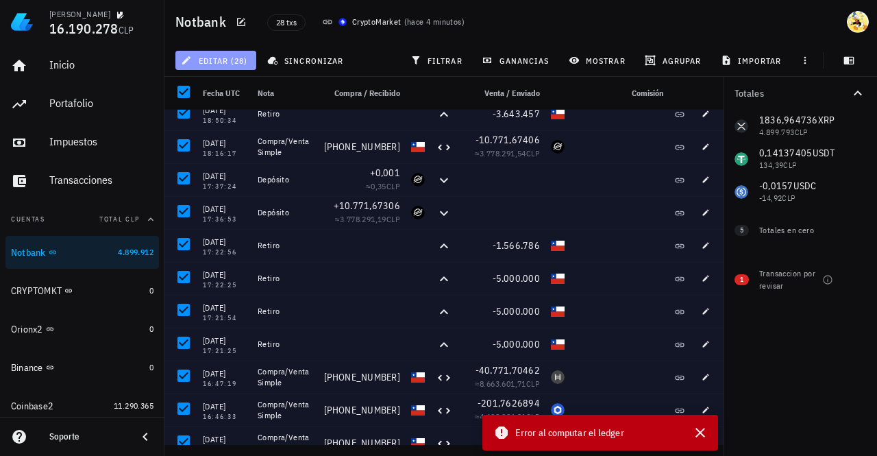
click at [242, 60] on span "editar (28)" at bounding box center [216, 60] width 64 height 11
click at [217, 99] on div "Eliminar" at bounding box center [227, 92] width 38 height 22
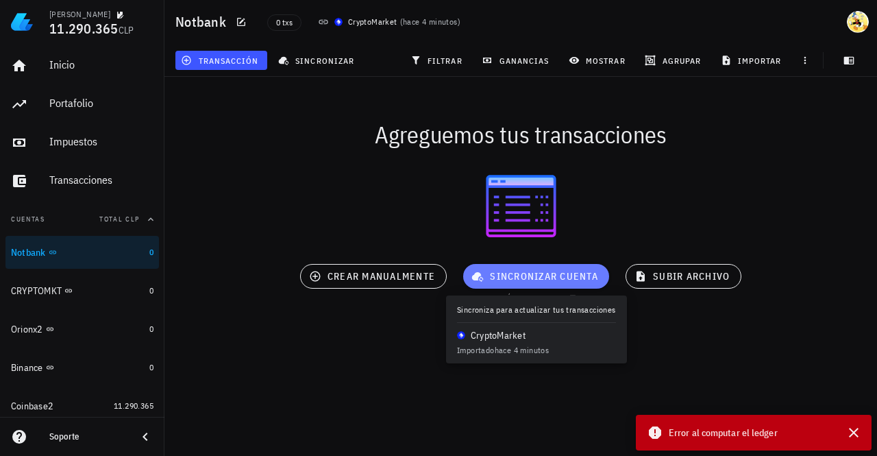
click at [546, 274] on span "sincronizar cuenta" at bounding box center [536, 276] width 124 height 12
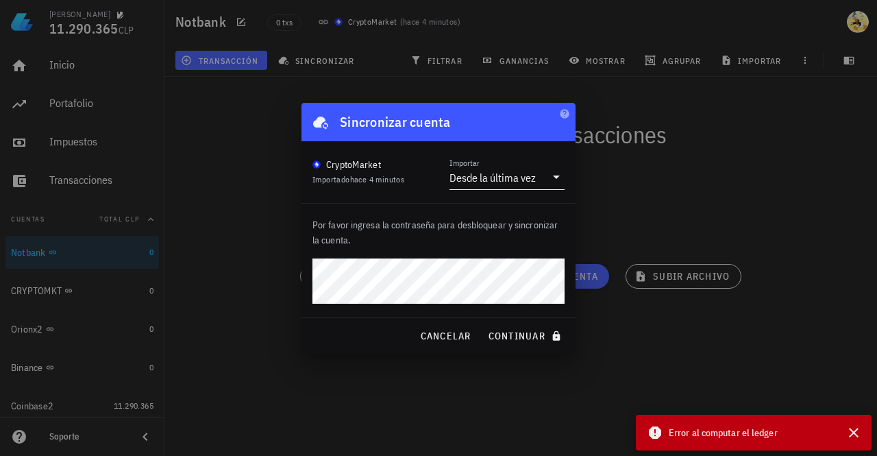
click at [478, 180] on div "Desde la última vez" at bounding box center [493, 178] width 86 height 14
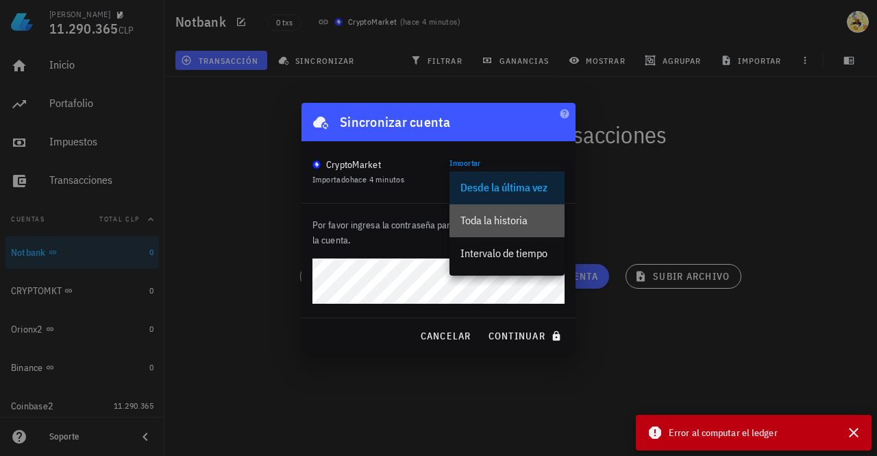
click at [500, 217] on div "Toda la historia" at bounding box center [507, 220] width 93 height 13
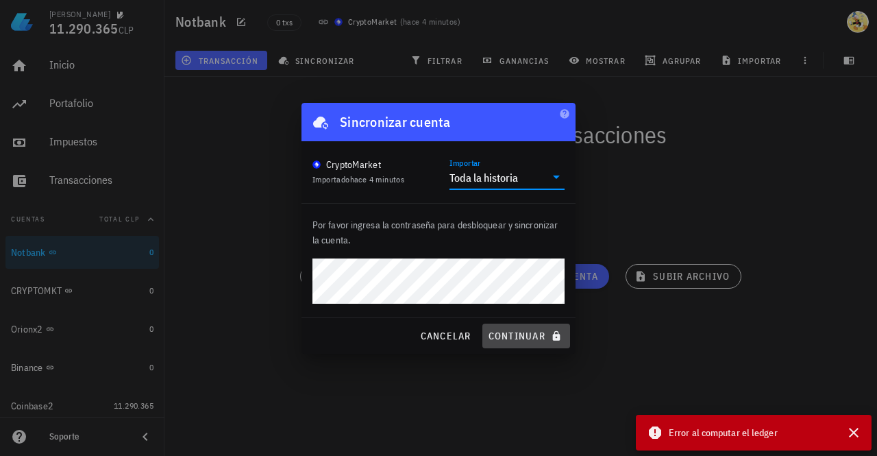
drag, startPoint x: 522, startPoint y: 334, endPoint x: 517, endPoint y: 340, distance: 8.3
click at [522, 334] on span "continuar" at bounding box center [526, 336] width 77 height 12
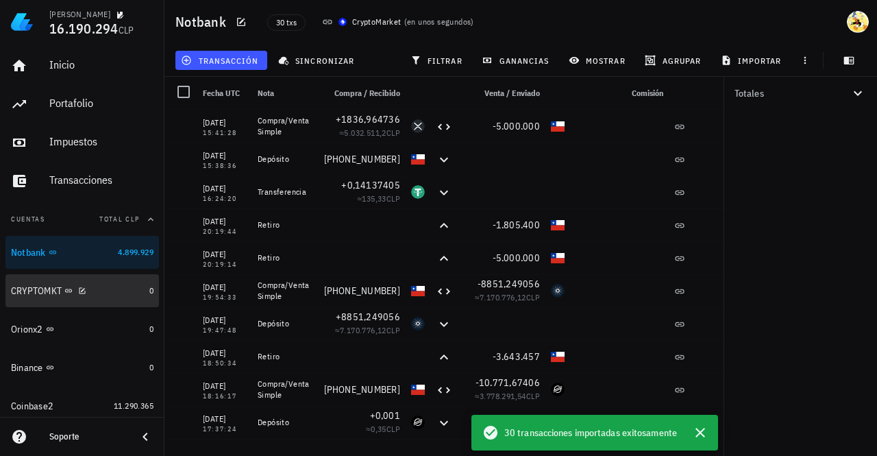
click at [114, 294] on div "CRYPTOMKT" at bounding box center [77, 290] width 133 height 13
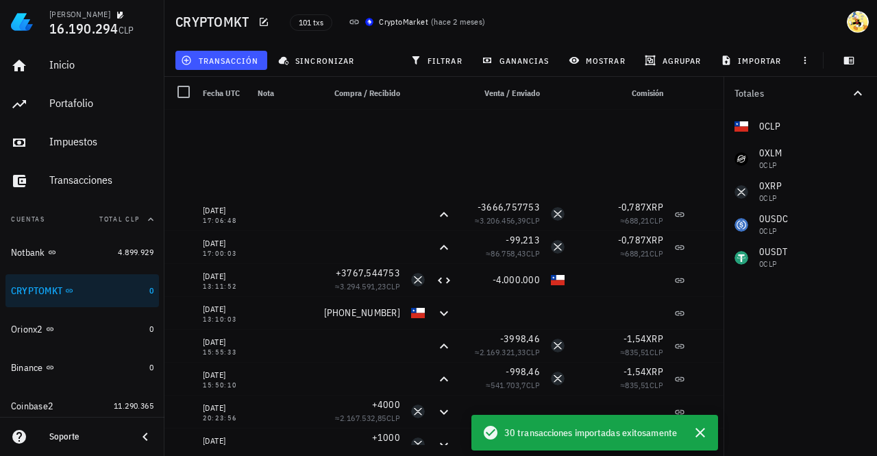
scroll to position [2987, 0]
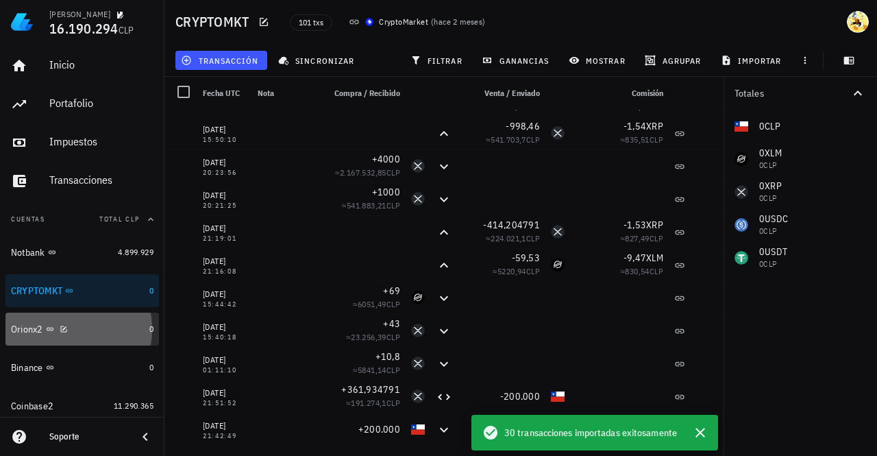
click at [103, 326] on div "Orionx2" at bounding box center [77, 329] width 133 height 13
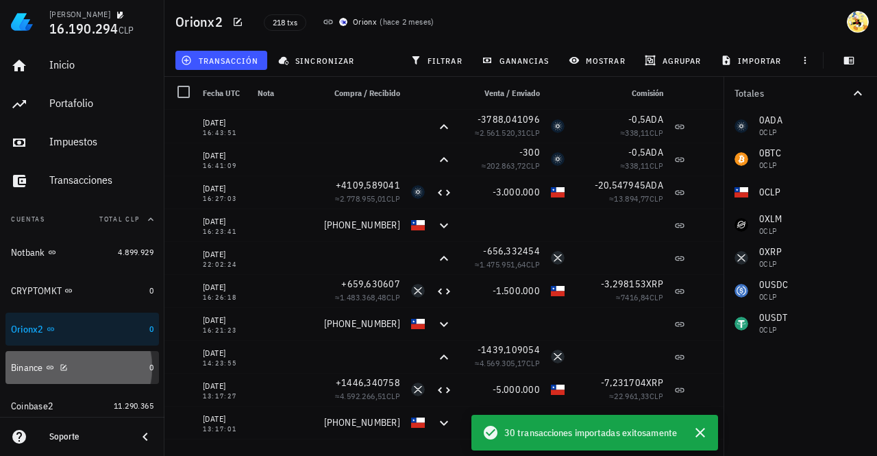
click at [112, 371] on div "Binance" at bounding box center [77, 367] width 133 height 13
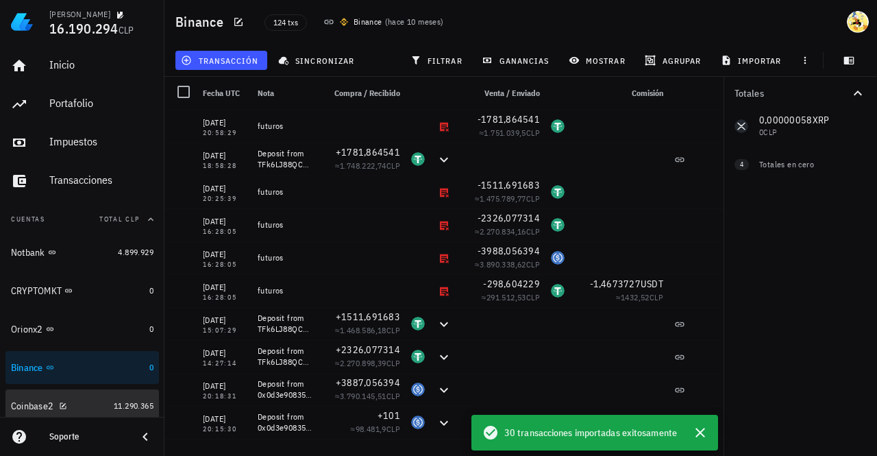
click at [88, 400] on div "Coinbase2" at bounding box center [59, 406] width 97 height 13
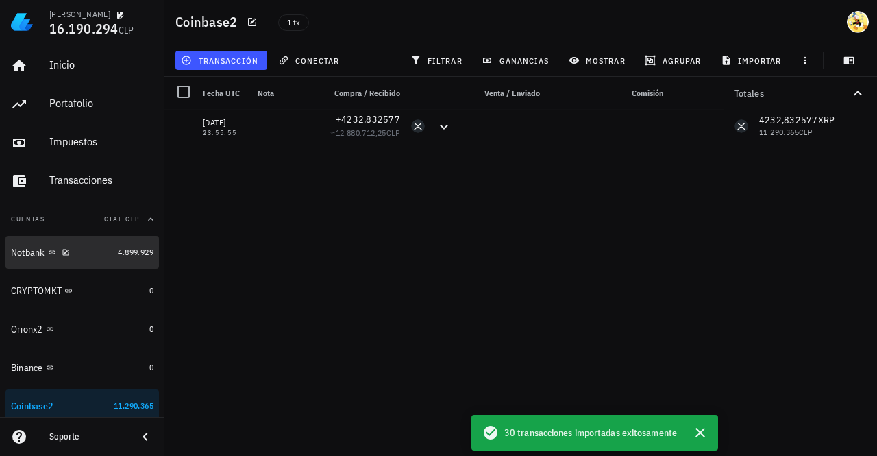
click at [100, 254] on div "Notbank" at bounding box center [61, 252] width 101 height 13
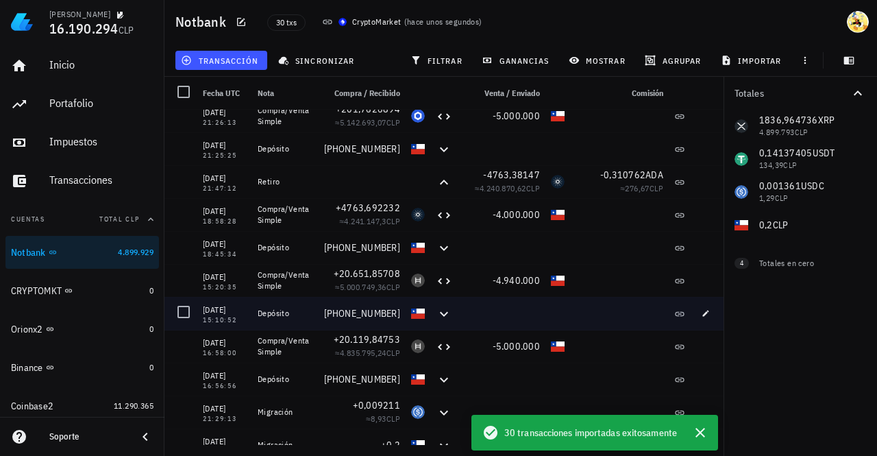
scroll to position [651, 0]
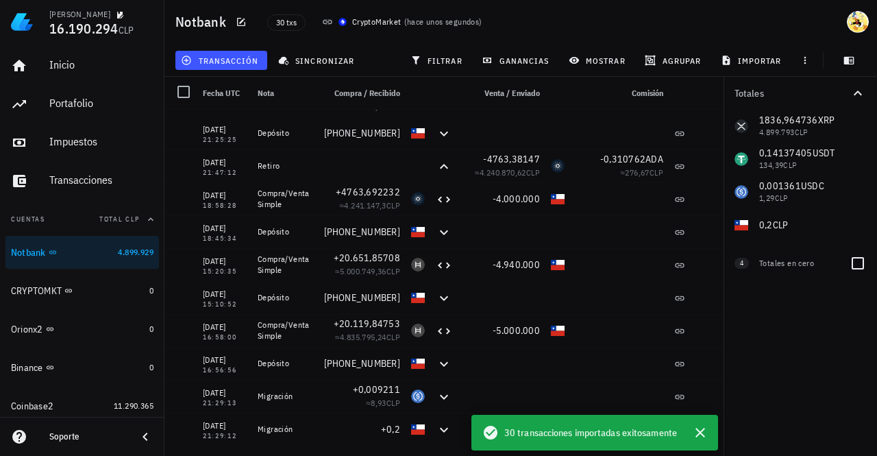
click at [790, 269] on div "Totales en cero" at bounding box center [798, 263] width 79 height 29
click at [853, 266] on div at bounding box center [857, 263] width 23 height 23
checkbox input "true"
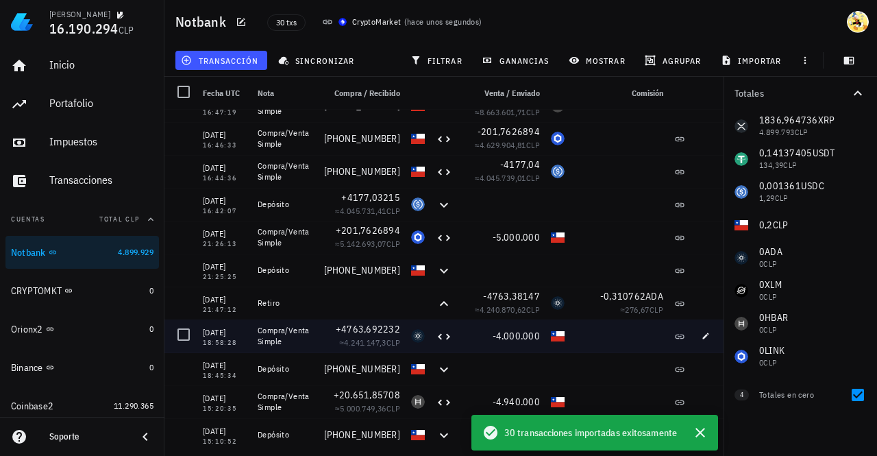
scroll to position [445, 0]
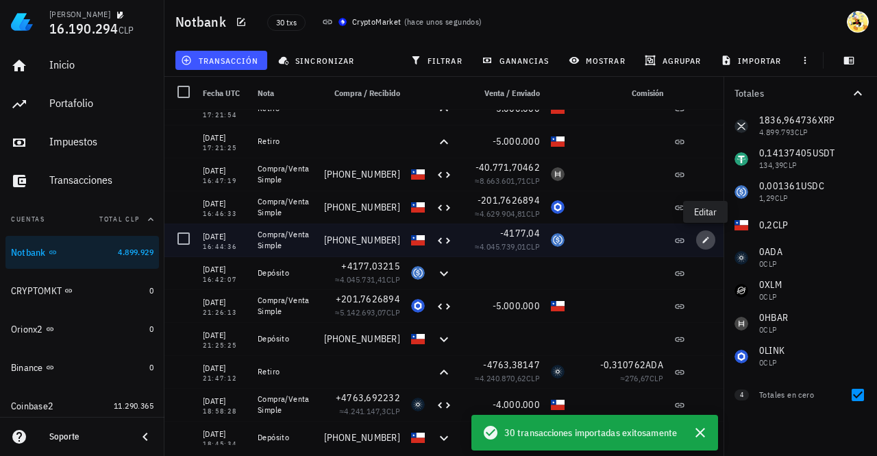
click at [705, 238] on icon "button" at bounding box center [706, 240] width 8 height 8
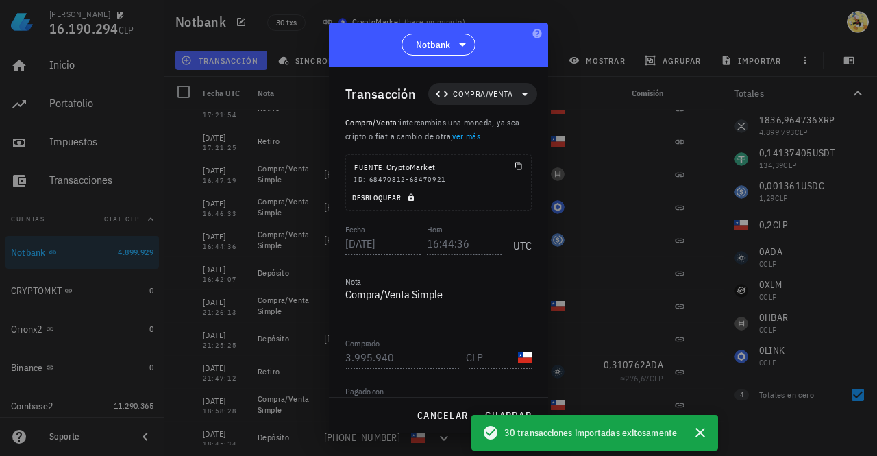
click at [389, 197] on span "Desbloquear" at bounding box center [385, 197] width 66 height 9
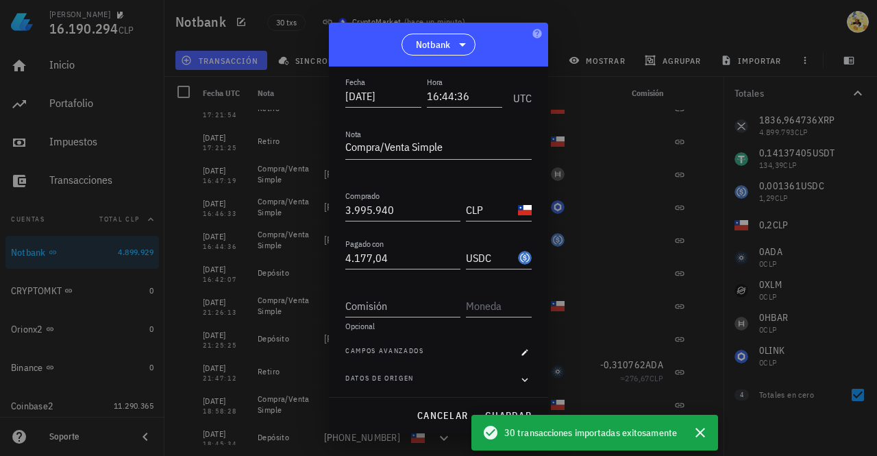
scroll to position [150, 0]
click at [426, 304] on input "Comisión" at bounding box center [402, 303] width 115 height 22
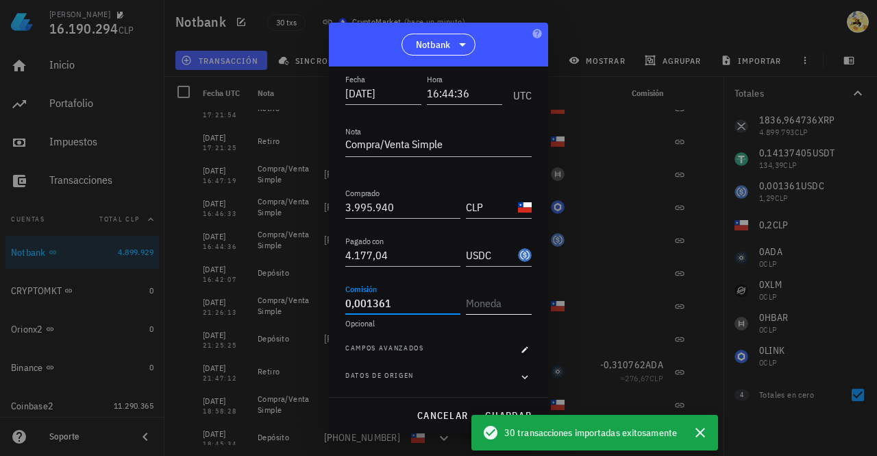
type input "0,001361"
click at [492, 307] on input "text" at bounding box center [497, 303] width 63 height 22
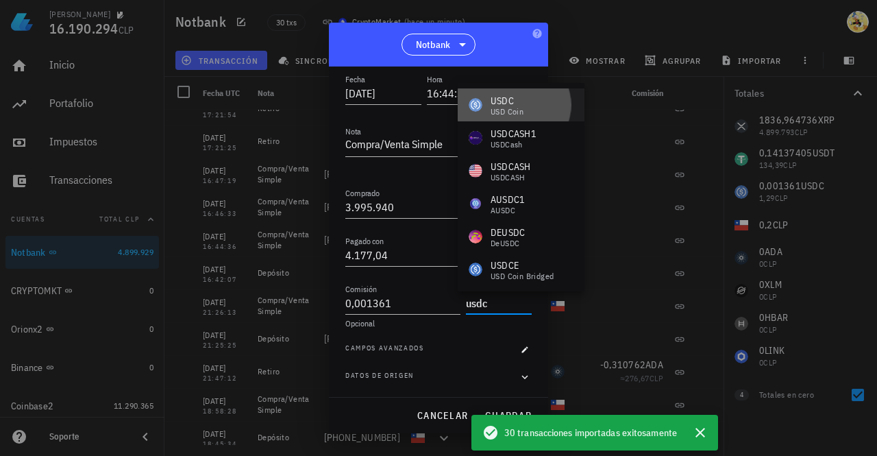
click at [498, 105] on div "USDC" at bounding box center [507, 101] width 33 height 14
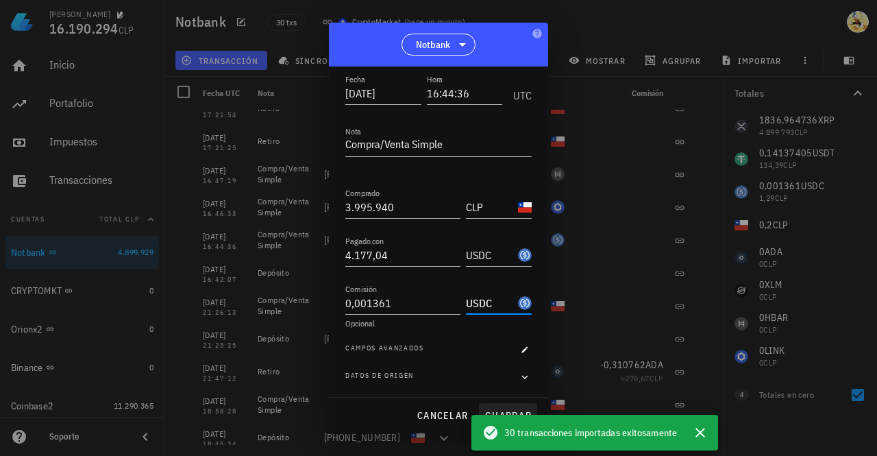
type input "USDC"
click at [509, 408] on button "guardar" at bounding box center [508, 415] width 58 height 25
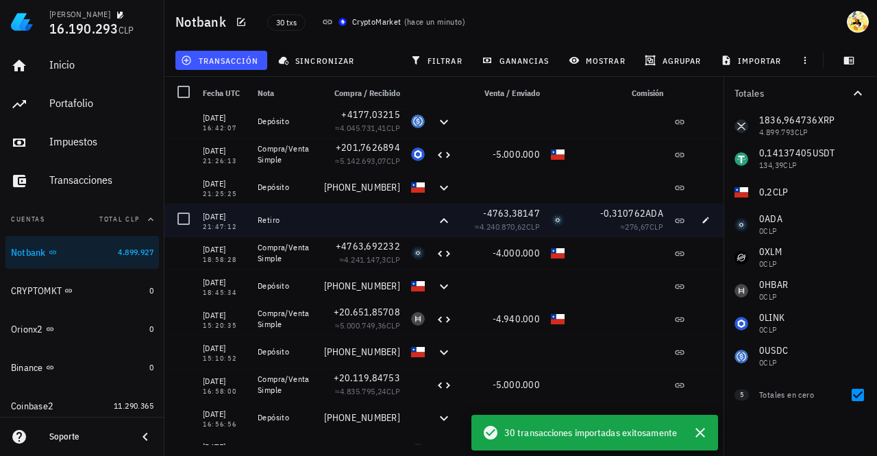
scroll to position [651, 0]
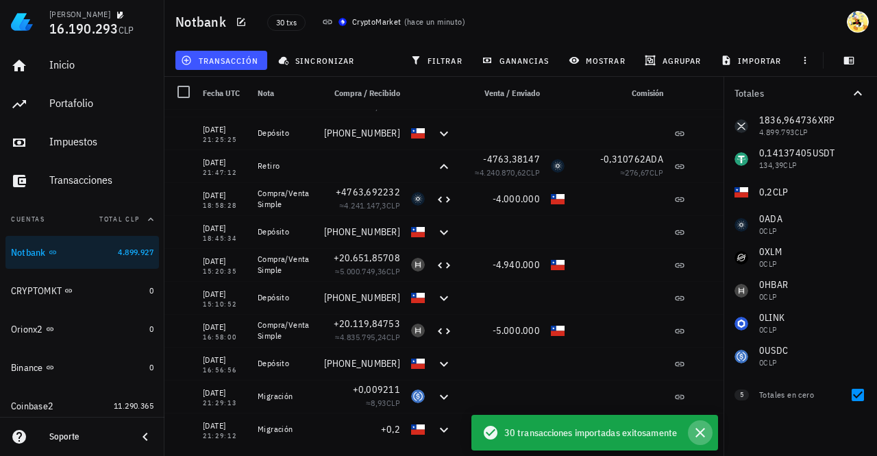
click at [702, 437] on icon "button" at bounding box center [700, 432] width 16 height 16
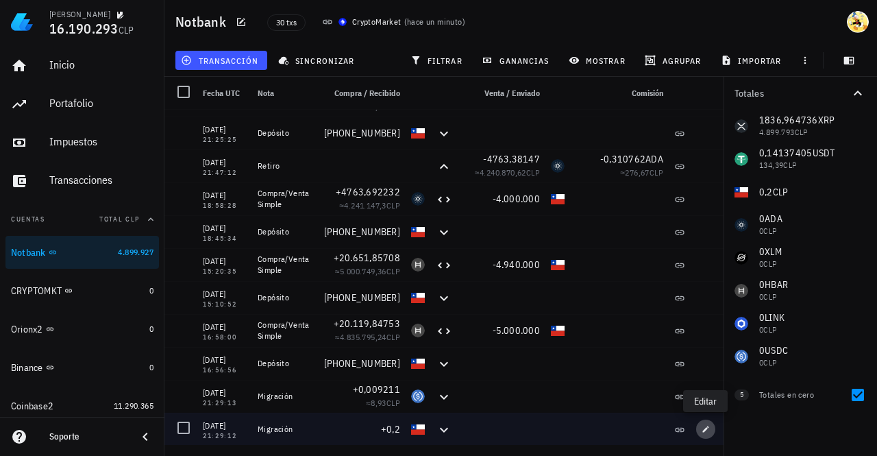
click at [703, 427] on icon "button" at bounding box center [706, 429] width 8 height 8
type input "[DATE]"
type input "21:29:12"
type textarea "Migración"
type input "0,2"
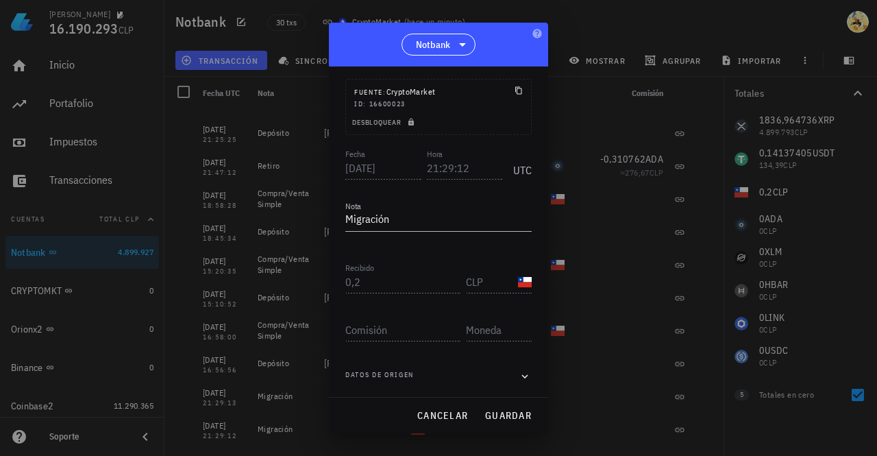
scroll to position [75, 0]
click at [380, 120] on span "Desbloquear" at bounding box center [385, 123] width 66 height 9
click at [412, 328] on input "Comisión" at bounding box center [402, 330] width 115 height 22
type input "0,2"
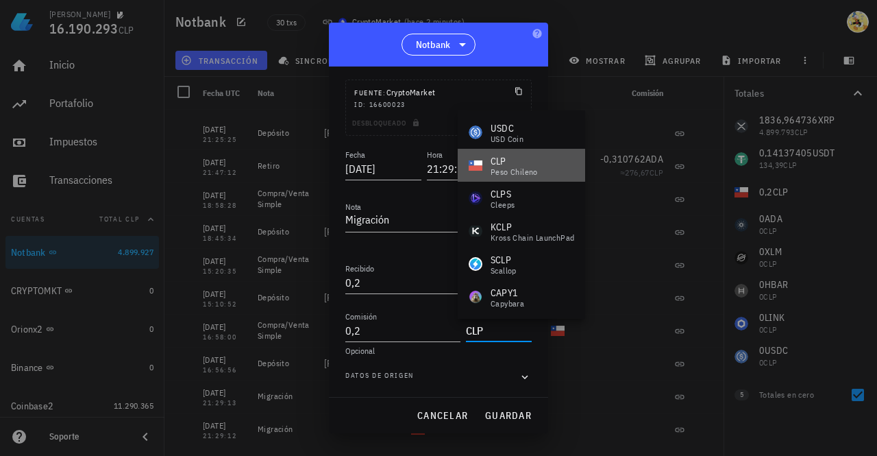
click at [532, 169] on div "peso chileno" at bounding box center [514, 172] width 47 height 8
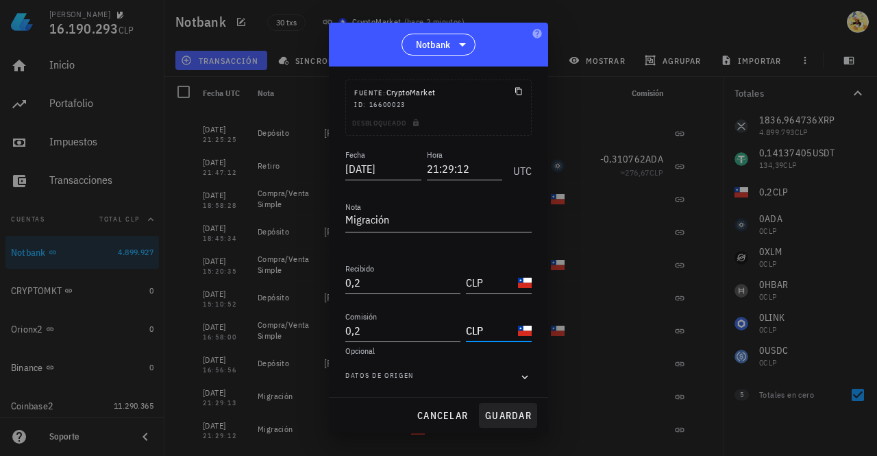
type input "CLP"
click at [506, 411] on span "guardar" at bounding box center [508, 415] width 47 height 12
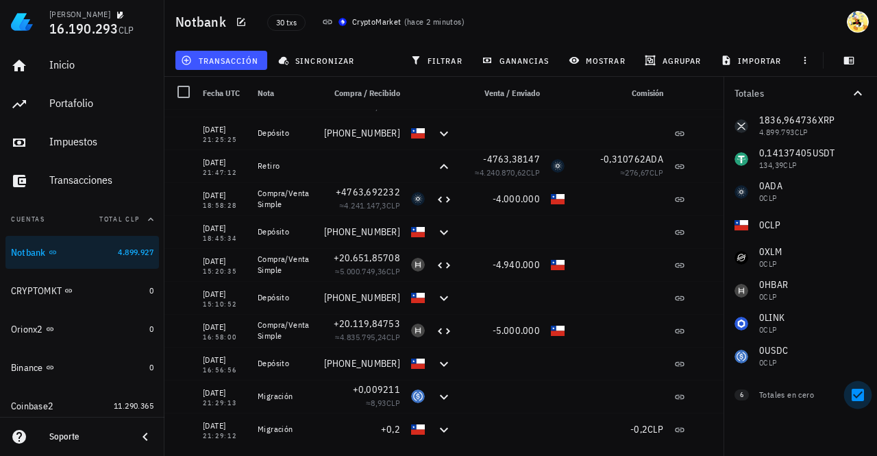
click at [861, 396] on div at bounding box center [857, 394] width 23 height 23
checkbox input "false"
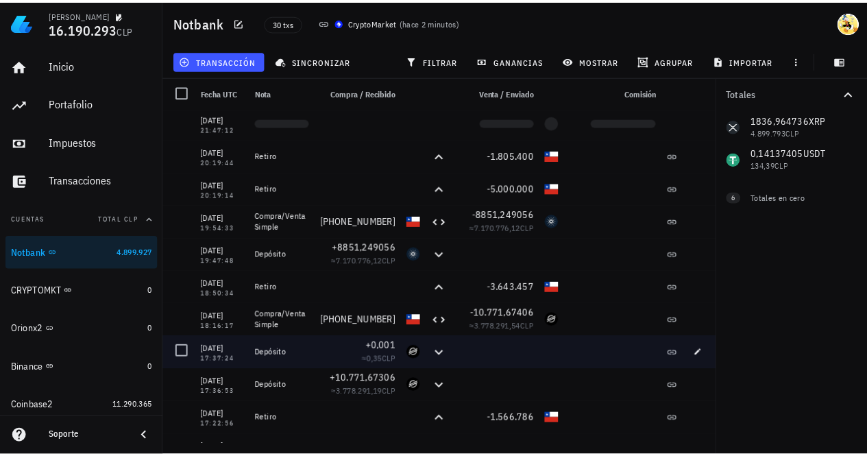
scroll to position [0, 0]
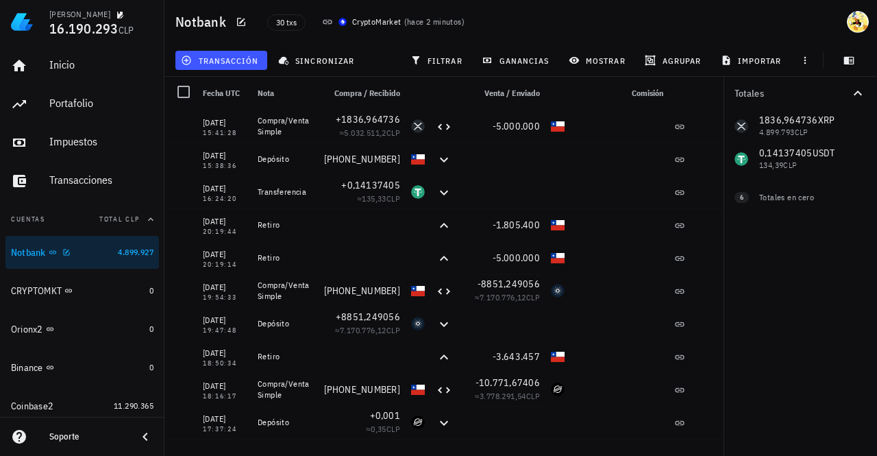
click at [86, 247] on div "Notbank" at bounding box center [61, 252] width 101 height 13
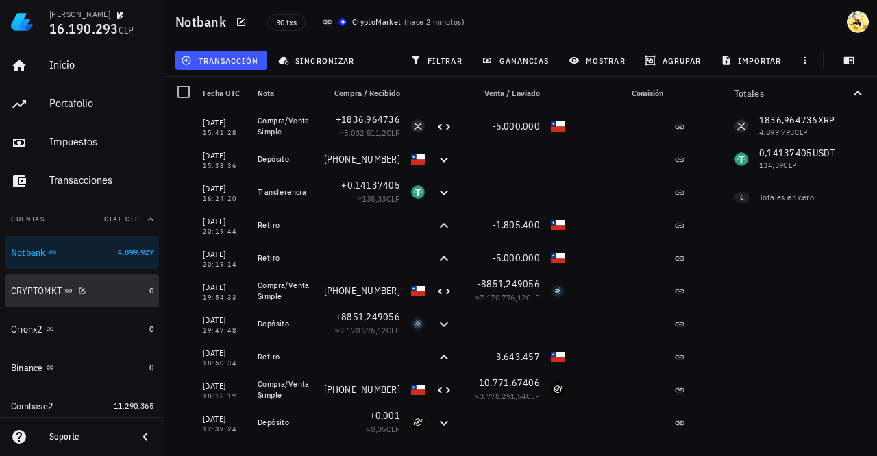
click at [107, 287] on div "CRYPTOMKT" at bounding box center [77, 290] width 133 height 13
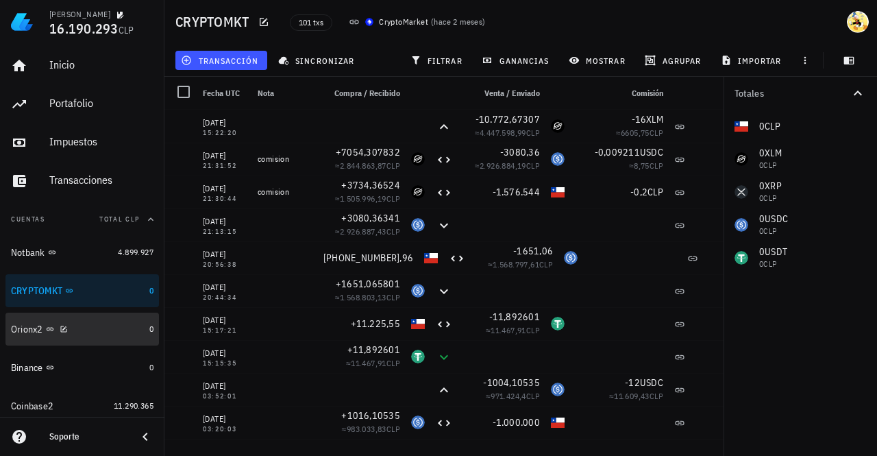
click at [107, 326] on div "Orionx2" at bounding box center [77, 329] width 133 height 13
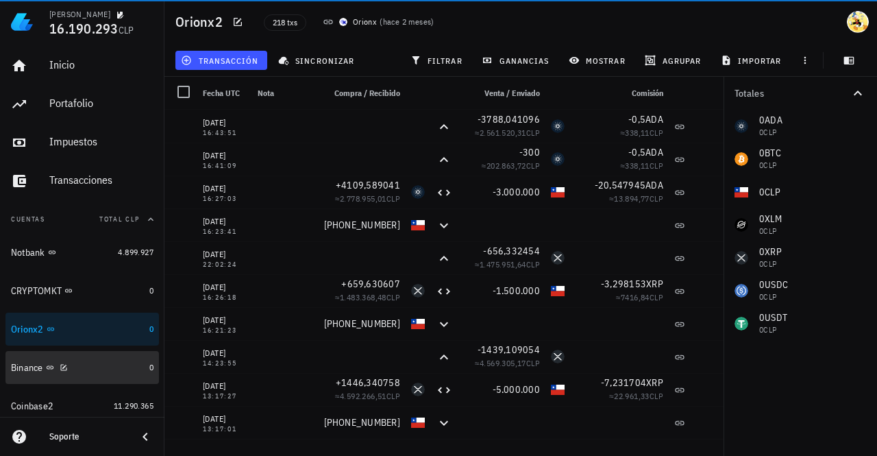
click at [108, 364] on div "Binance" at bounding box center [77, 367] width 133 height 13
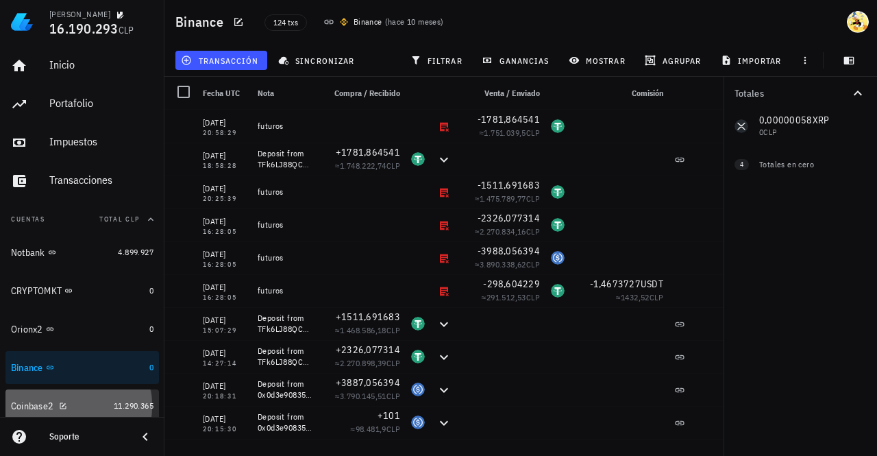
click at [90, 406] on div "Coinbase2" at bounding box center [59, 406] width 97 height 13
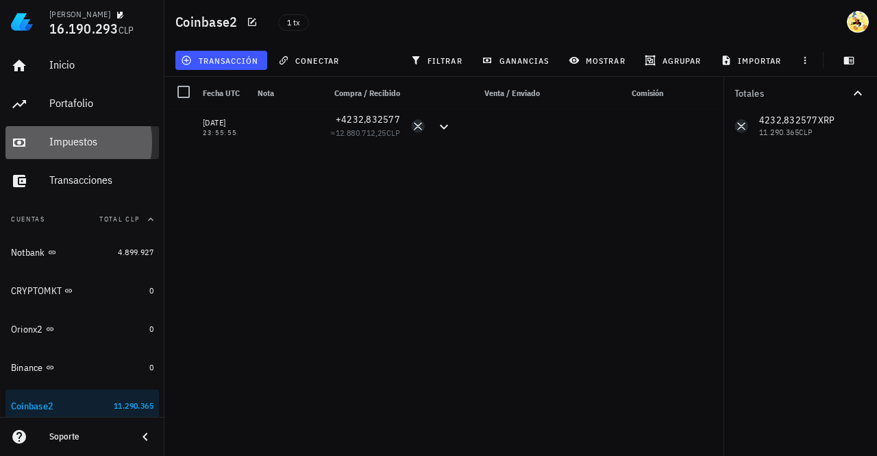
click at [88, 140] on div "Impuestos" at bounding box center [101, 141] width 104 height 13
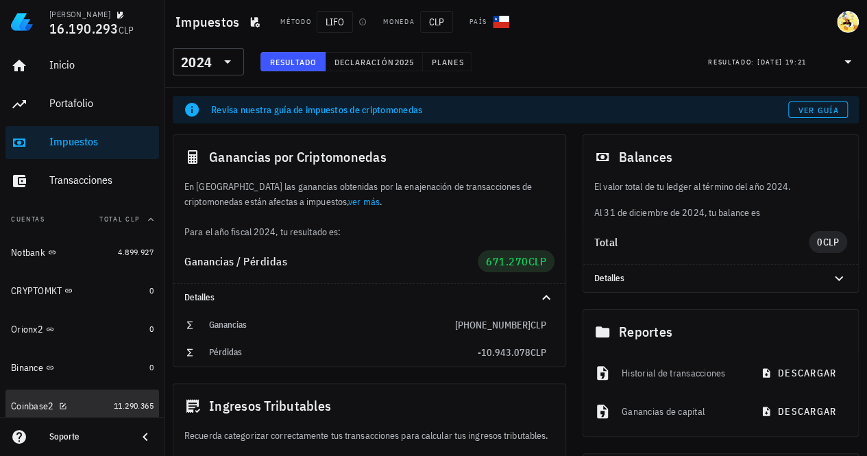
click at [92, 401] on div "Coinbase2" at bounding box center [59, 406] width 97 height 13
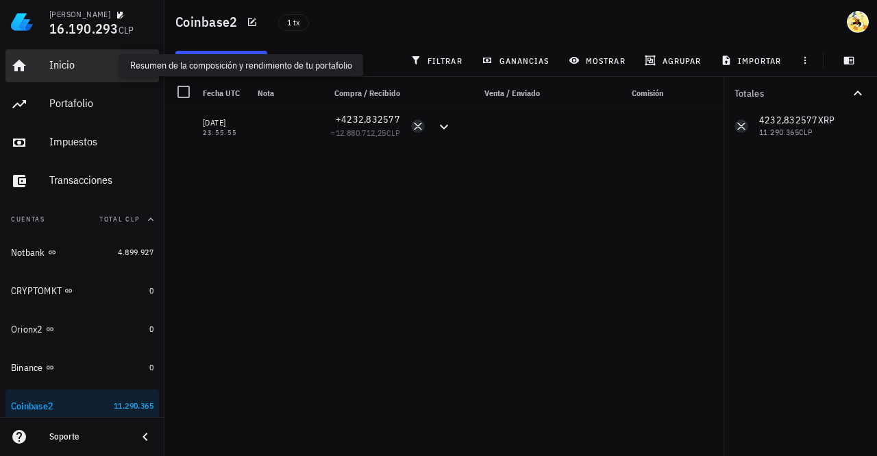
click at [86, 64] on div "Inicio" at bounding box center [101, 64] width 104 height 13
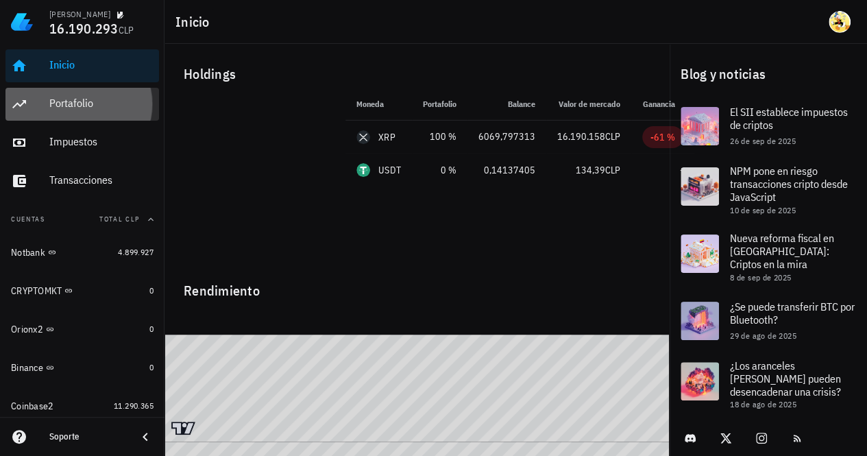
click at [88, 101] on div "Portafolio" at bounding box center [101, 103] width 104 height 13
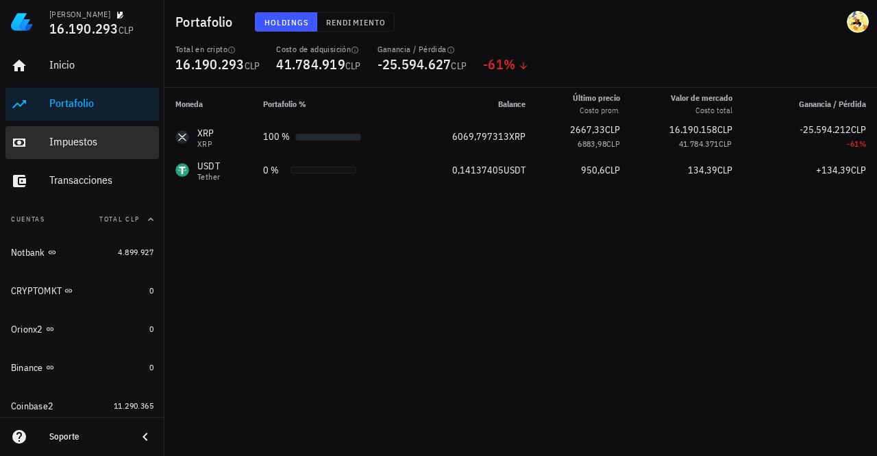
click at [98, 149] on div "Impuestos" at bounding box center [101, 142] width 104 height 31
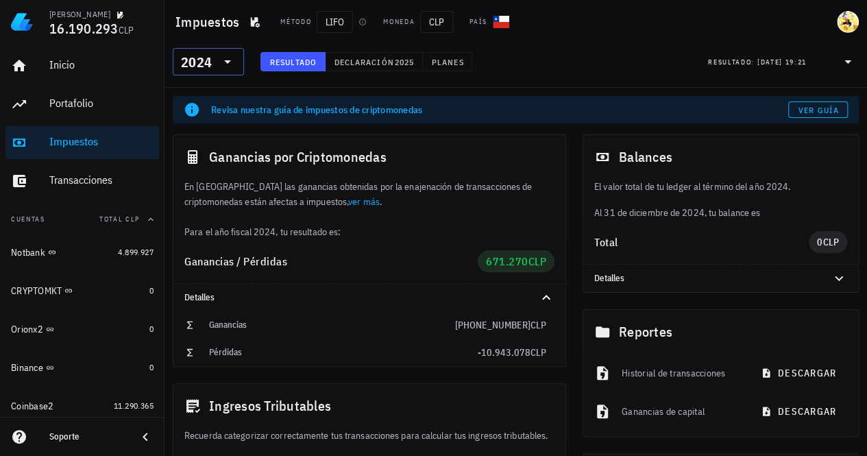
click at [234, 61] on icon at bounding box center [227, 61] width 16 height 16
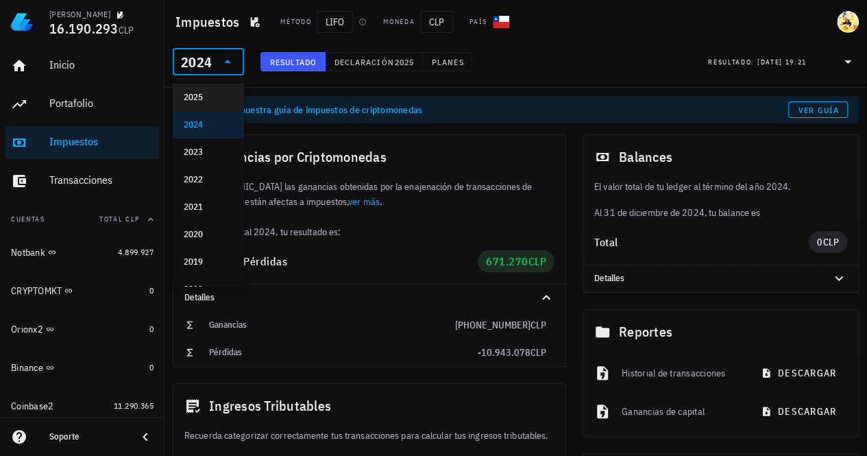
click at [191, 96] on div "2025" at bounding box center [208, 97] width 49 height 11
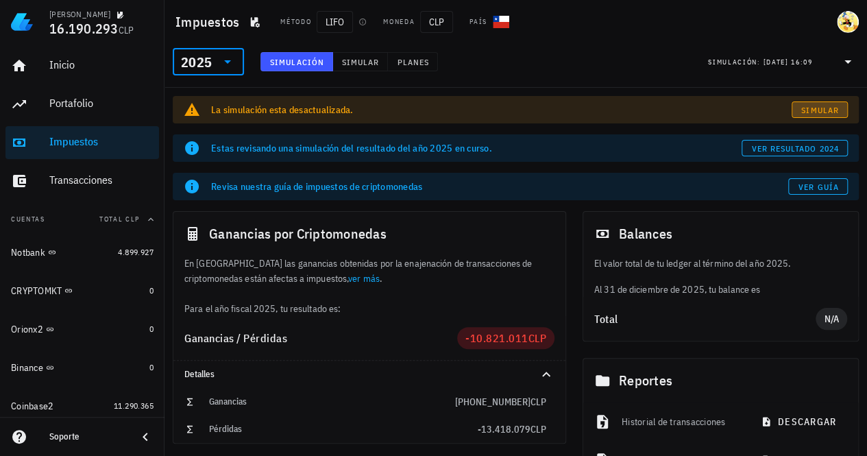
click at [810, 109] on span "Simular" at bounding box center [819, 110] width 38 height 10
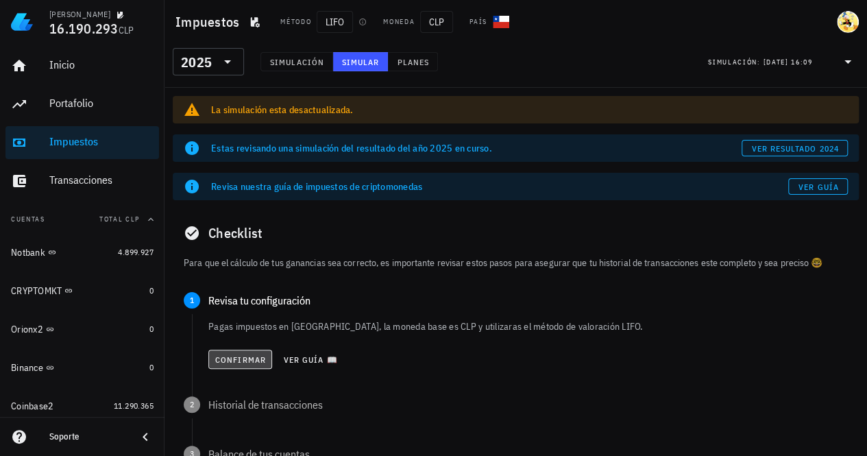
click at [244, 358] on span "Confirmar" at bounding box center [240, 359] width 51 height 10
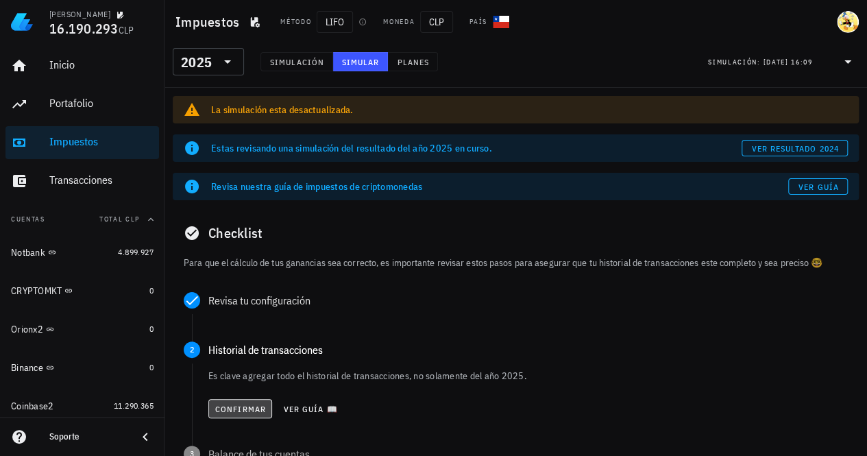
click at [237, 411] on span "Confirmar" at bounding box center [240, 409] width 51 height 10
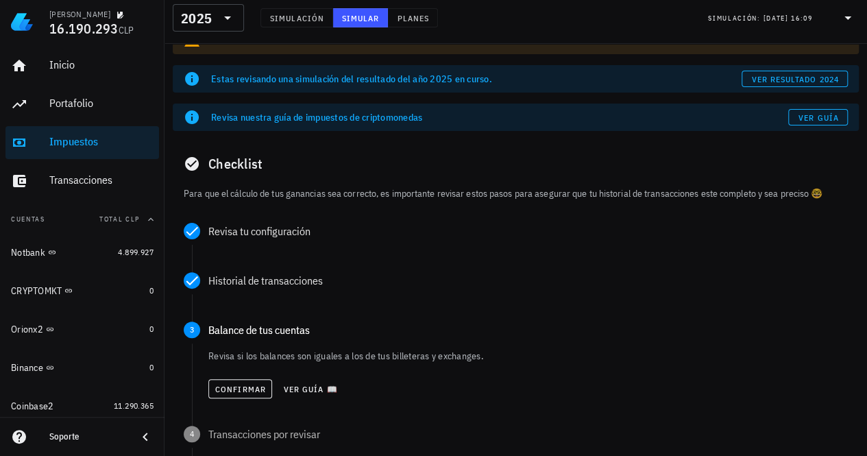
scroll to position [137, 0]
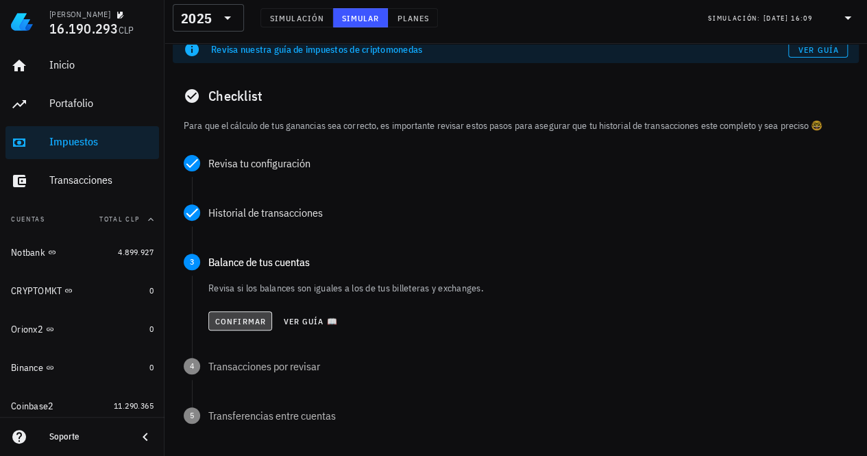
click at [237, 320] on span "Confirmar" at bounding box center [240, 321] width 51 height 10
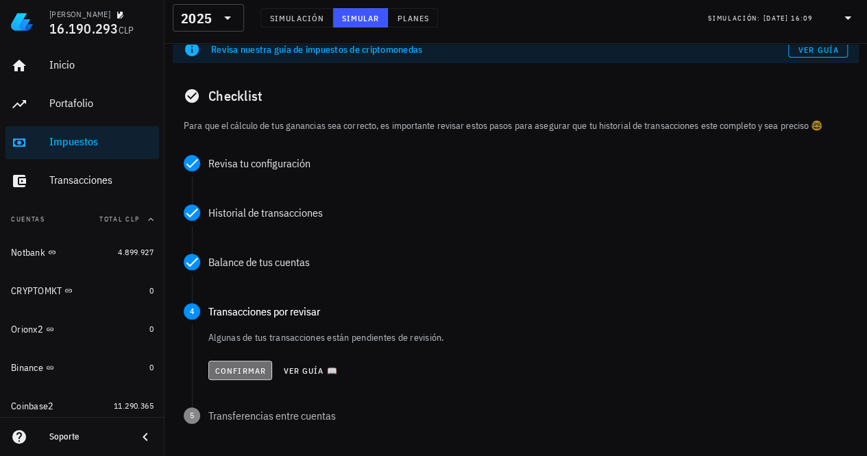
click at [236, 367] on span "Confirmar" at bounding box center [240, 370] width 51 height 10
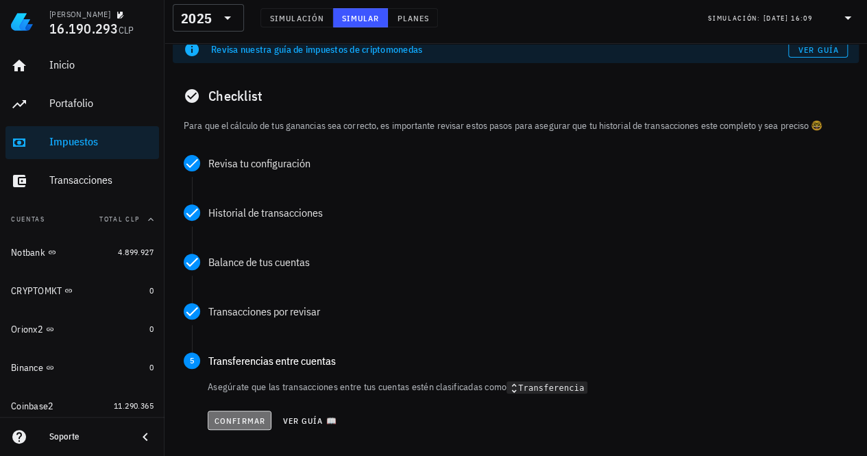
click at [237, 415] on button "Confirmar" at bounding box center [240, 420] width 64 height 19
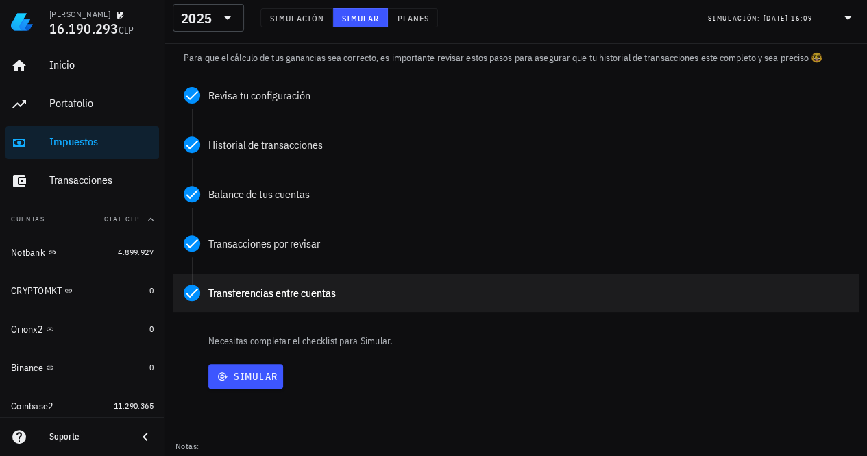
scroll to position [260, 0]
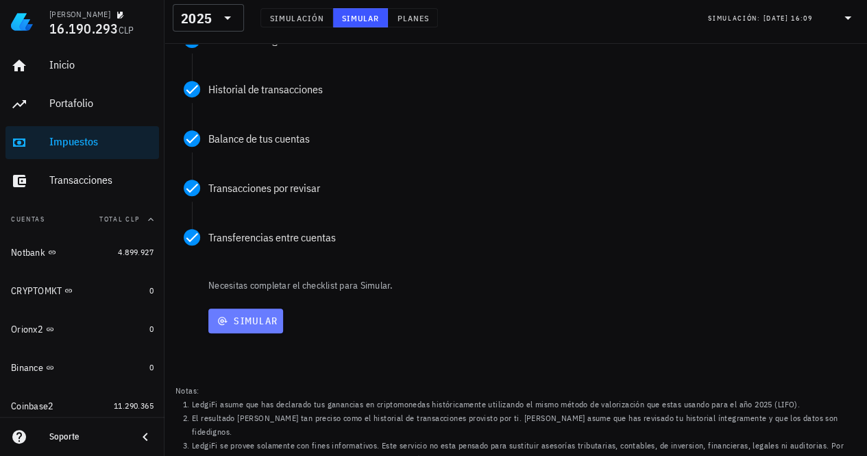
click at [265, 321] on span "Simular" at bounding box center [246, 321] width 64 height 12
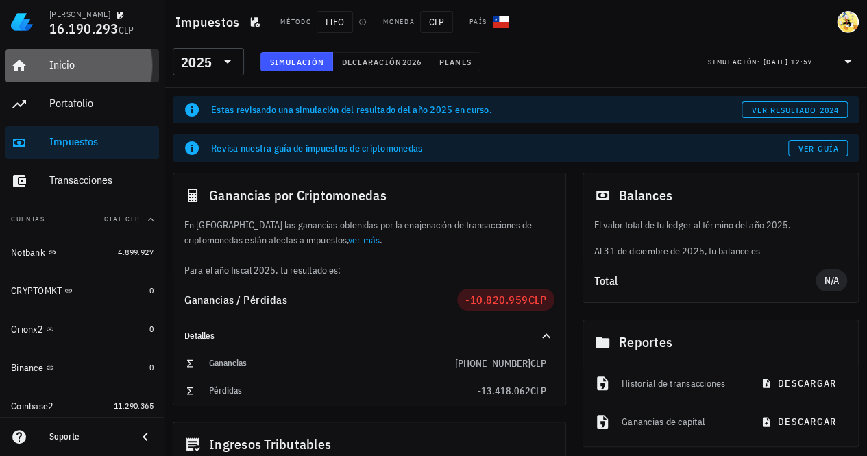
click at [72, 63] on div "Inicio" at bounding box center [101, 64] width 104 height 13
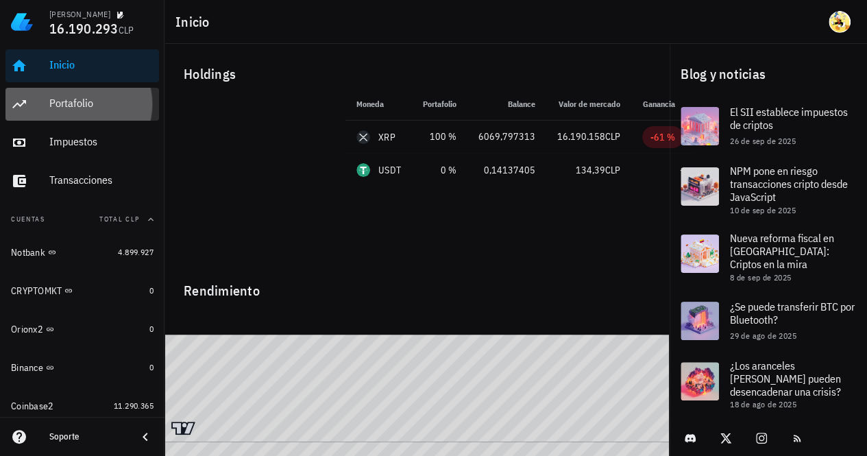
click at [85, 106] on div "Portafolio" at bounding box center [101, 103] width 104 height 13
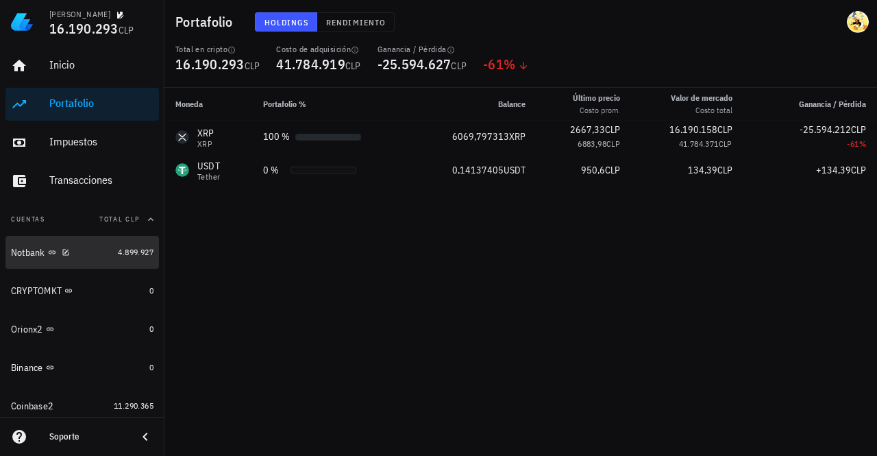
click at [79, 247] on div "Notbank" at bounding box center [61, 252] width 101 height 13
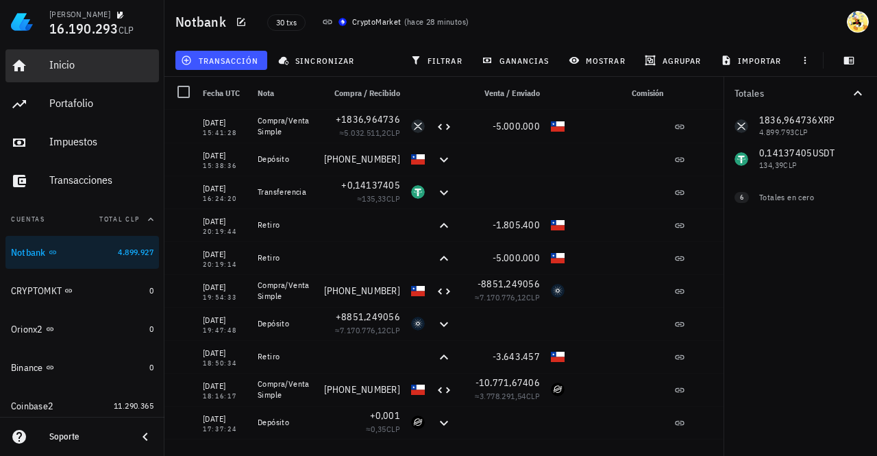
click at [56, 64] on div "Inicio" at bounding box center [101, 64] width 104 height 13
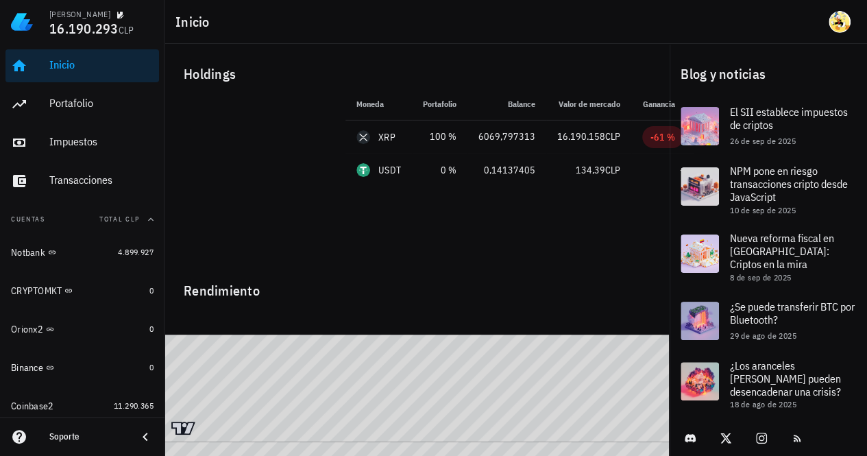
click at [70, 61] on div "Inicio" at bounding box center [101, 64] width 104 height 13
